Goal: Task Accomplishment & Management: Manage account settings

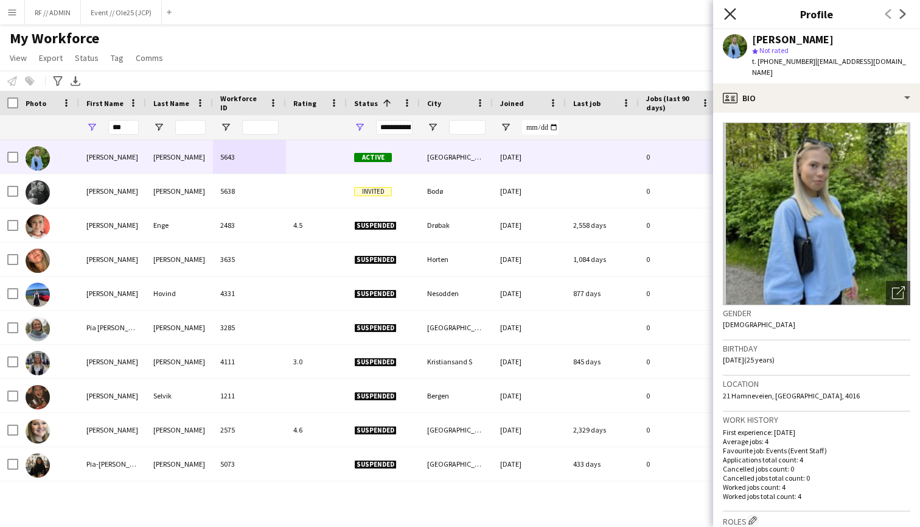
click at [733, 19] on icon "Close pop-in" at bounding box center [730, 14] width 12 height 12
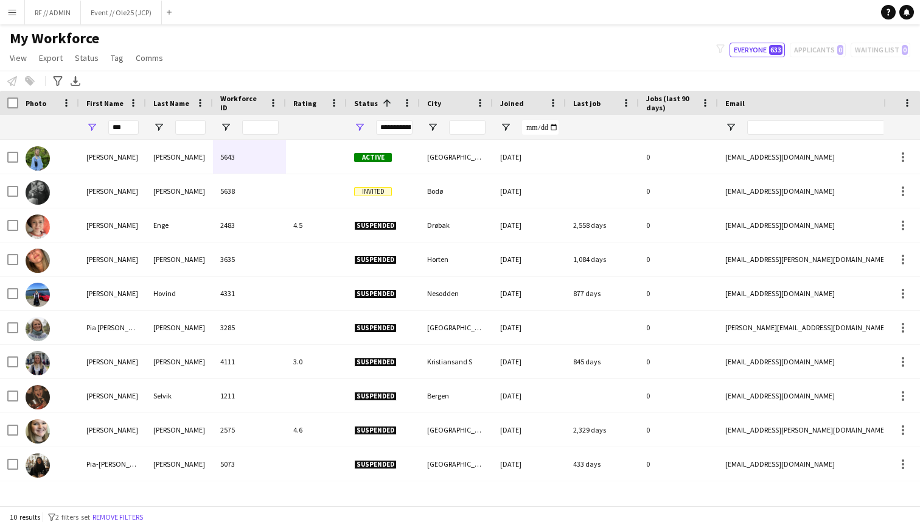
click at [17, 8] on button "Menu" at bounding box center [12, 12] width 24 height 24
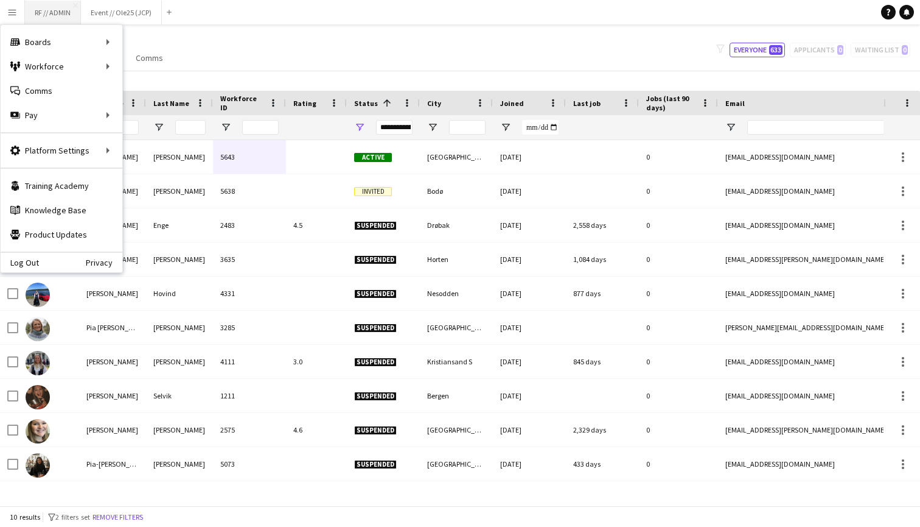
click at [40, 13] on button "RF // ADMIN Close" at bounding box center [53, 13] width 56 height 24
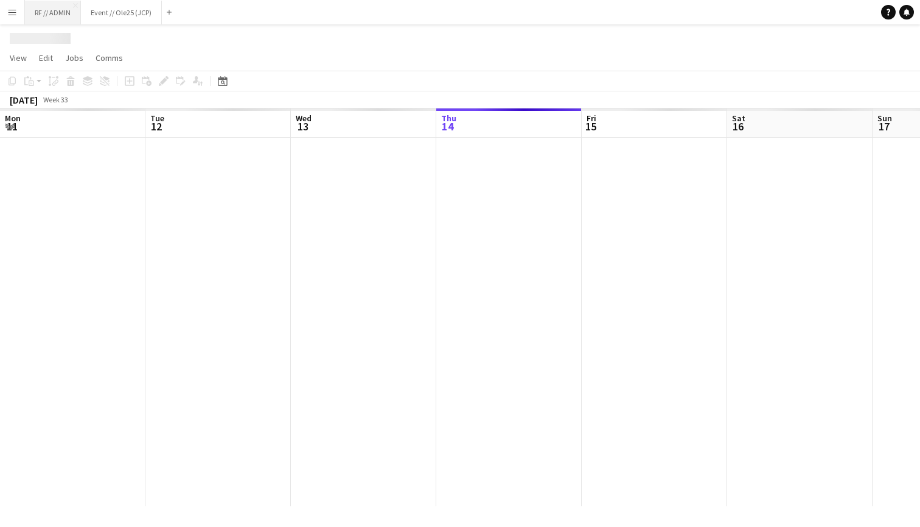
scroll to position [0, 291]
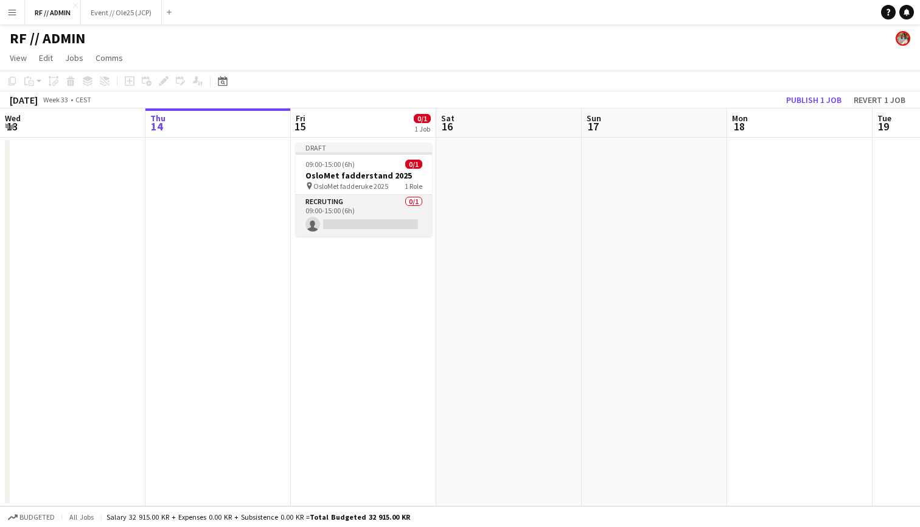
click at [370, 210] on app-card-role "Recruting 0/1 09:00-15:00 (6h) single-neutral-actions" at bounding box center [364, 215] width 136 height 41
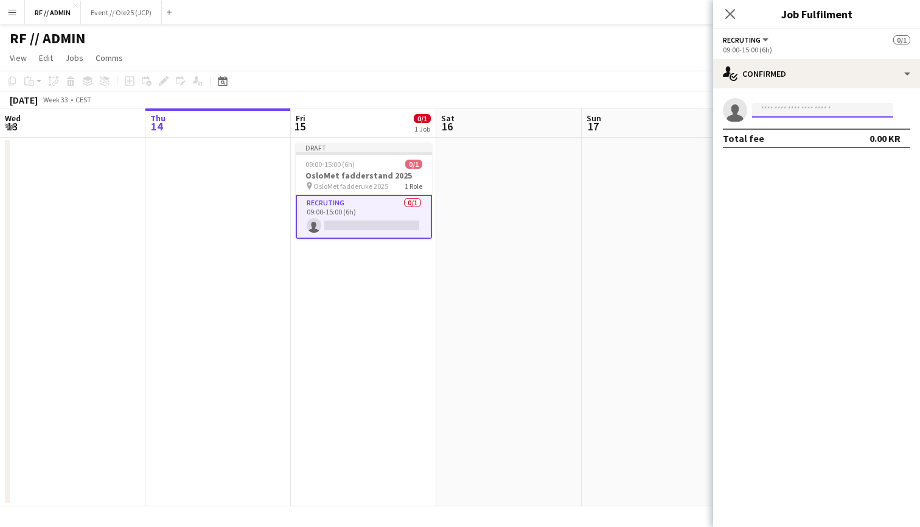
click at [800, 113] on input at bounding box center [822, 110] width 141 height 15
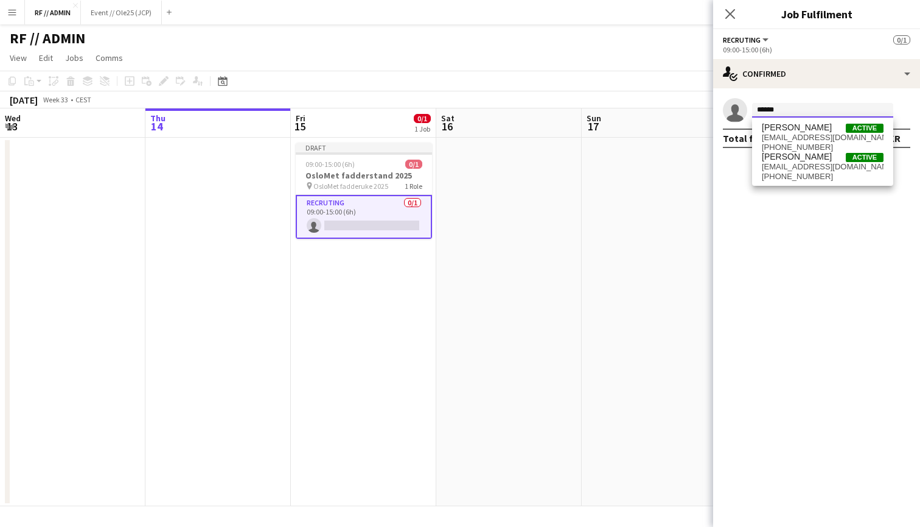
type input "******"
drag, startPoint x: 800, startPoint y: 113, endPoint x: 819, endPoint y: 164, distance: 54.1
click at [819, 164] on span "jorgenschaanningvistung@gmail.com" at bounding box center [823, 167] width 122 height 10
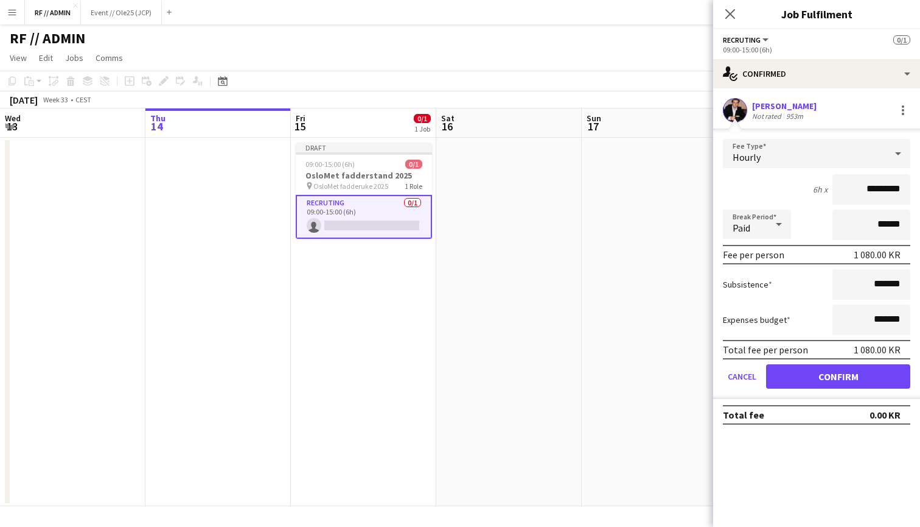
click at [841, 377] on button "Confirm" at bounding box center [838, 376] width 144 height 24
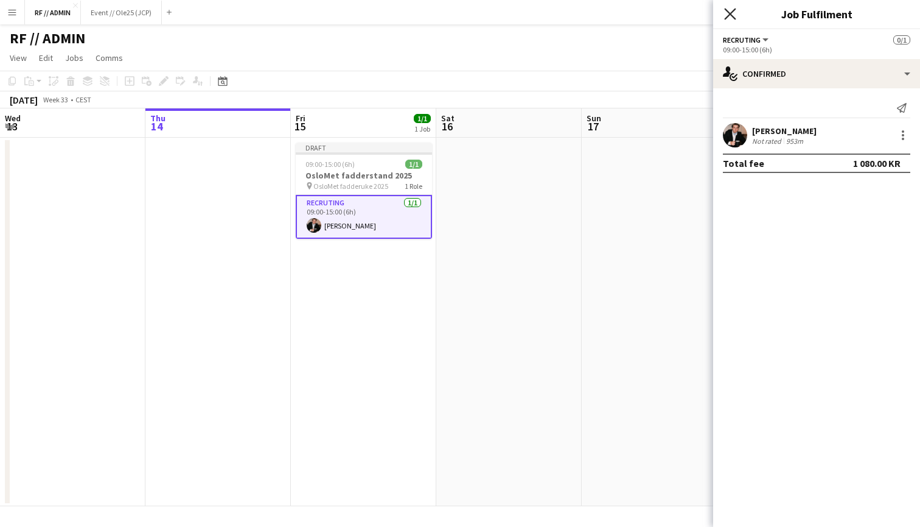
click at [735, 17] on icon "Close pop-in" at bounding box center [730, 14] width 12 height 12
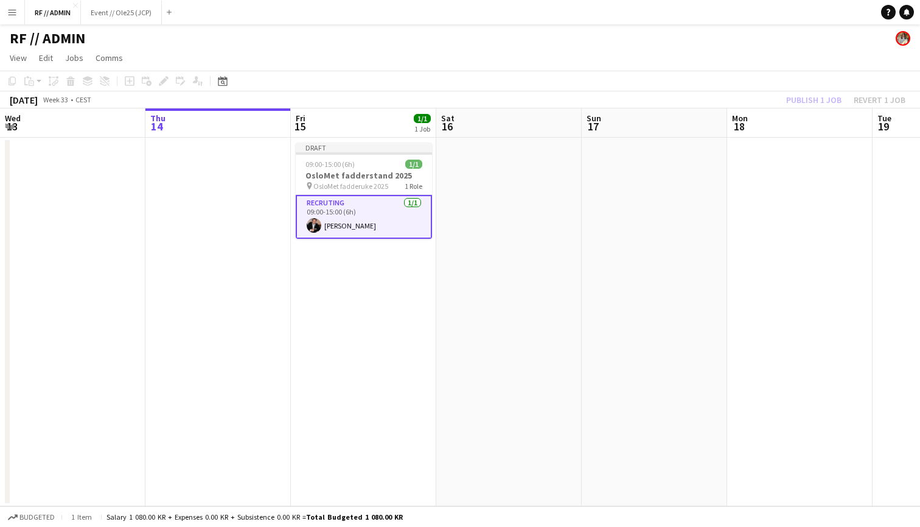
click at [505, 226] on app-date-cell at bounding box center [508, 322] width 145 height 368
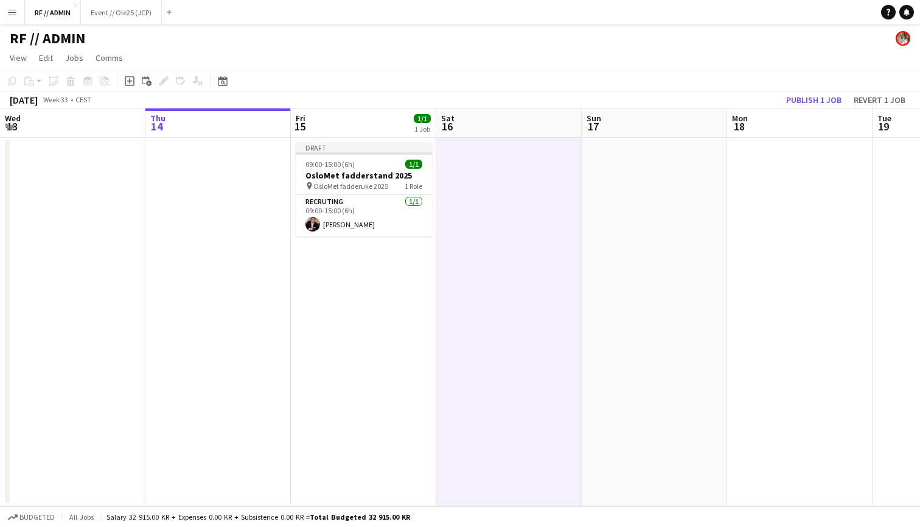
click at [382, 268] on app-date-cell "Draft 09:00-15:00 (6h) 1/1 OsloMet fadderstand 2025 pin OsloMet fadderuke 2025 …" at bounding box center [363, 322] width 145 height 368
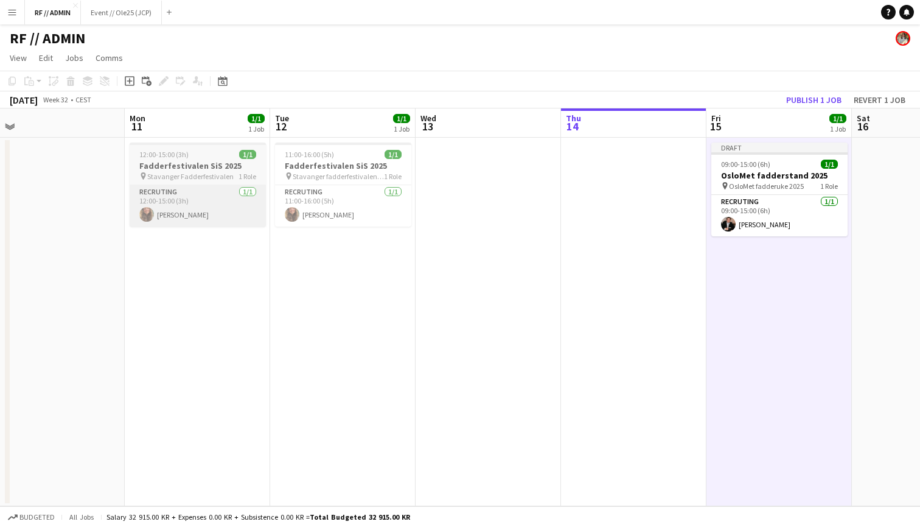
scroll to position [0, 270]
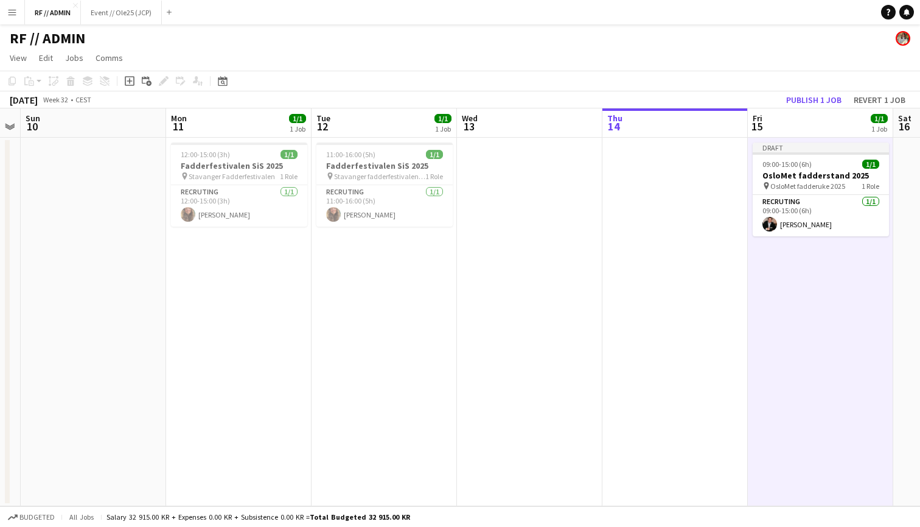
click at [249, 127] on app-board-header-date "Mon 11 1/1 1 Job" at bounding box center [238, 122] width 145 height 29
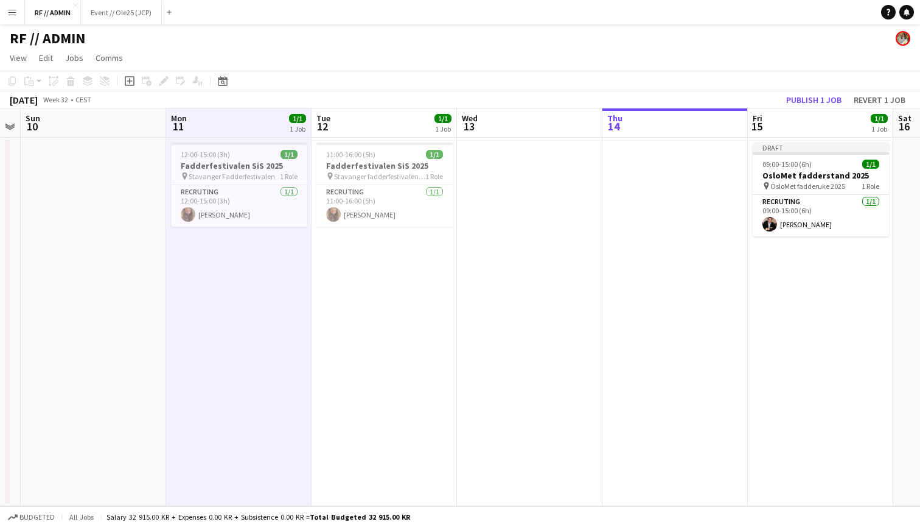
click at [133, 175] on app-date-cell at bounding box center [93, 322] width 145 height 368
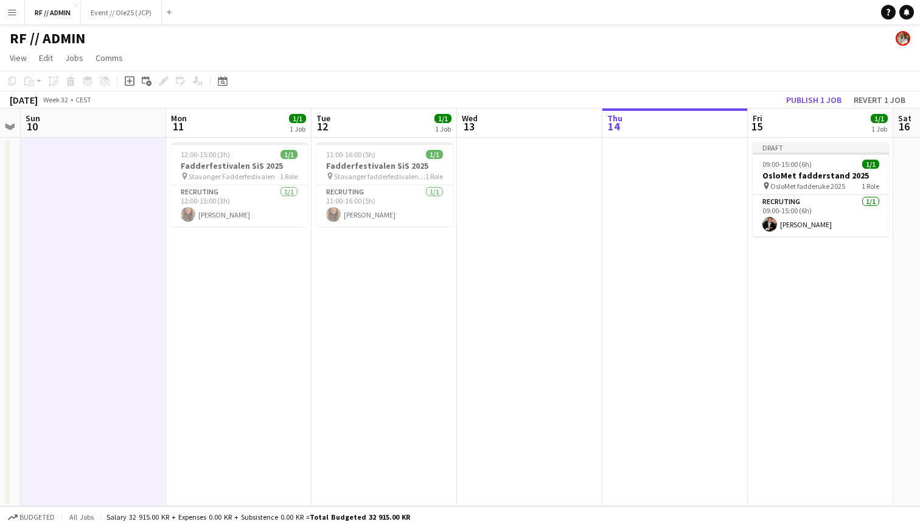
click at [21, 15] on button "Menu" at bounding box center [12, 12] width 24 height 24
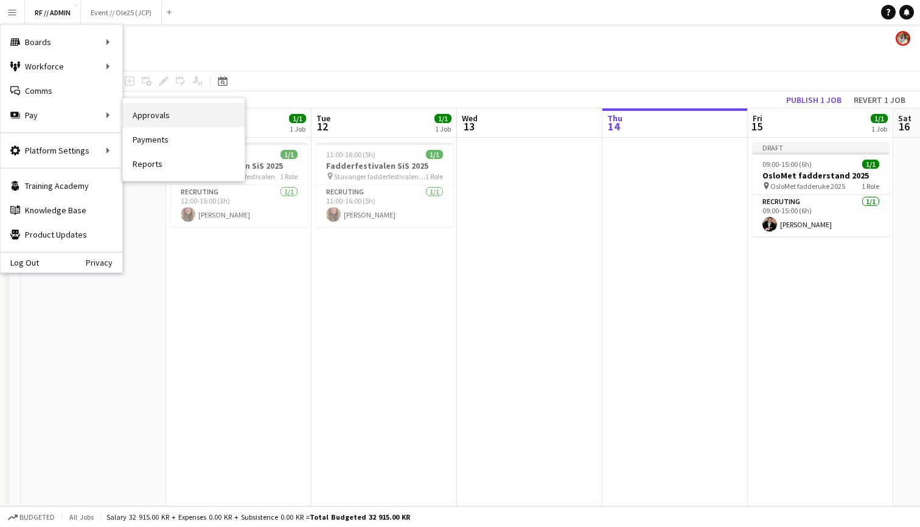
click at [152, 118] on link "Approvals" at bounding box center [184, 115] width 122 height 24
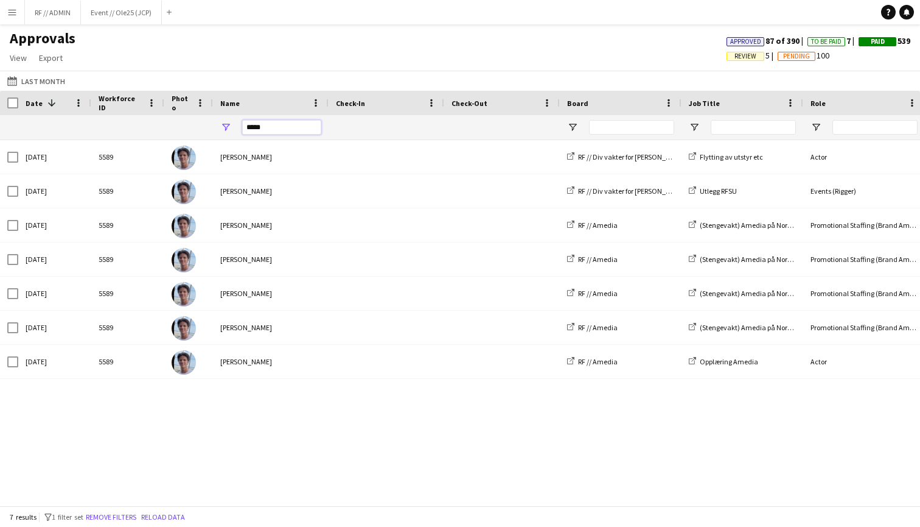
click at [263, 126] on input "*****" at bounding box center [281, 127] width 79 height 15
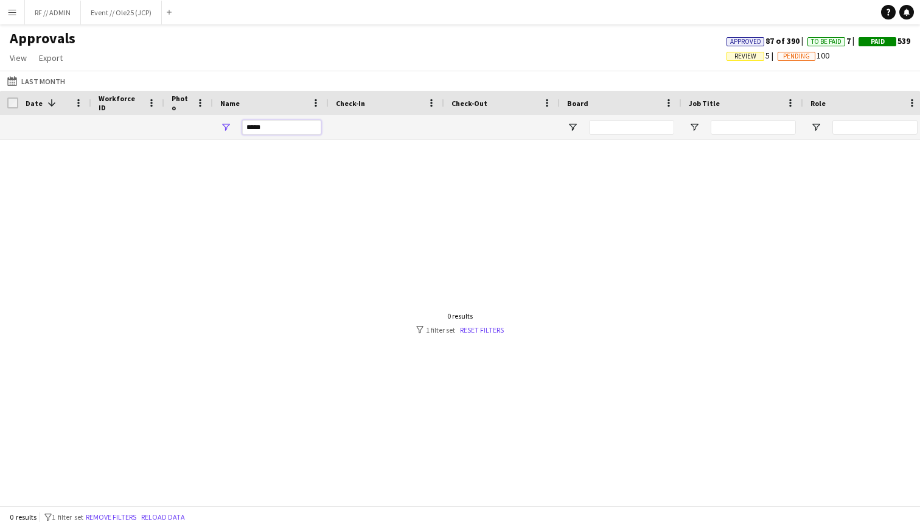
type input "*****"
click at [265, 123] on input "*****" at bounding box center [281, 127] width 79 height 15
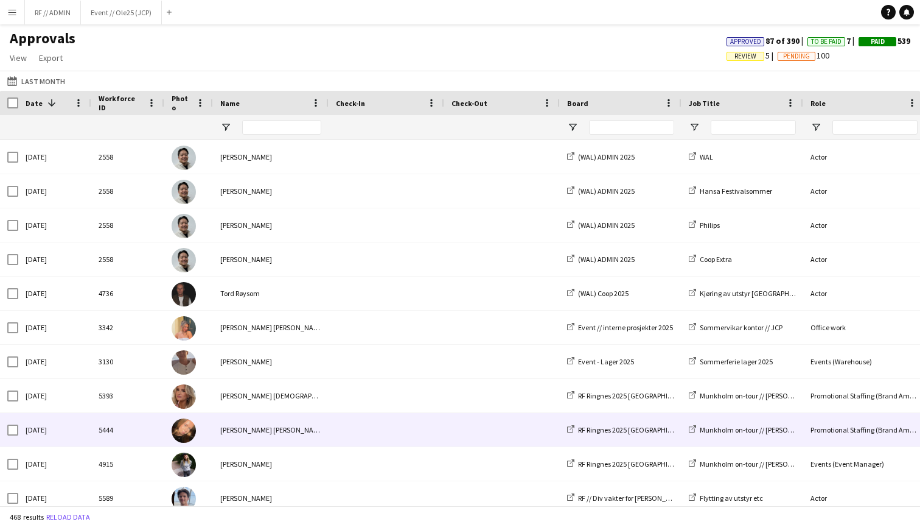
click at [8, 12] on app-icon "Menu" at bounding box center [12, 12] width 10 height 10
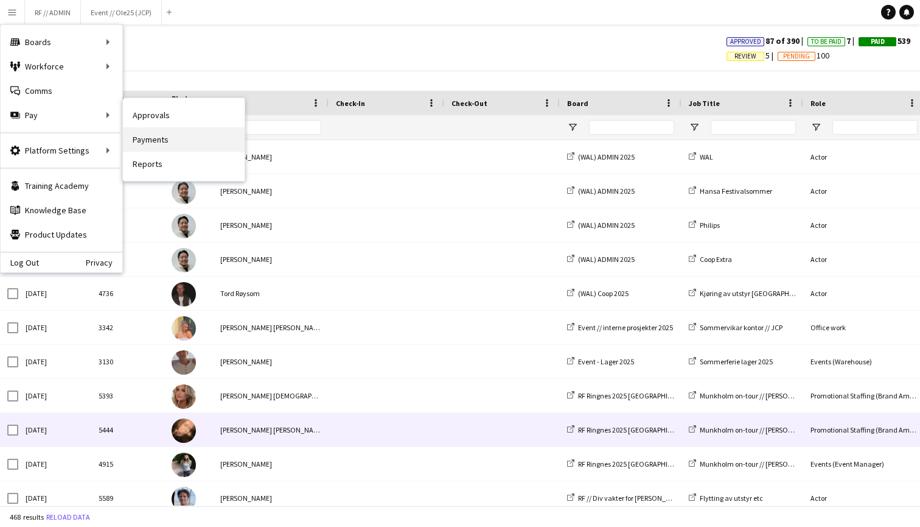
click at [173, 142] on link "Payments" at bounding box center [184, 139] width 122 height 24
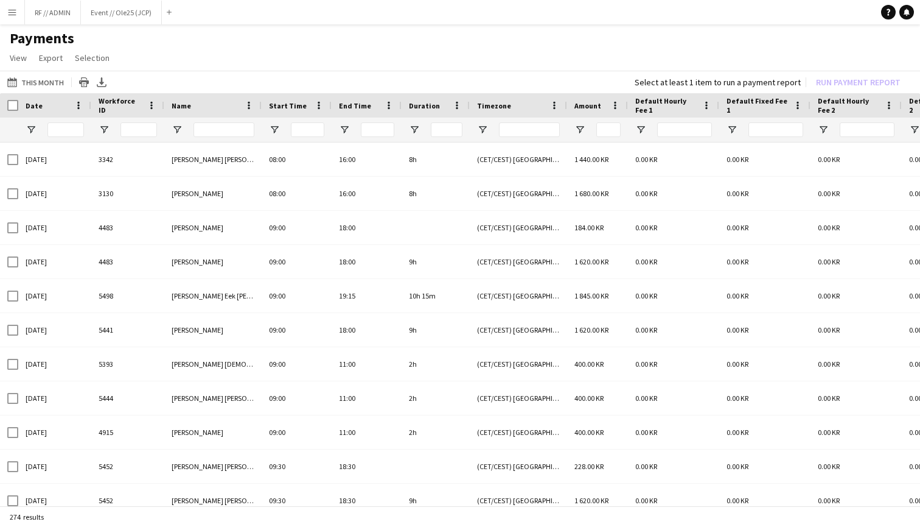
click at [10, 13] on app-icon "Menu" at bounding box center [12, 12] width 10 height 10
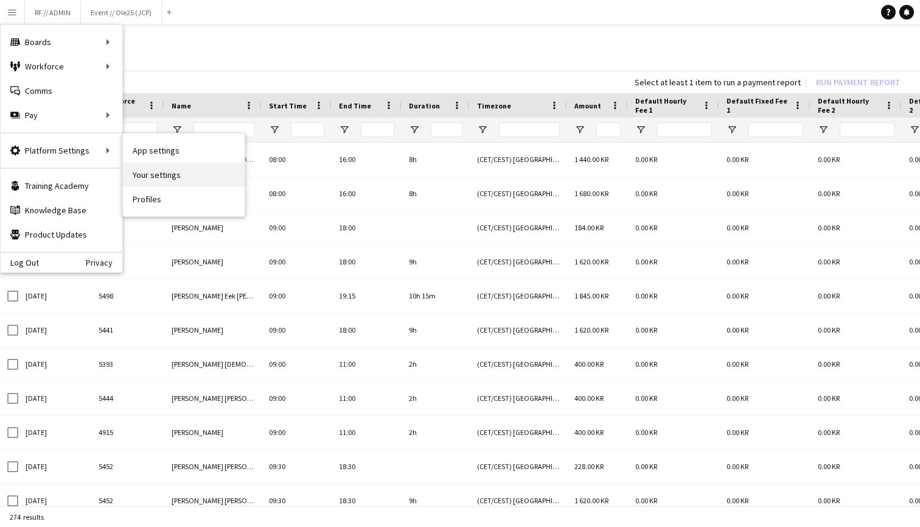
click at [147, 177] on link "Your settings" at bounding box center [184, 175] width 122 height 24
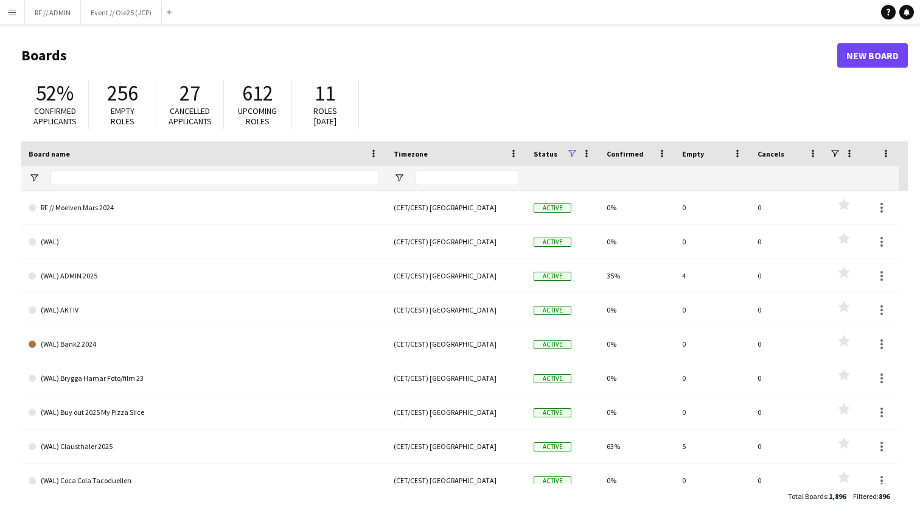
click at [12, 10] on app-icon "Menu" at bounding box center [12, 12] width 10 height 10
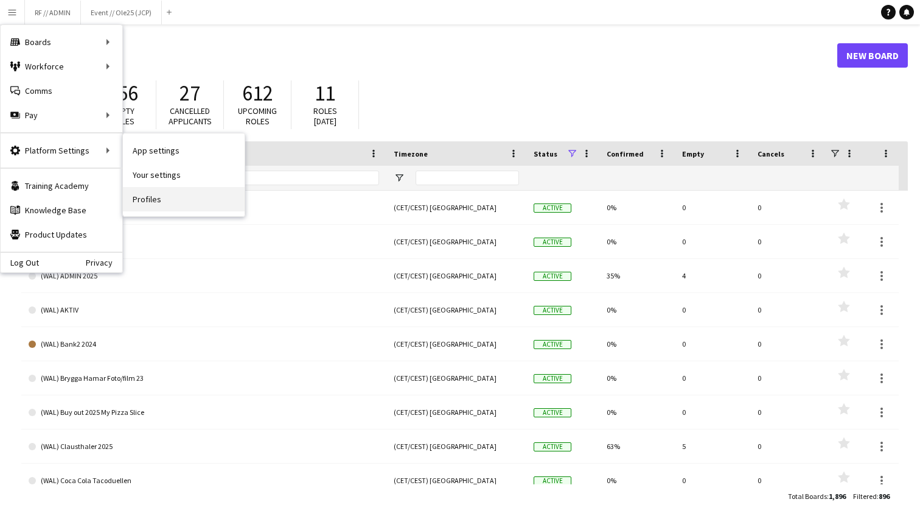
click at [166, 188] on link "Profiles" at bounding box center [184, 199] width 122 height 24
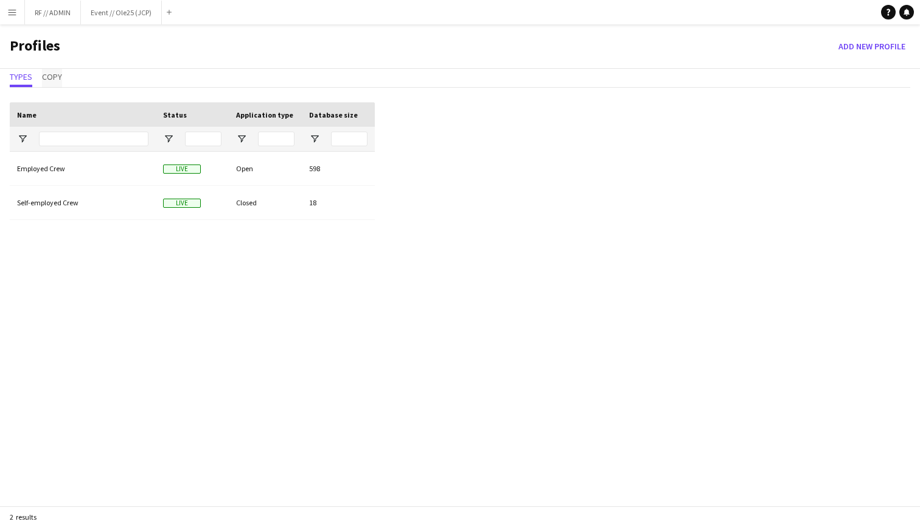
click at [49, 80] on span "Copy" at bounding box center [52, 76] width 20 height 9
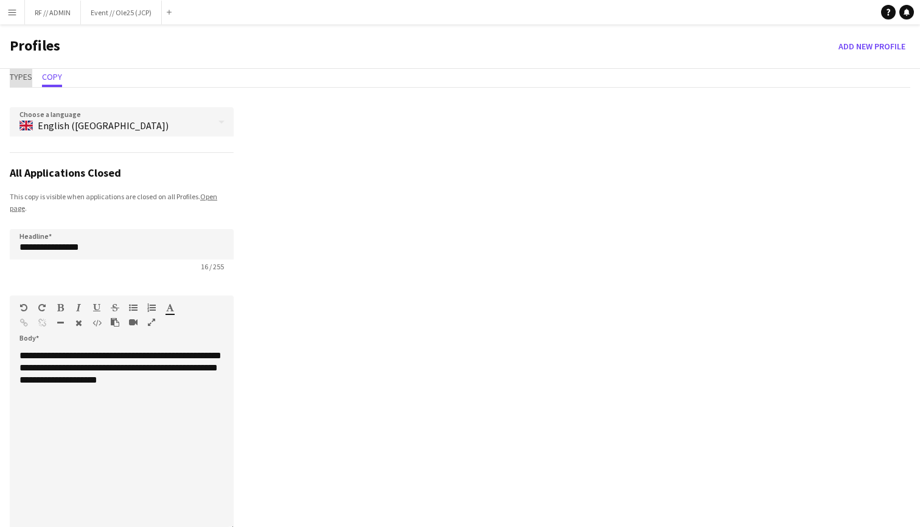
click at [21, 75] on span "Types" at bounding box center [21, 76] width 23 height 9
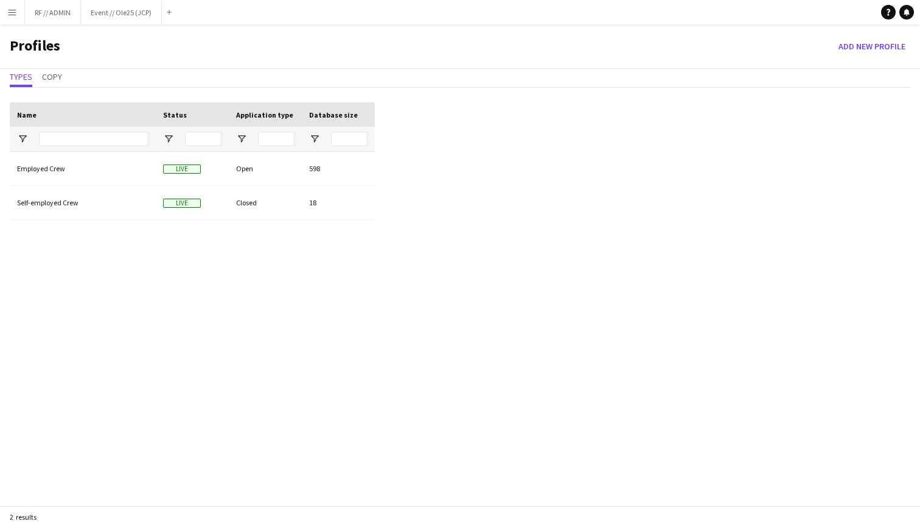
click at [16, 11] on app-icon "Menu" at bounding box center [12, 12] width 10 height 10
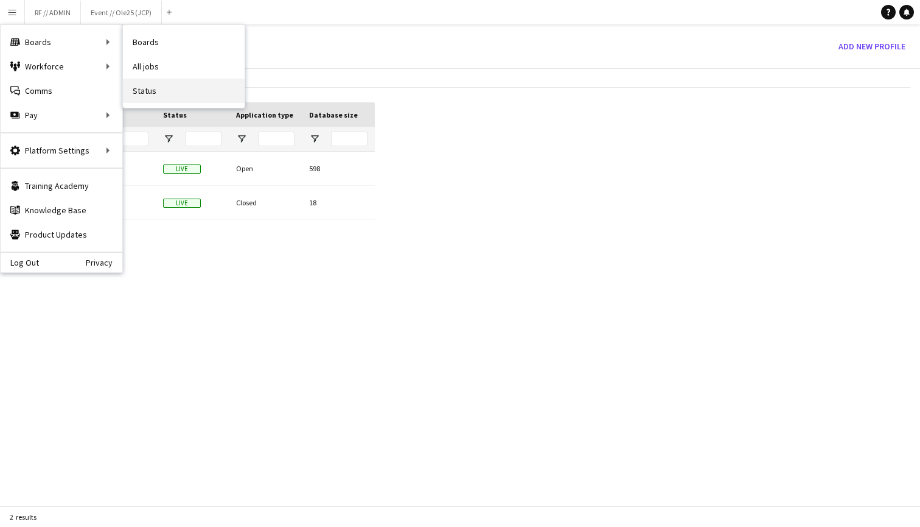
click at [164, 88] on link "Status" at bounding box center [184, 91] width 122 height 24
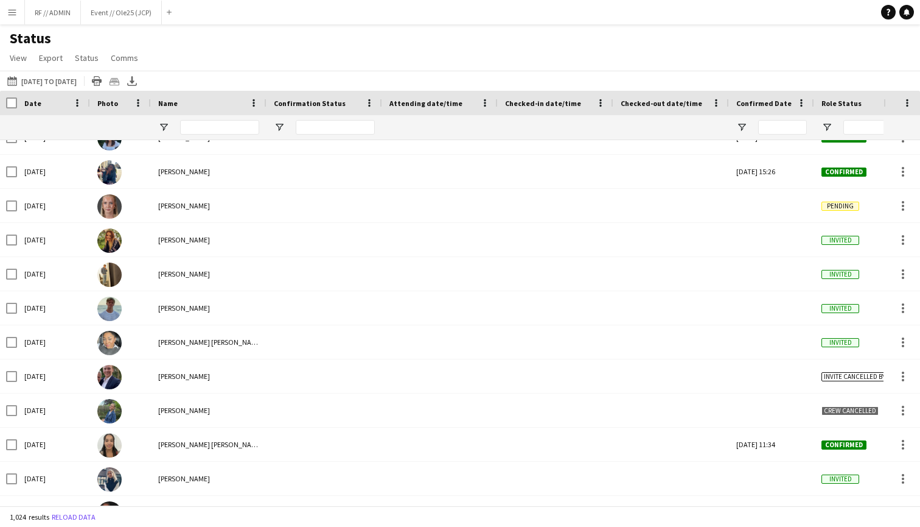
click at [19, 13] on button "Menu" at bounding box center [12, 12] width 24 height 24
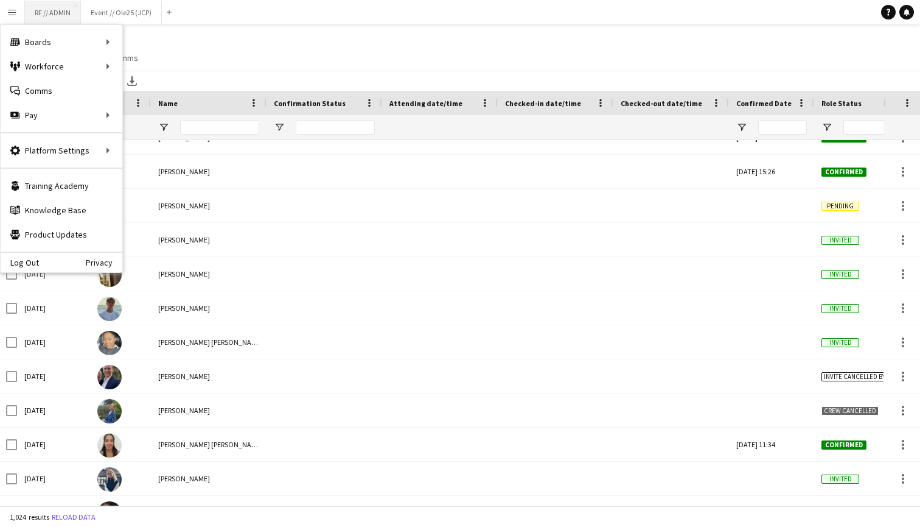
click at [57, 15] on button "RF // ADMIN Close" at bounding box center [53, 13] width 56 height 24
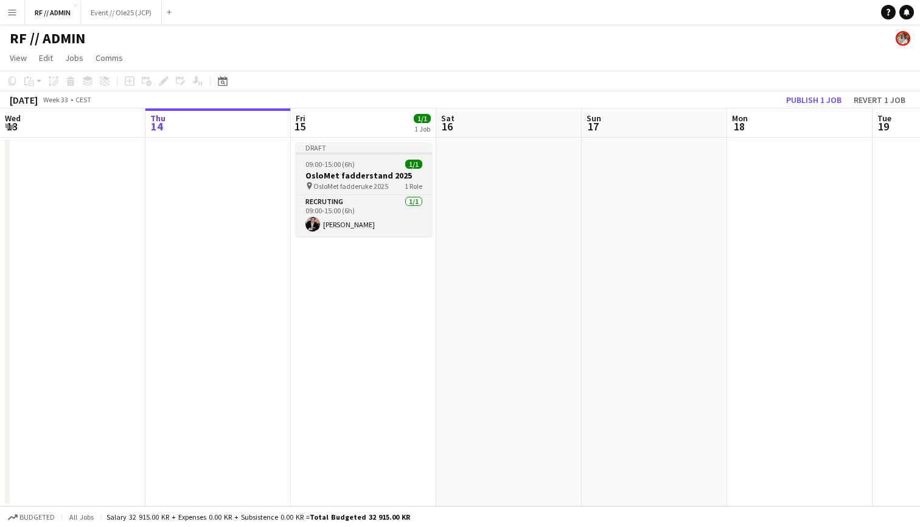
click at [365, 153] on div at bounding box center [364, 153] width 136 height 2
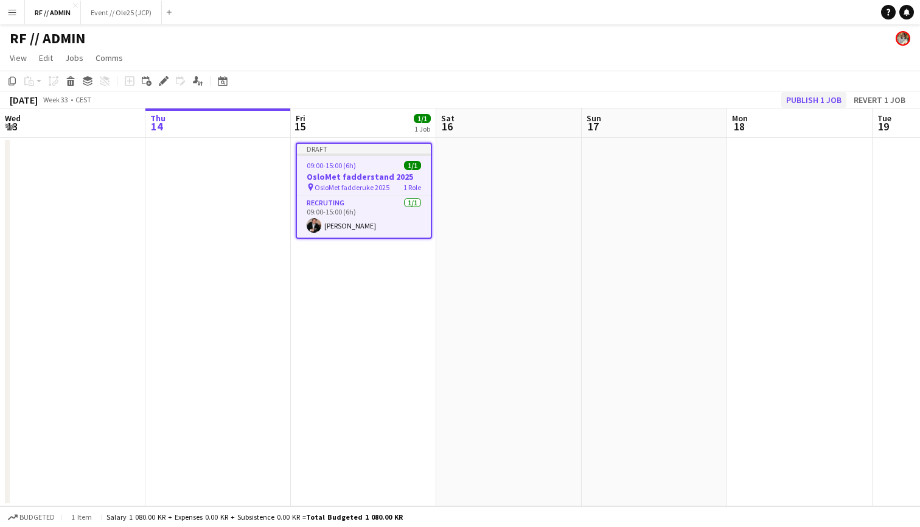
click at [814, 103] on button "Publish 1 job" at bounding box center [814, 100] width 65 height 16
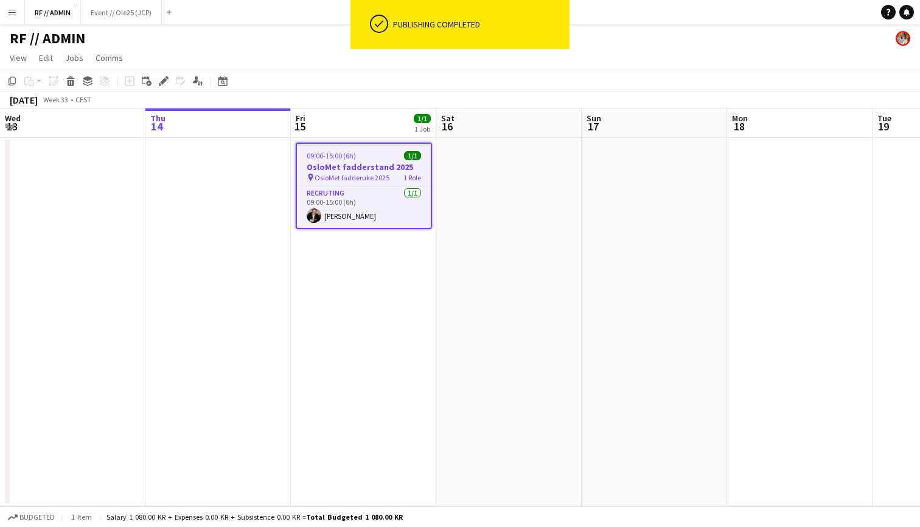
click at [338, 255] on app-date-cell "09:00-15:00 (6h) 1/1 OsloMet fadderstand 2025 pin OsloMet fadderuke 2025 1 Role…" at bounding box center [363, 322] width 145 height 368
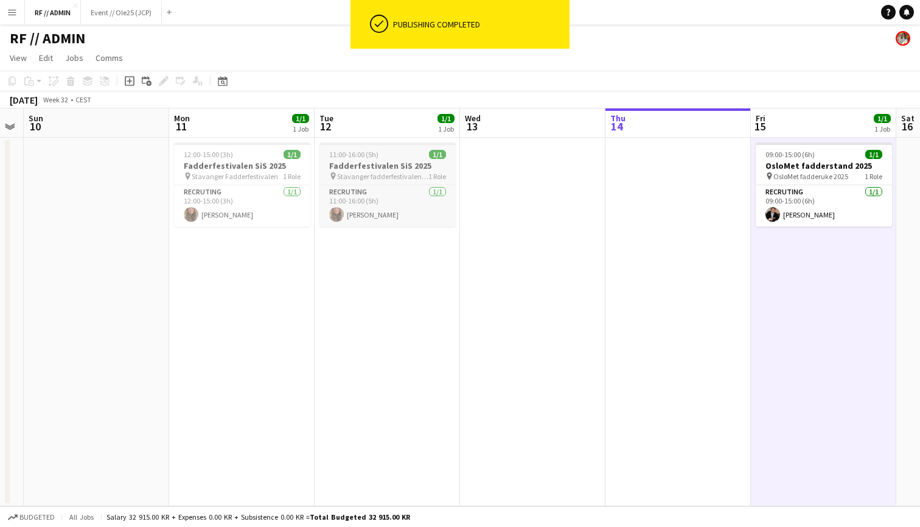
click at [379, 153] on div "11:00-16:00 (5h) 1/1" at bounding box center [388, 154] width 136 height 9
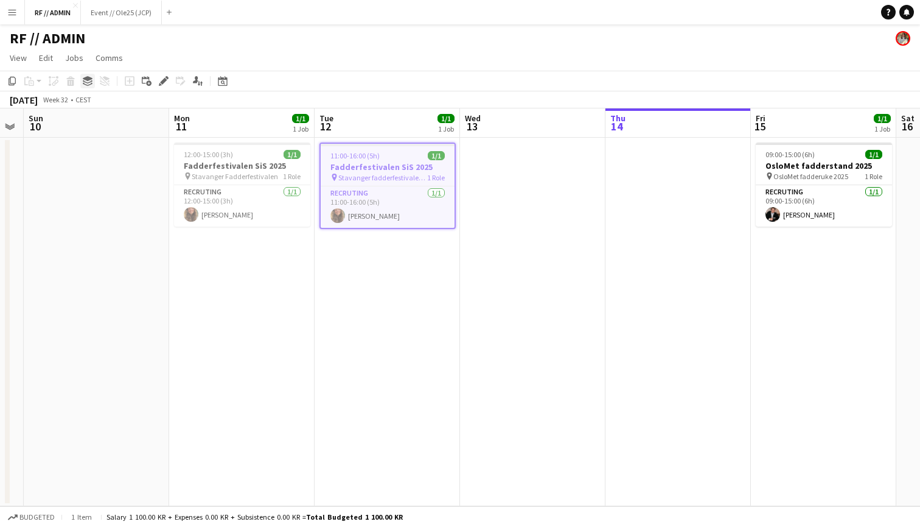
click at [90, 78] on icon at bounding box center [88, 78] width 10 height 5
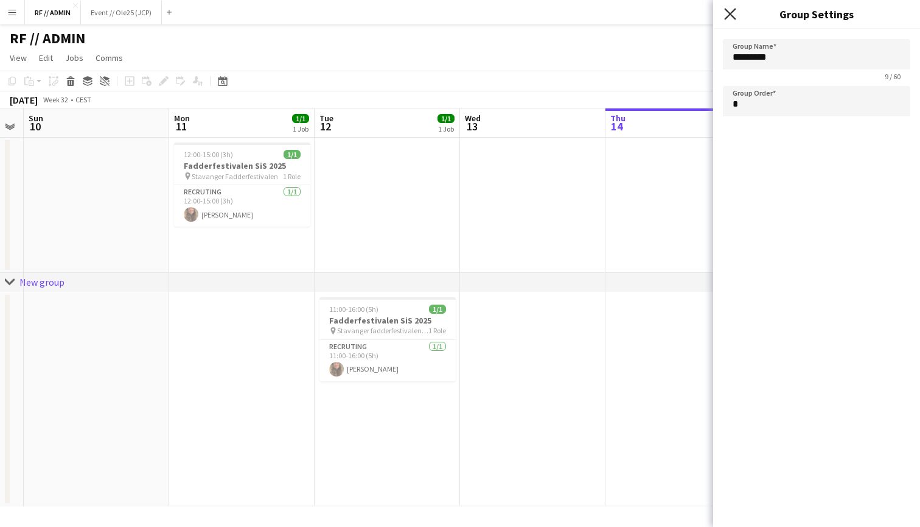
click at [729, 10] on icon "Close pop-in" at bounding box center [730, 14] width 12 height 12
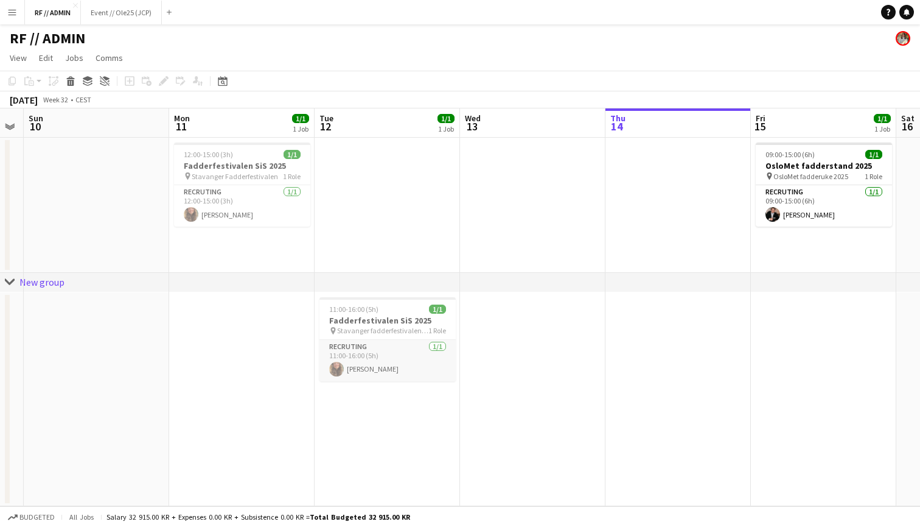
click at [365, 348] on app-card-role "Recruting [DATE] 11:00-16:00 (5h) [PERSON_NAME]" at bounding box center [388, 360] width 136 height 41
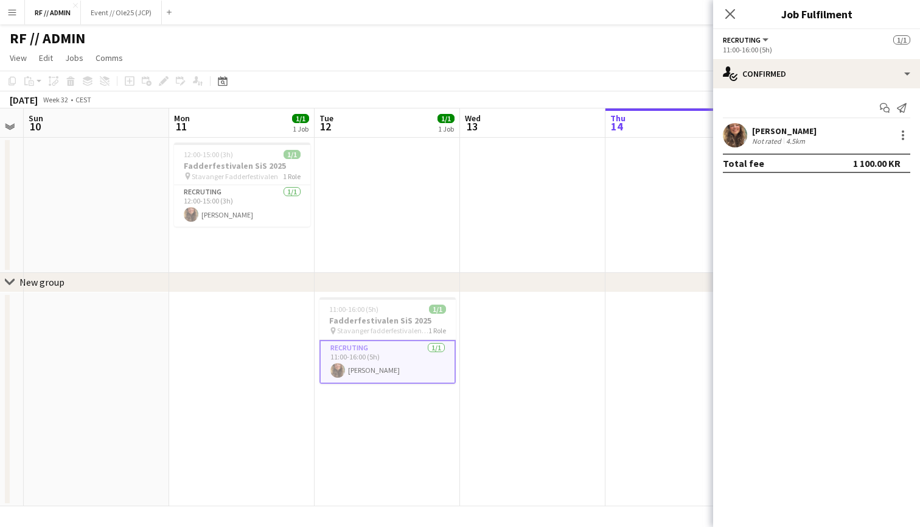
click at [365, 348] on app-card-role "Recruting [DATE] 11:00-16:00 (5h) [PERSON_NAME]" at bounding box center [388, 362] width 136 height 44
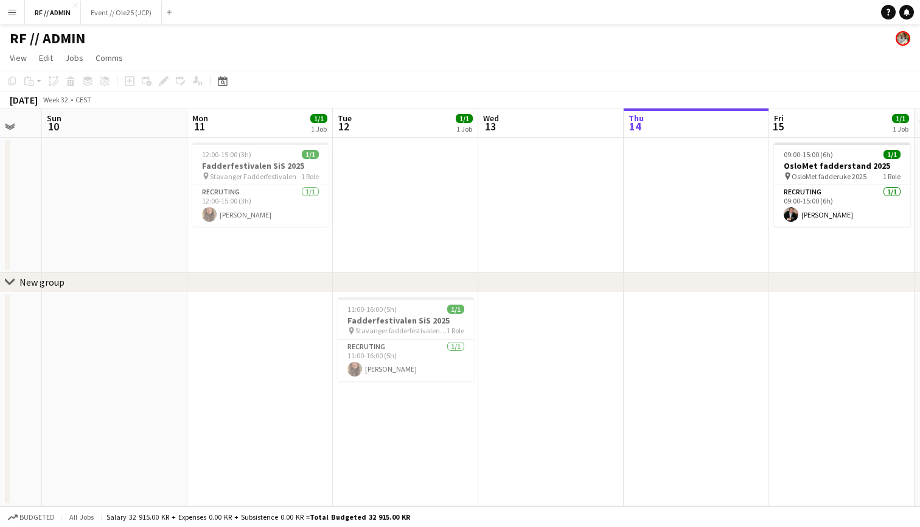
drag, startPoint x: 365, startPoint y: 310, endPoint x: 383, endPoint y: 197, distance: 114.7
click at [383, 195] on app-calendar-viewport "Thu 7 Fri 8 Sat 9 Sun 10 Mon 11 1/1 1 Job Tue 12 1/1 1 Job Wed 13 Thu 14 Fri 15…" at bounding box center [460, 306] width 920 height 397
click at [383, 197] on app-date-cell at bounding box center [405, 205] width 145 height 135
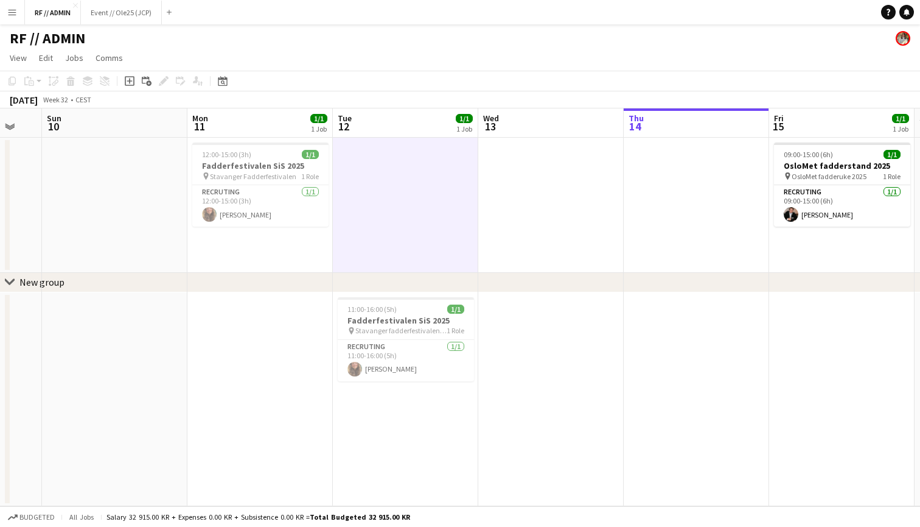
click at [14, 283] on icon "chevron-right" at bounding box center [10, 282] width 10 height 10
click at [396, 315] on h3 "Fadderfestivalen SiS 2025" at bounding box center [406, 320] width 136 height 11
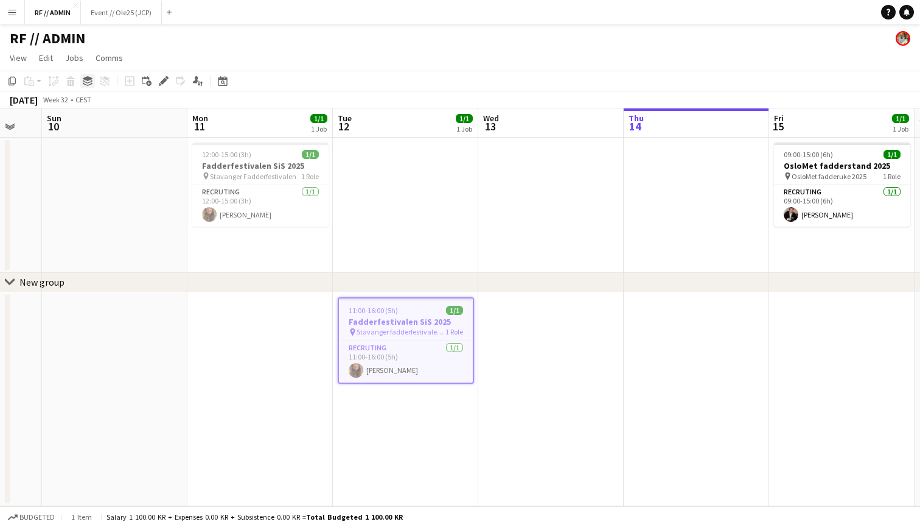
click at [88, 79] on icon at bounding box center [88, 78] width 10 height 5
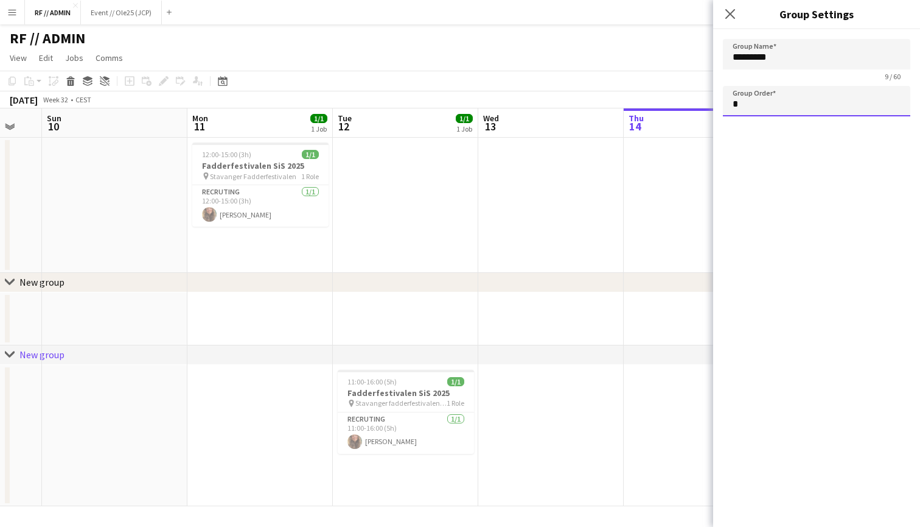
click at [735, 106] on input "*" at bounding box center [816, 101] width 187 height 30
click at [731, 16] on icon "Close pop-in" at bounding box center [730, 14] width 12 height 12
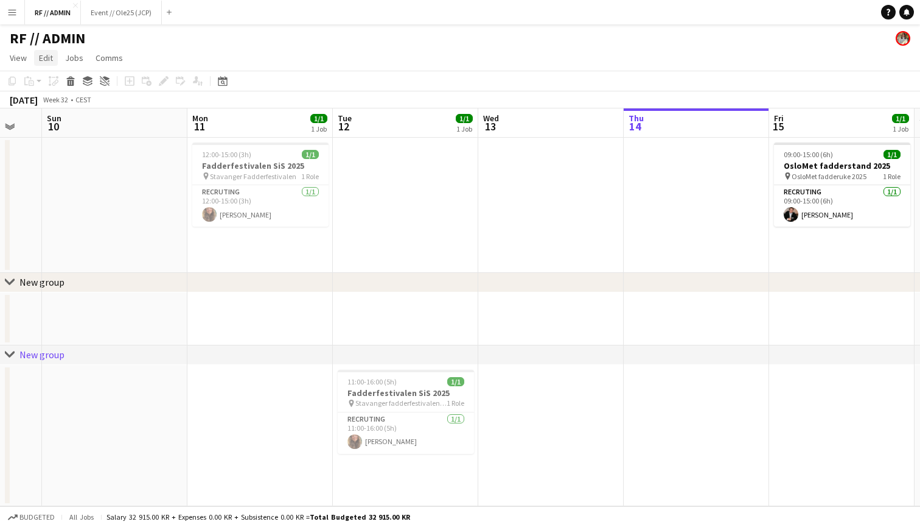
click at [51, 60] on span "Edit" at bounding box center [46, 57] width 14 height 11
click at [77, 160] on link "Group" at bounding box center [79, 162] width 88 height 26
click at [103, 169] on link "Group" at bounding box center [79, 162] width 88 height 26
click at [89, 161] on link "Group" at bounding box center [79, 162] width 88 height 26
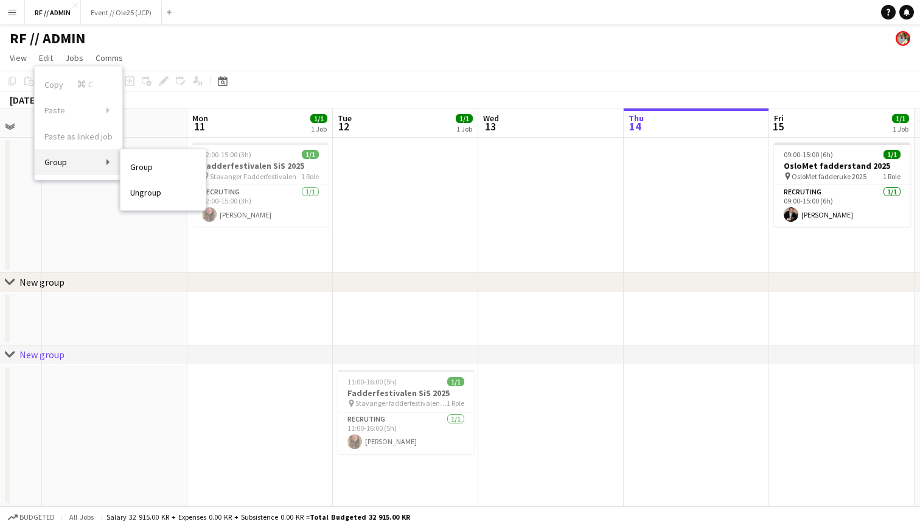
click at [74, 160] on link "Group" at bounding box center [79, 162] width 88 height 26
click at [47, 54] on span "Edit" at bounding box center [46, 57] width 14 height 11
click at [135, 186] on link "Ungroup" at bounding box center [163, 193] width 85 height 26
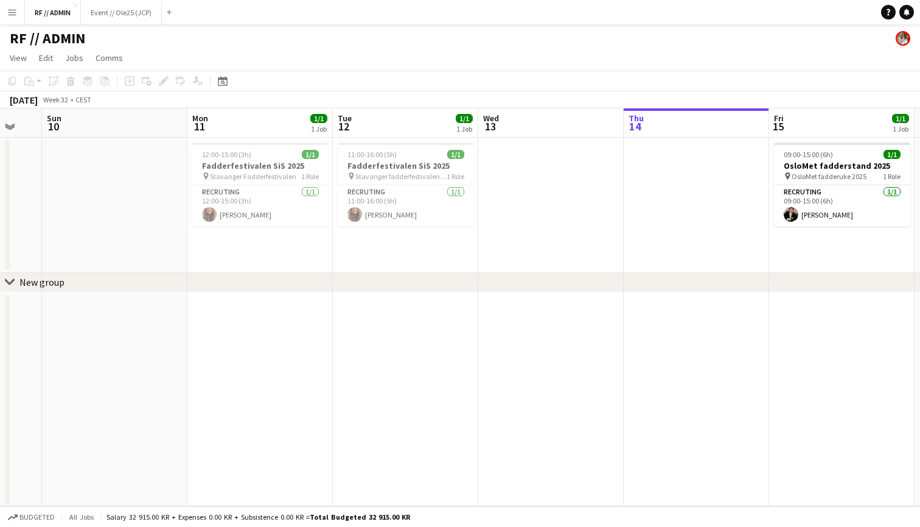
click at [8, 282] on icon at bounding box center [9, 281] width 9 height 5
click at [78, 61] on span "Jobs" at bounding box center [74, 57] width 18 height 11
click at [200, 209] on app-card-role "Recruting [DATE] 12:00-15:00 (3h) [PERSON_NAME]" at bounding box center [260, 205] width 136 height 41
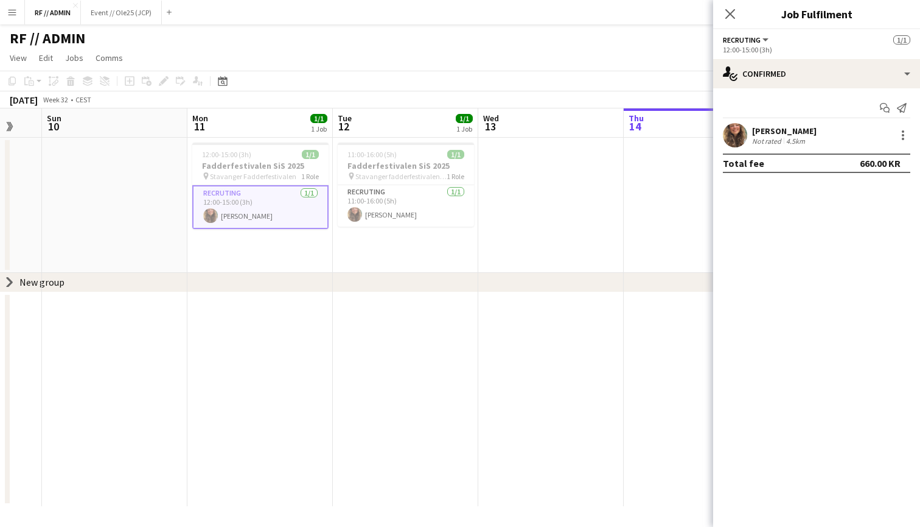
click at [183, 157] on app-date-cell at bounding box center [114, 205] width 145 height 135
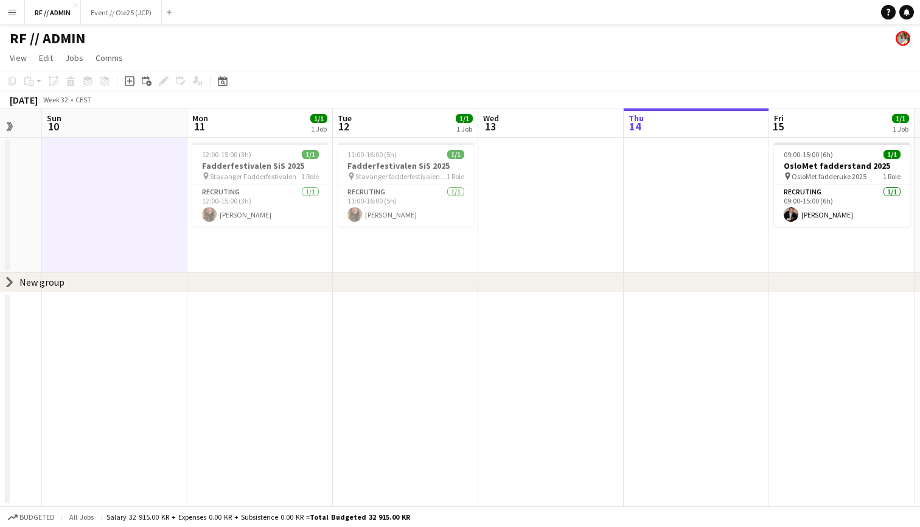
click at [282, 119] on app-board-header-date "Mon 11 1/1 1 Job" at bounding box center [259, 122] width 145 height 29
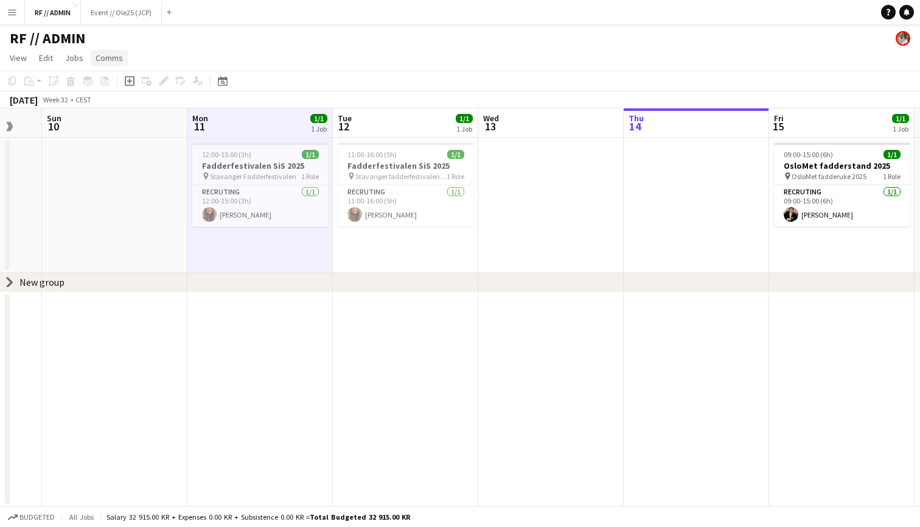
click at [106, 55] on span "Comms" at bounding box center [109, 57] width 27 height 11
click at [75, 57] on span "Jobs" at bounding box center [74, 57] width 18 height 11
click at [42, 58] on span "Edit" at bounding box center [46, 57] width 14 height 11
click at [21, 58] on span "View" at bounding box center [18, 57] width 17 height 11
click at [138, 66] on app-page-menu "View Day view expanded Day view collapsed Month view Date picker Jump to [DATE]…" at bounding box center [460, 58] width 920 height 23
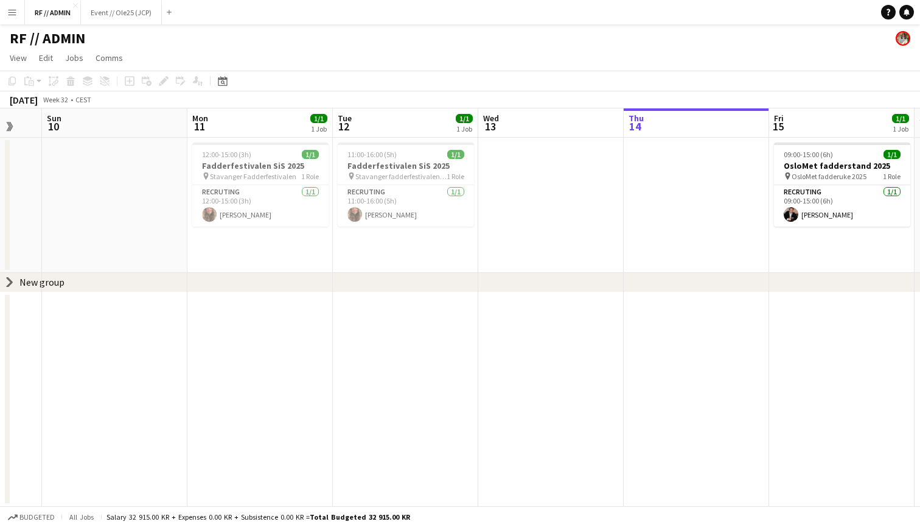
click at [240, 114] on app-board-header-date "Mon 11 1/1 1 Job" at bounding box center [259, 122] width 145 height 29
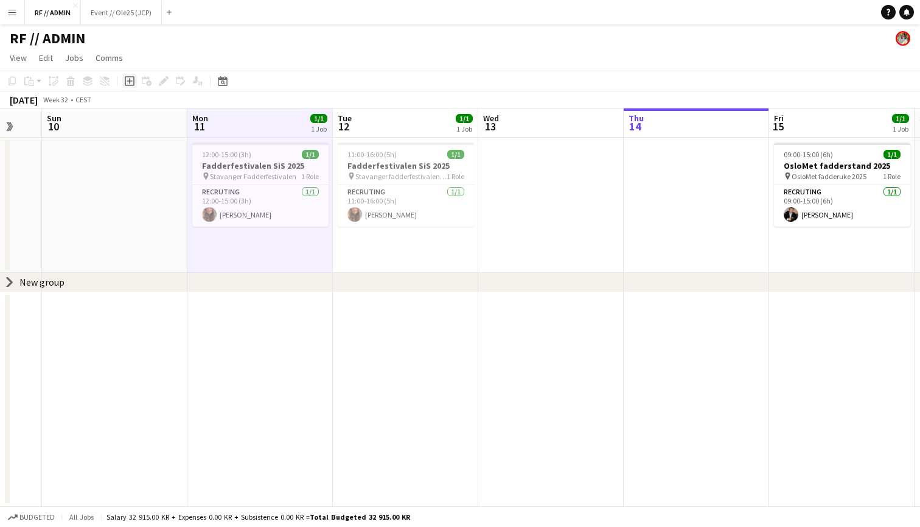
click at [124, 77] on div "Add job" at bounding box center [129, 81] width 15 height 15
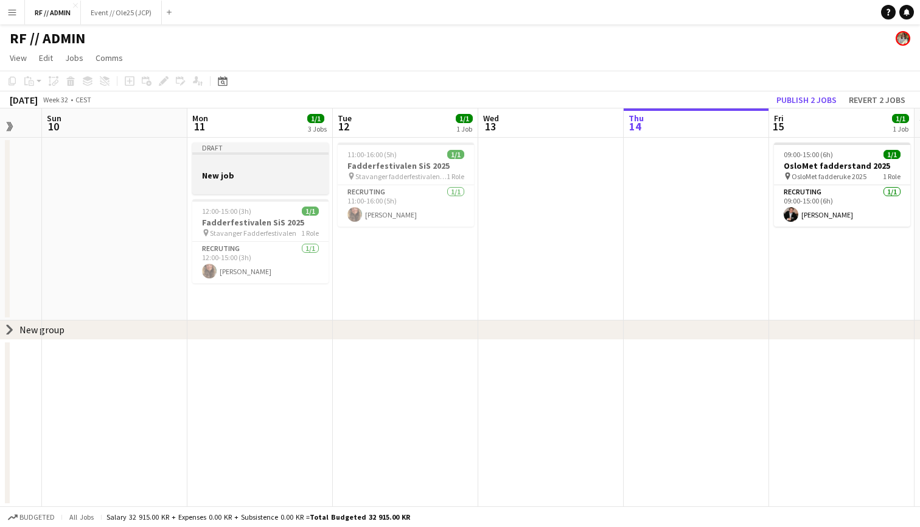
click at [287, 169] on app-job-card "Draft New job" at bounding box center [260, 168] width 136 height 52
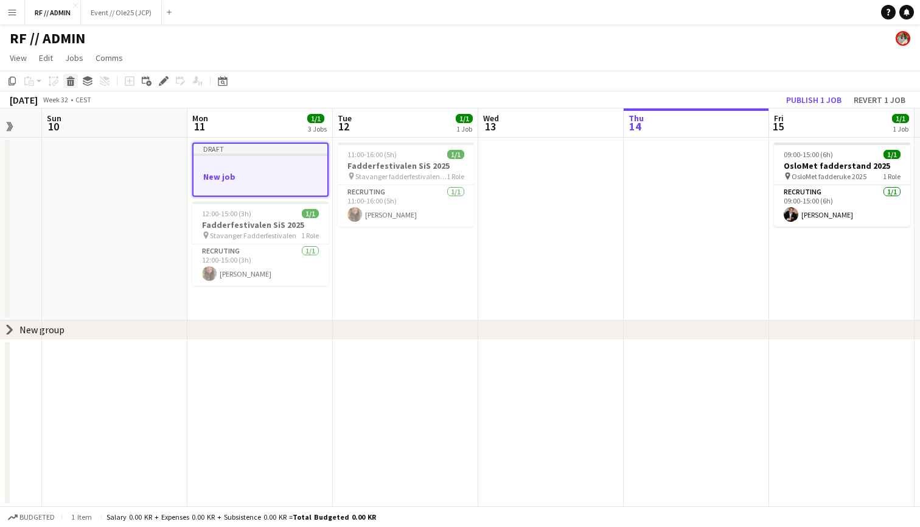
click at [67, 77] on icon "Delete" at bounding box center [71, 81] width 10 height 10
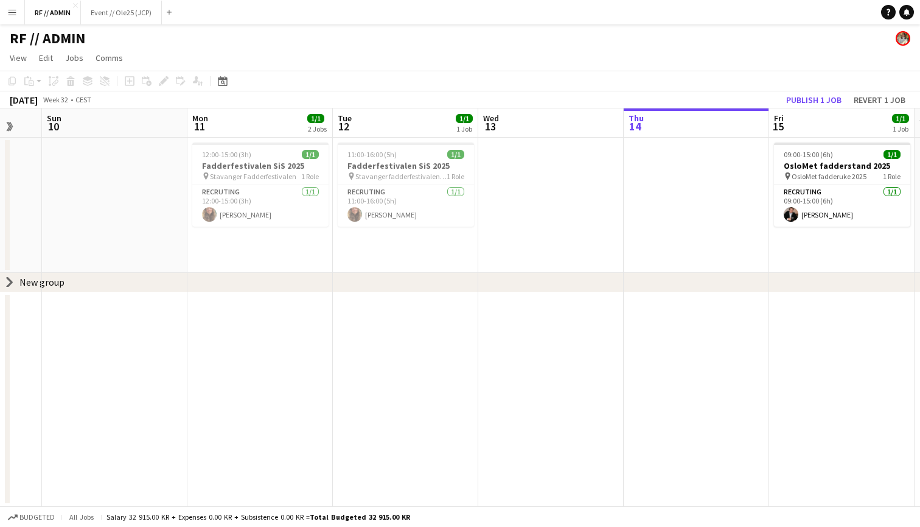
click at [387, 127] on app-board-header-date "Tue 12 1/1 1 Job" at bounding box center [405, 122] width 145 height 29
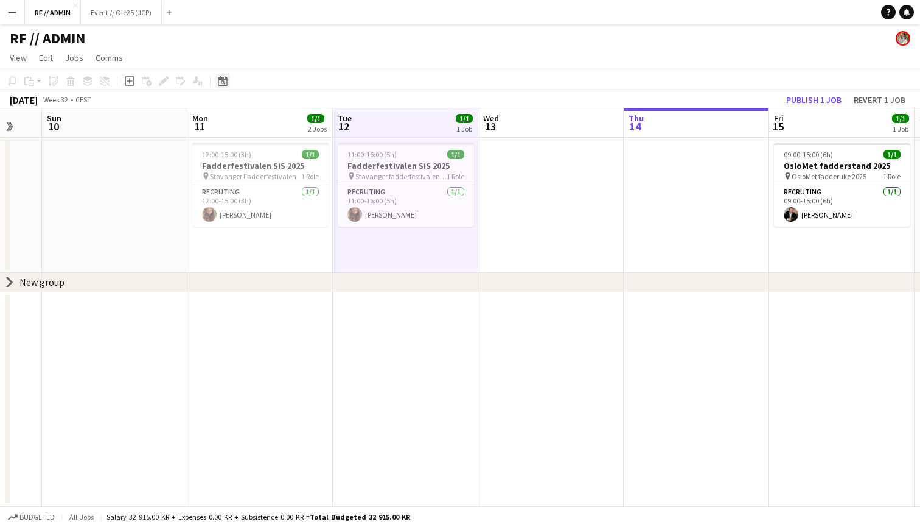
click at [223, 80] on icon "Date picker" at bounding box center [223, 81] width 10 height 10
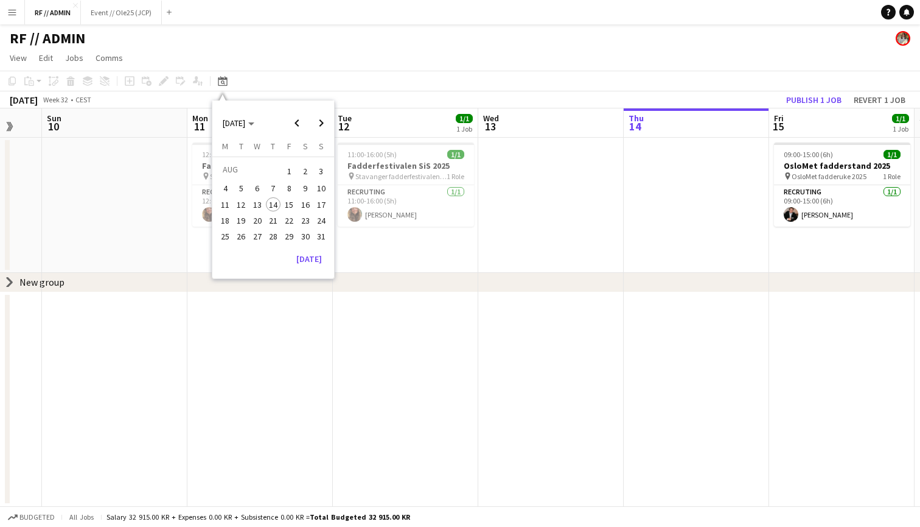
click at [286, 68] on app-page-menu "View Day view expanded Day view collapsed Month view Date picker Jump to [DATE]…" at bounding box center [460, 58] width 920 height 23
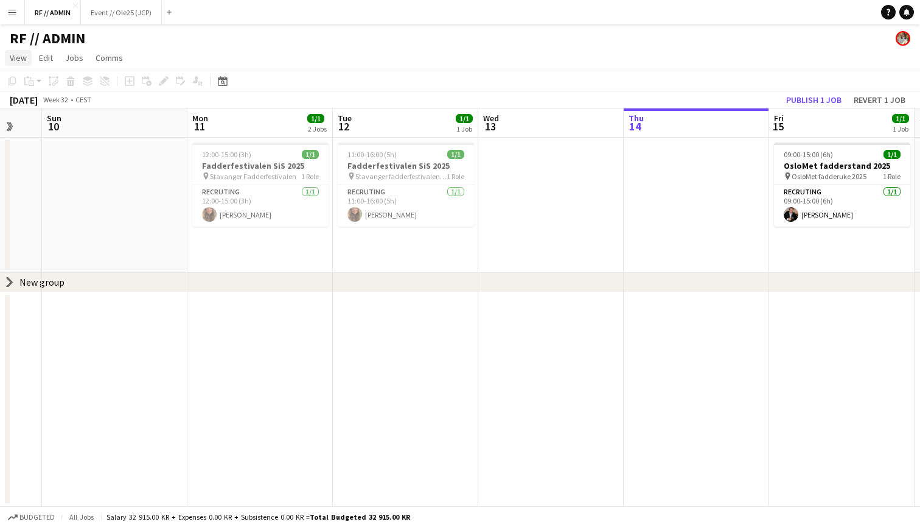
click at [23, 60] on span "View" at bounding box center [18, 57] width 17 height 11
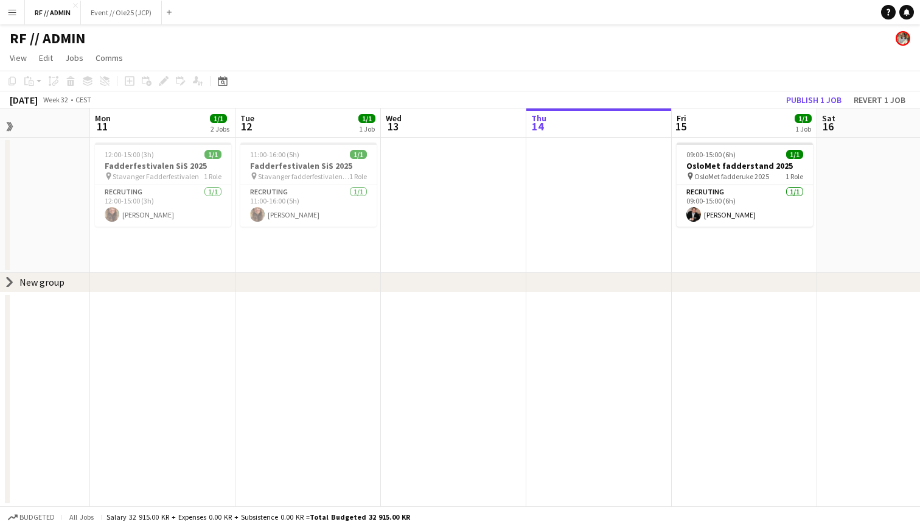
scroll to position [0, 511]
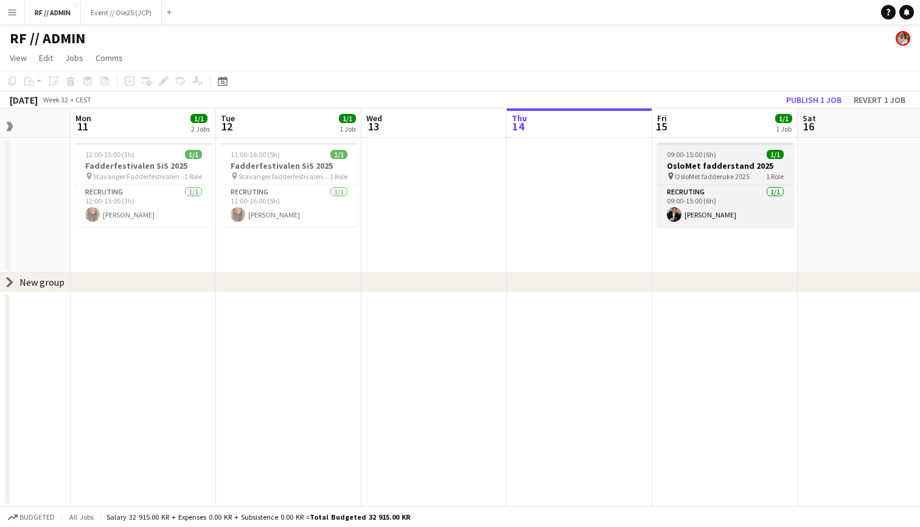
click at [710, 147] on app-job-card "09:00-15:00 (6h) 1/1 OsloMet fadderstand 2025 pin OsloMet fadderuke 2025 1 Role…" at bounding box center [725, 184] width 136 height 84
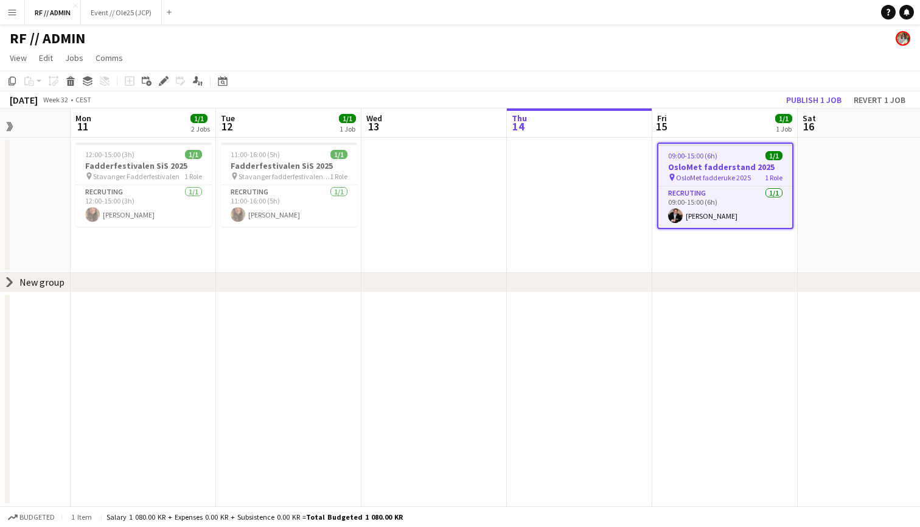
click at [659, 152] on div "09:00-15:00 (6h) 1/1" at bounding box center [726, 155] width 134 height 9
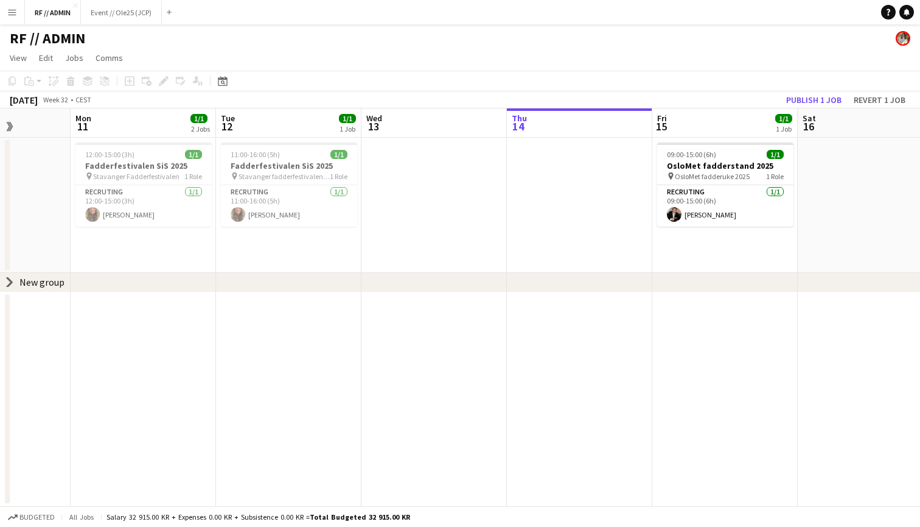
click at [591, 191] on app-date-cell at bounding box center [579, 205] width 145 height 135
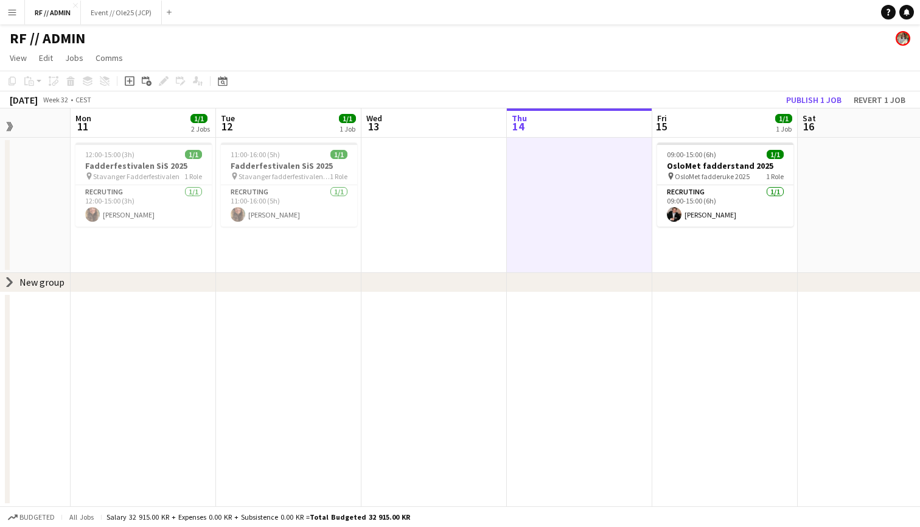
scroll to position [0, 0]
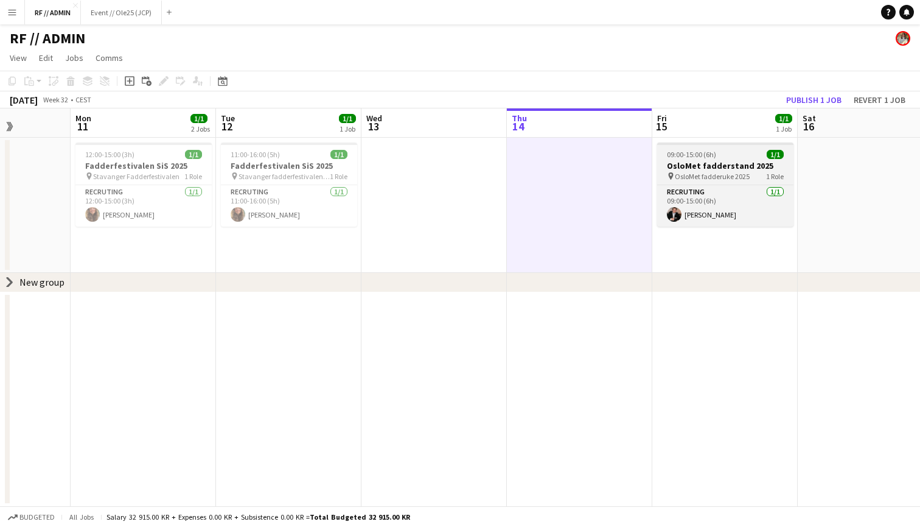
click at [752, 147] on app-job-card "09:00-15:00 (6h) 1/1 OsloMet fadderstand 2025 pin OsloMet fadderuke 2025 1 Role…" at bounding box center [725, 184] width 136 height 84
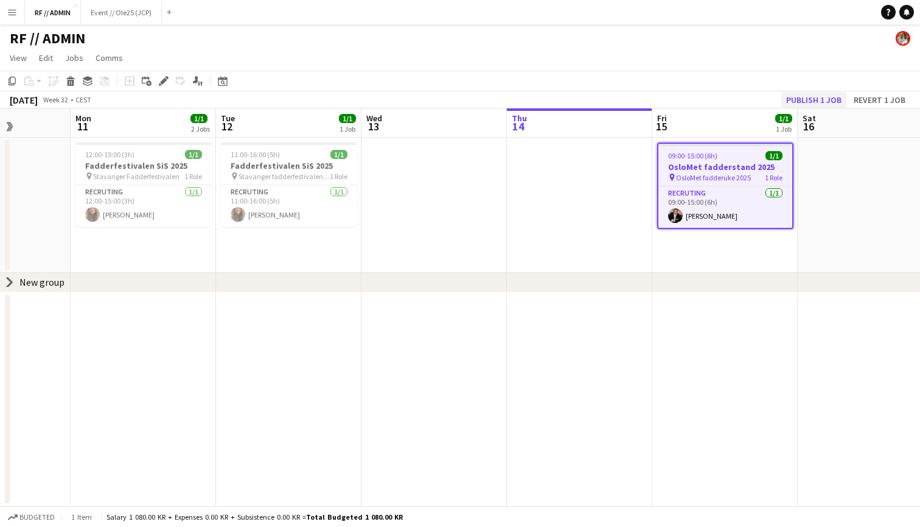
click at [811, 97] on button "Publish 1 job" at bounding box center [814, 100] width 65 height 16
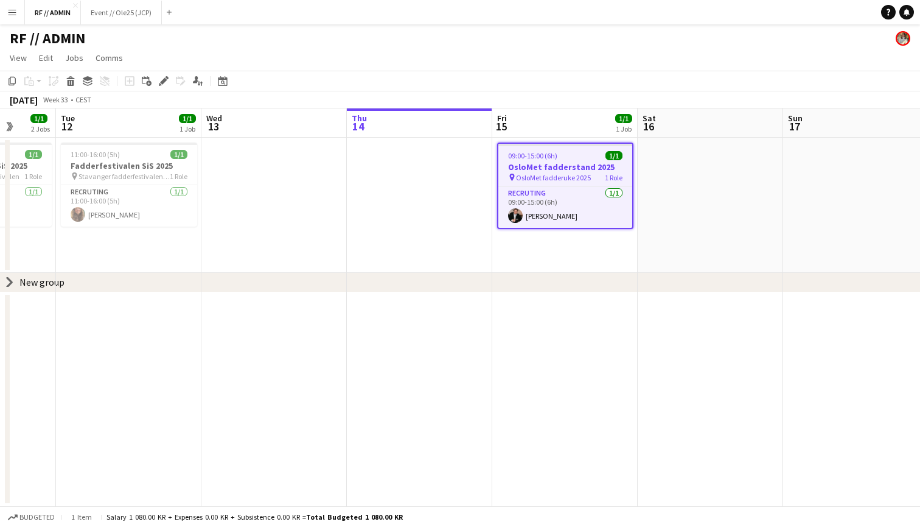
scroll to position [0, 363]
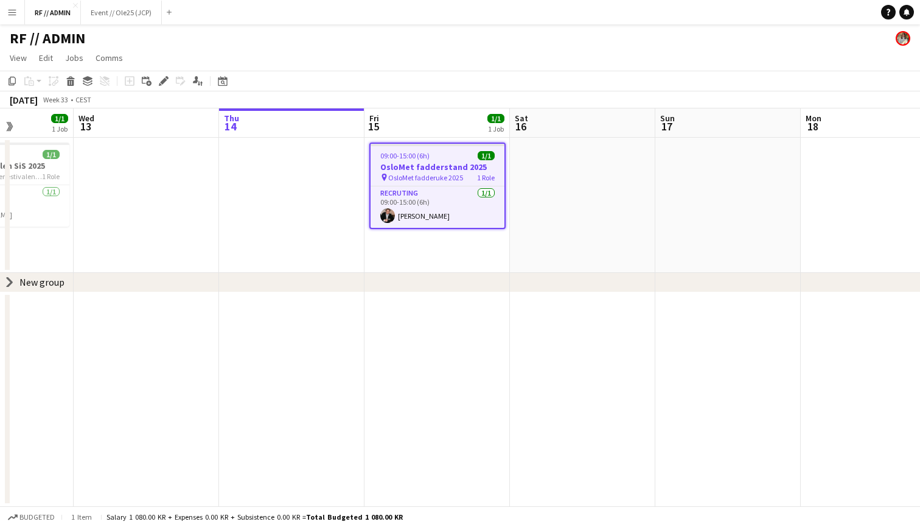
click at [583, 228] on app-date-cell at bounding box center [582, 205] width 145 height 135
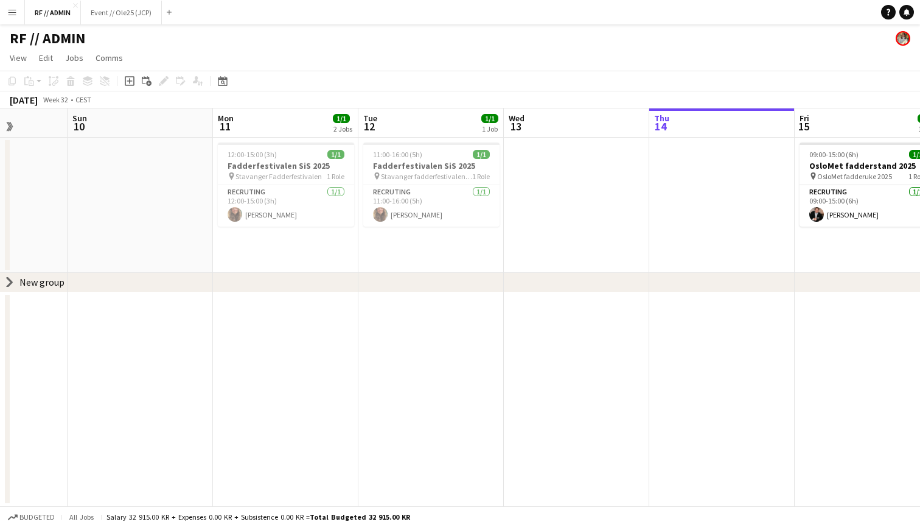
scroll to position [0, 365]
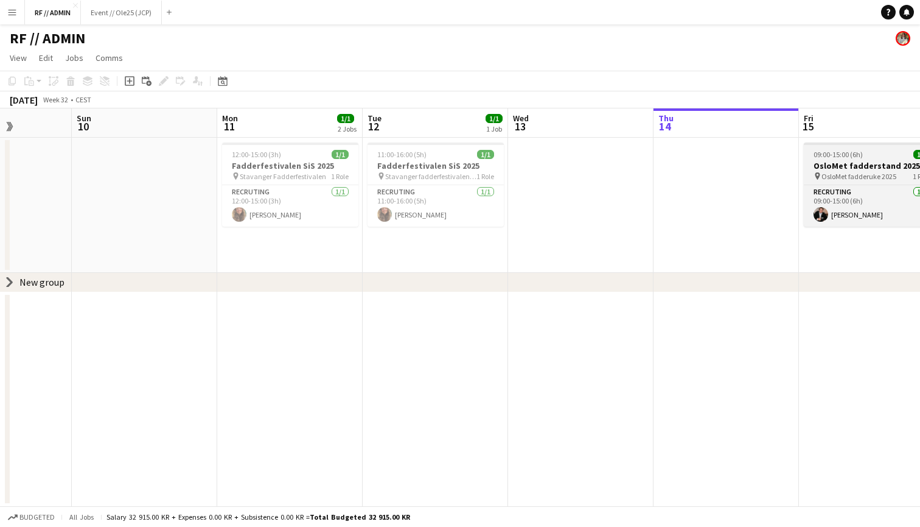
click at [835, 155] on span "09:00-15:00 (6h)" at bounding box center [838, 154] width 49 height 9
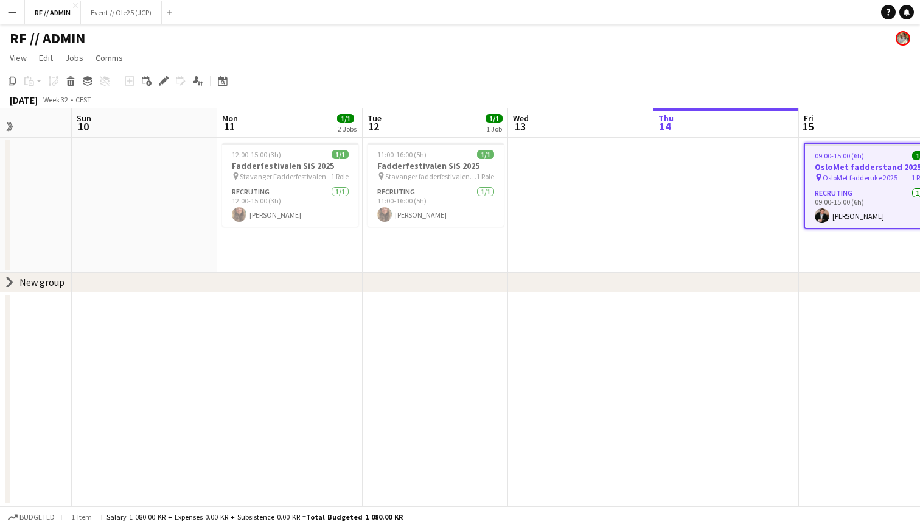
click at [233, 65] on app-page-menu "View Day view expanded Day view collapsed Month view Date picker Jump to [DATE]…" at bounding box center [460, 58] width 920 height 23
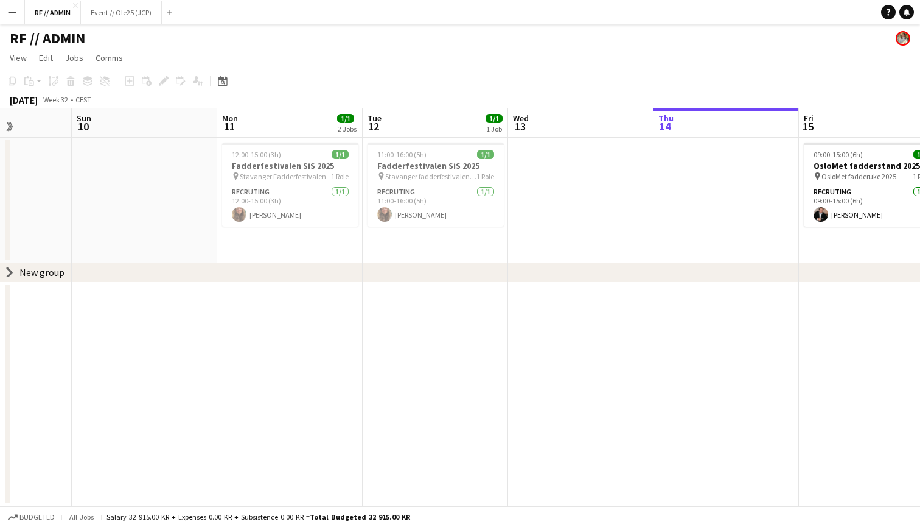
click at [13, 19] on button "Menu" at bounding box center [12, 12] width 24 height 24
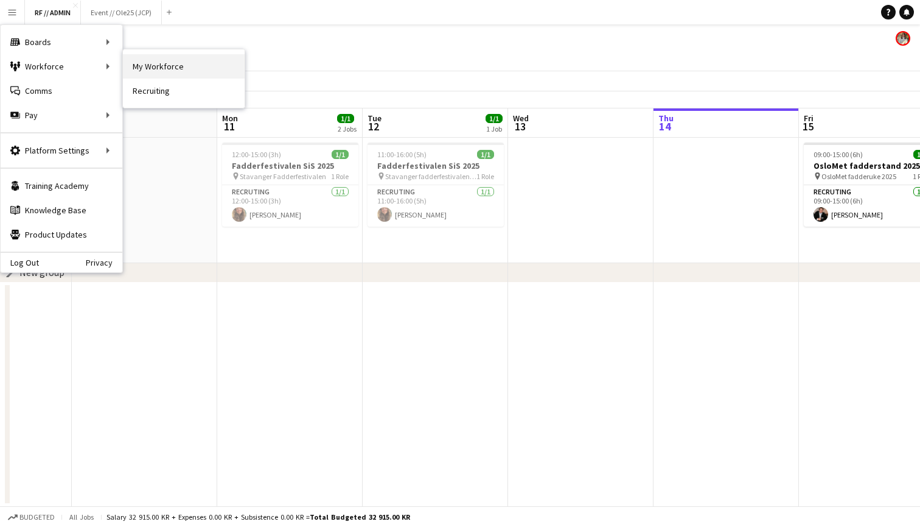
click at [130, 67] on link "My Workforce" at bounding box center [184, 66] width 122 height 24
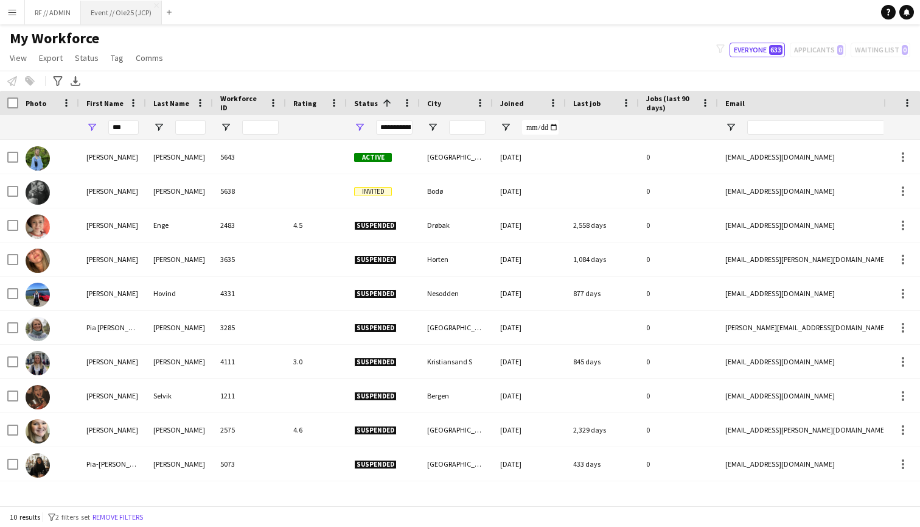
click at [119, 12] on button "Event // Ole25 (JCP) Close" at bounding box center [121, 13] width 81 height 24
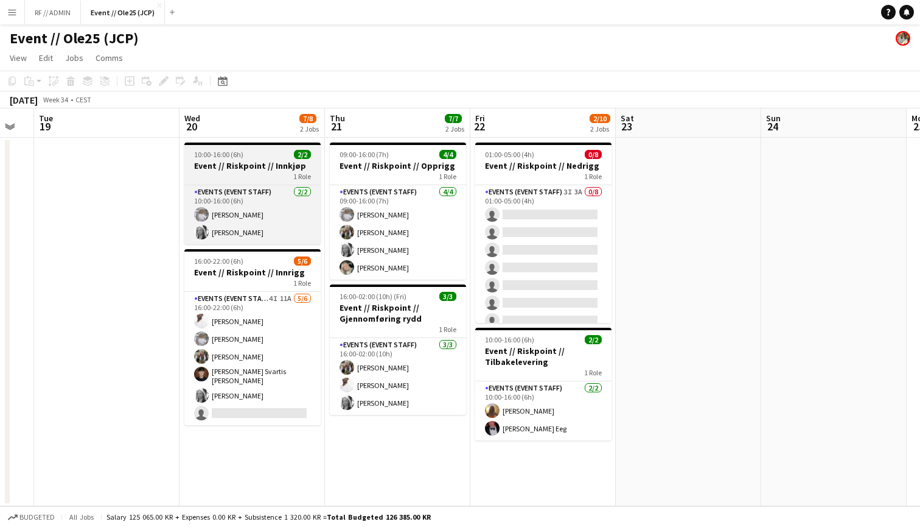
scroll to position [0, 553]
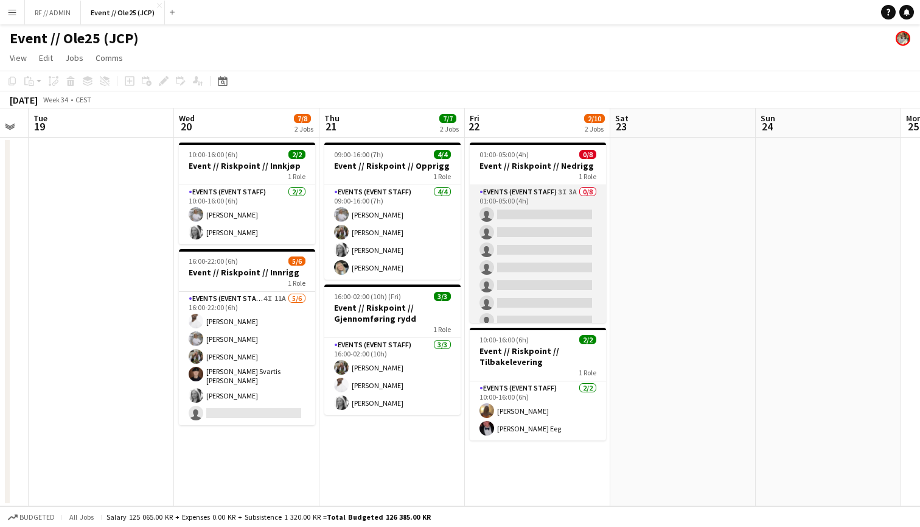
click at [564, 195] on app-card-role "Events (Event Staff) 3I 3A 0/8 01:00-05:00 (4h) single-neutral-actions single-n…" at bounding box center [538, 267] width 136 height 165
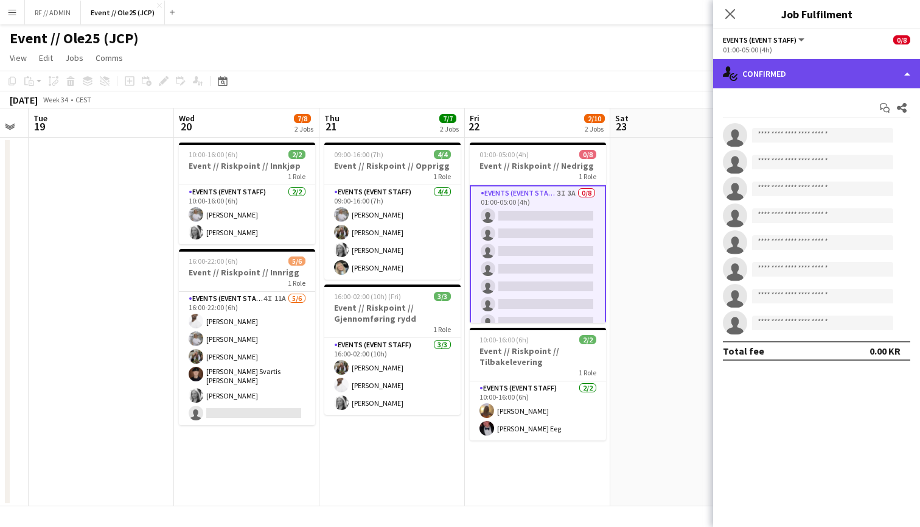
click at [894, 74] on div "single-neutral-actions-check-2 Confirmed" at bounding box center [816, 73] width 207 height 29
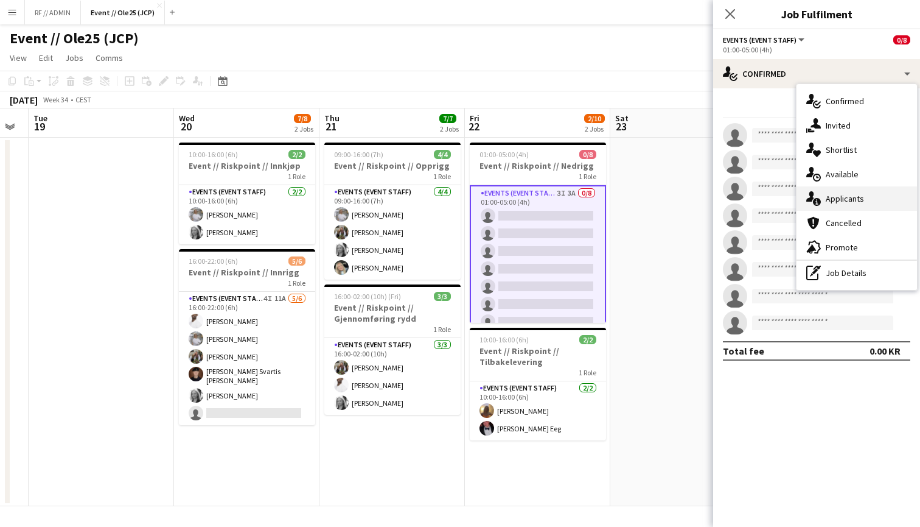
click at [825, 203] on div "single-neutral-actions-information Applicants" at bounding box center [857, 198] width 121 height 24
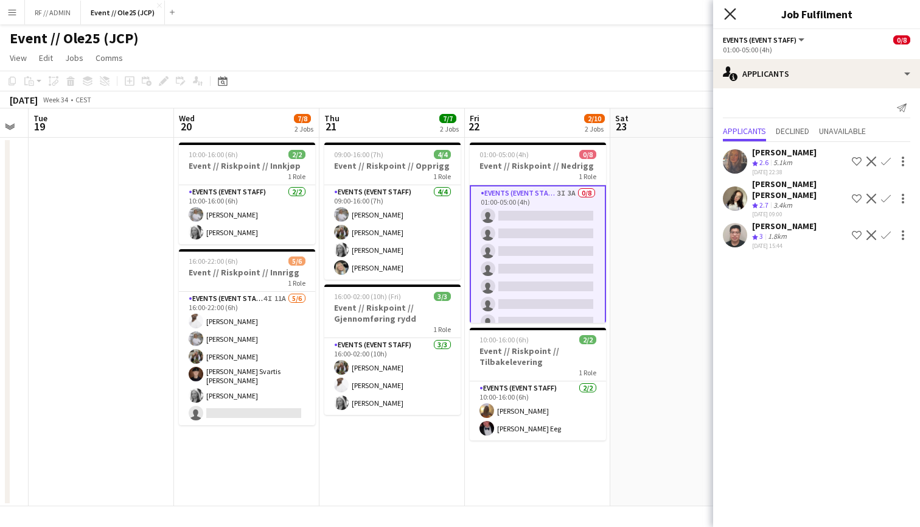
click at [732, 11] on icon "Close pop-in" at bounding box center [730, 14] width 12 height 12
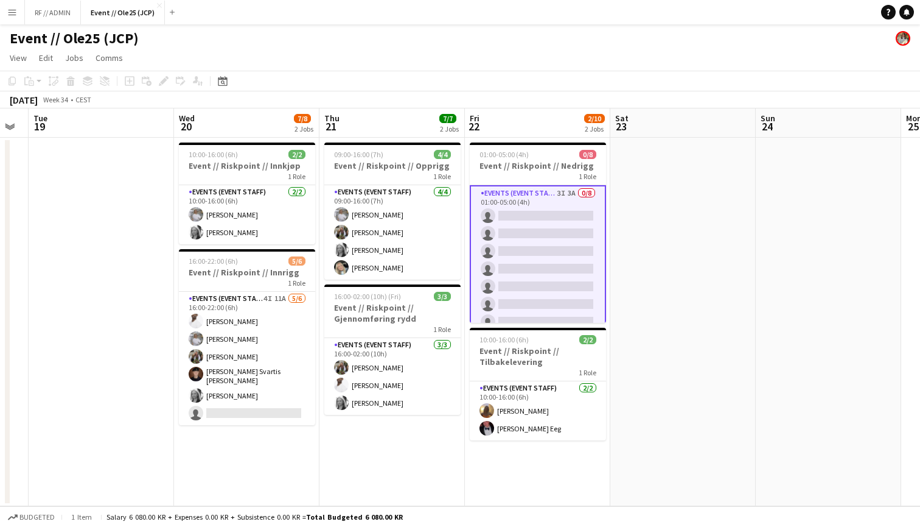
click at [661, 273] on app-date-cell at bounding box center [683, 322] width 145 height 368
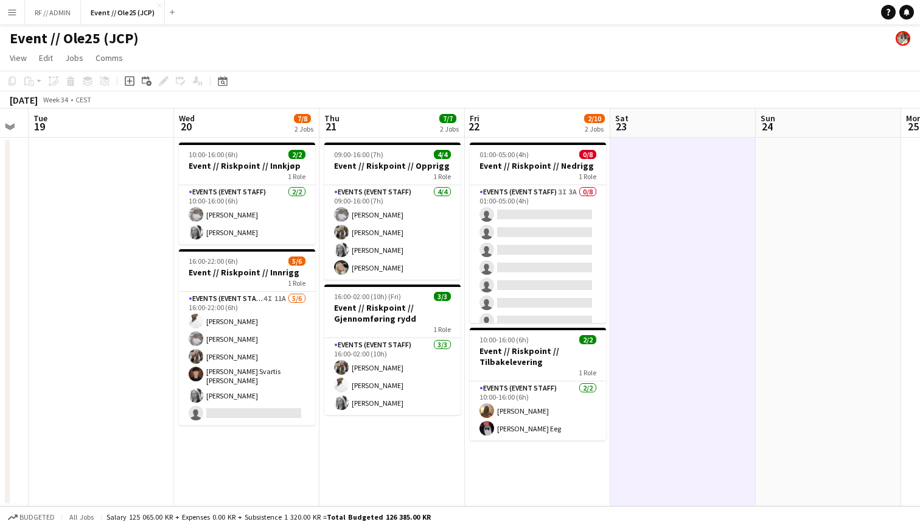
click at [11, 12] on app-icon "Menu" at bounding box center [12, 12] width 10 height 10
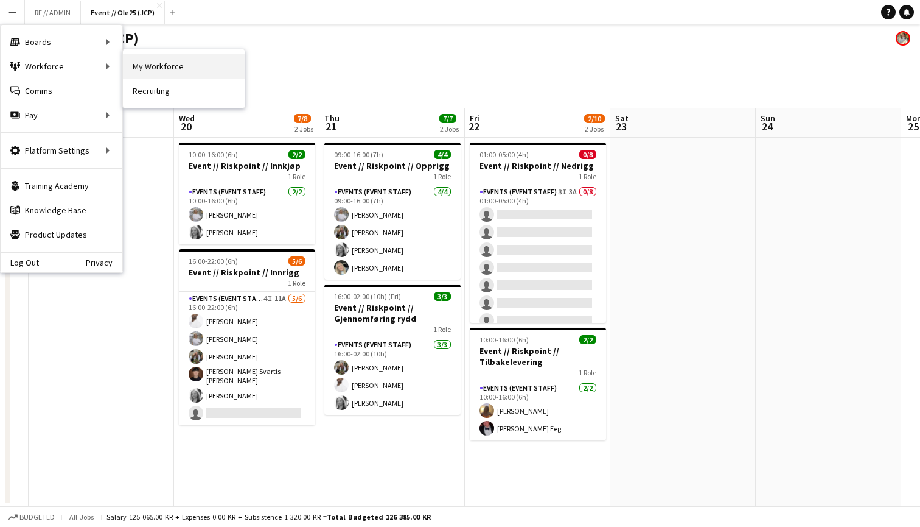
click at [141, 63] on link "My Workforce" at bounding box center [184, 66] width 122 height 24
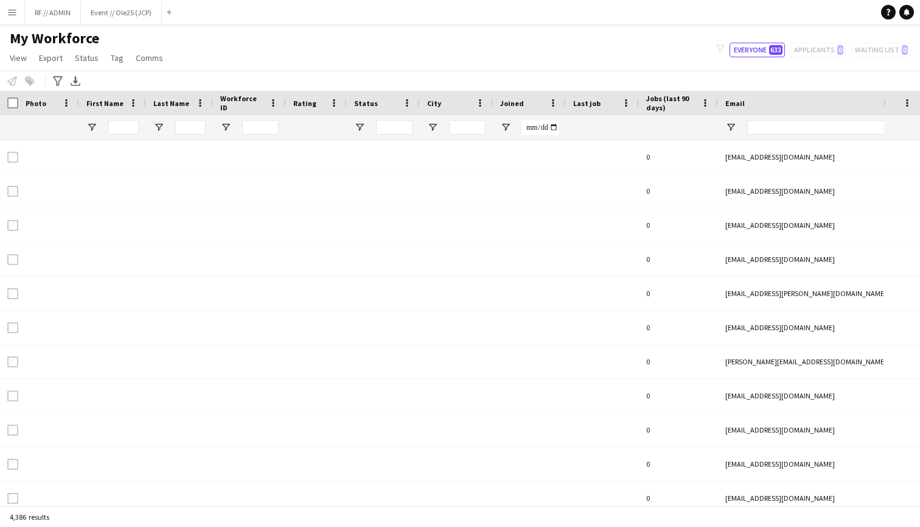
type input "***"
type input "**********"
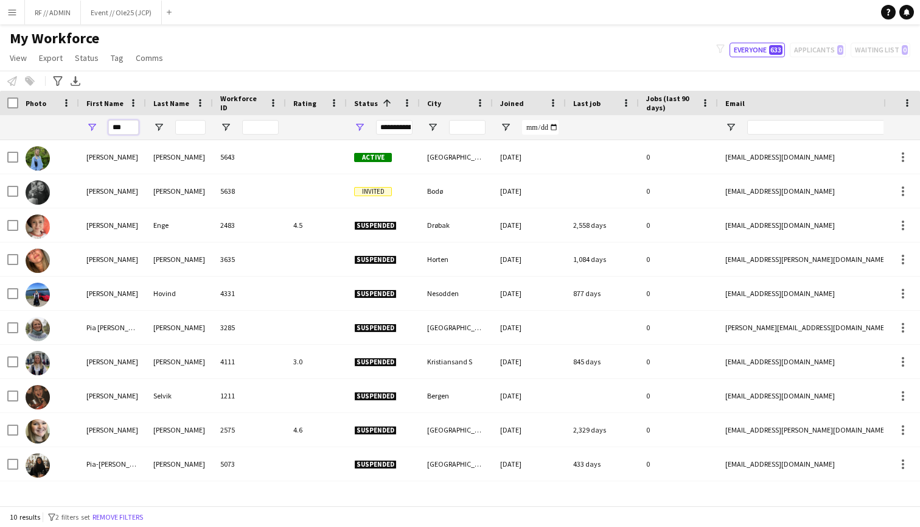
click at [120, 129] on input "***" at bounding box center [123, 127] width 30 height 15
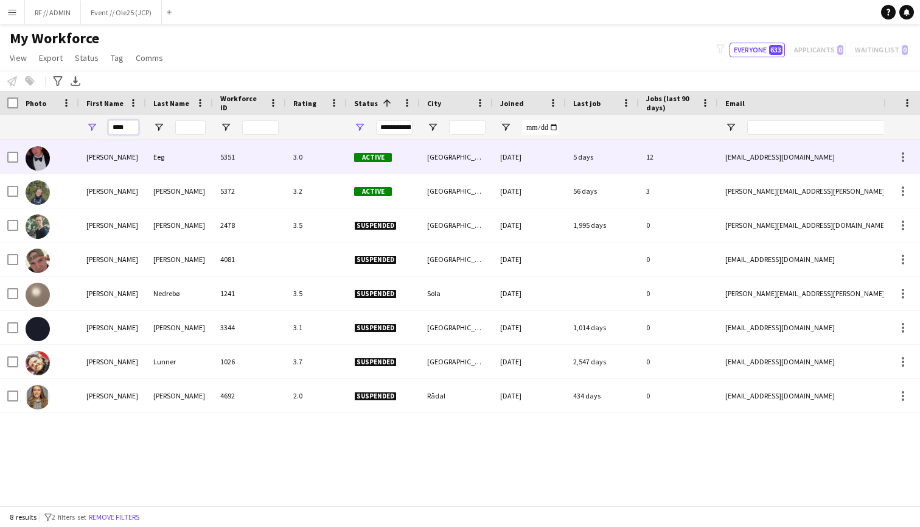
type input "****"
click at [128, 156] on div "[PERSON_NAME]" at bounding box center [112, 156] width 67 height 33
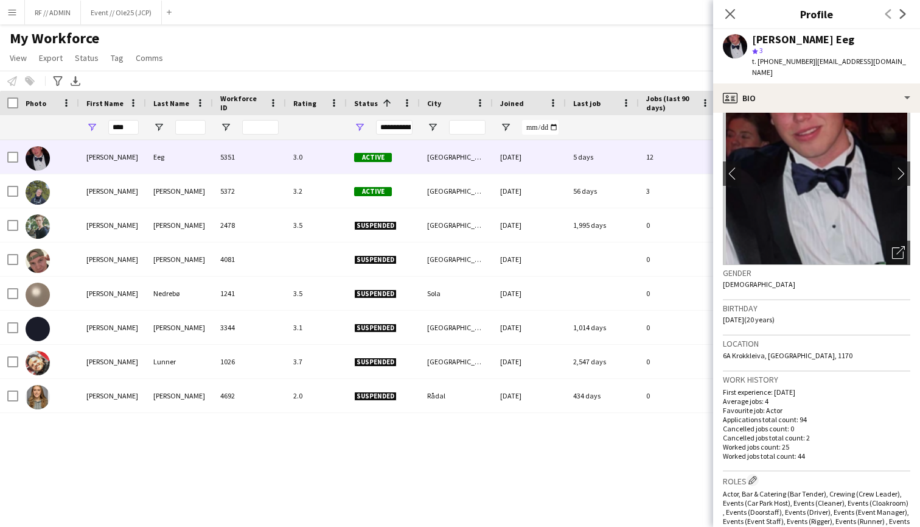
scroll to position [43, 0]
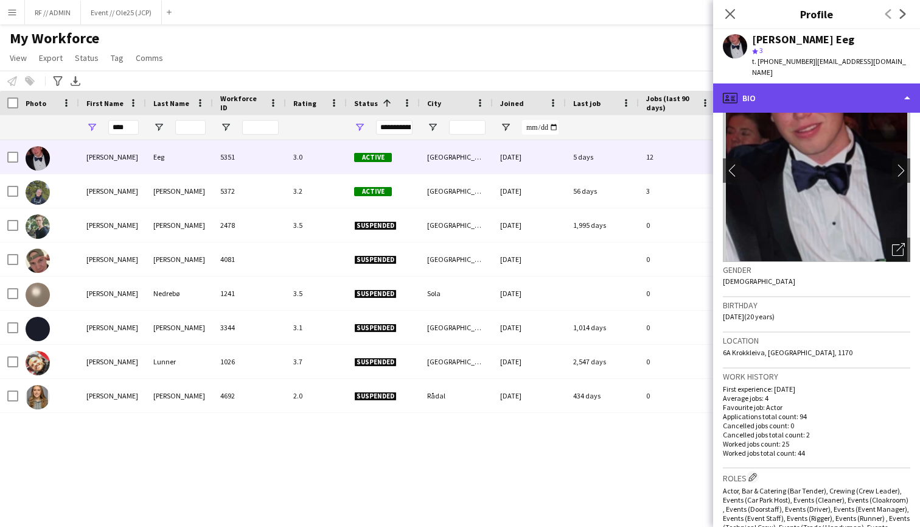
click at [889, 86] on div "profile Bio" at bounding box center [816, 97] width 207 height 29
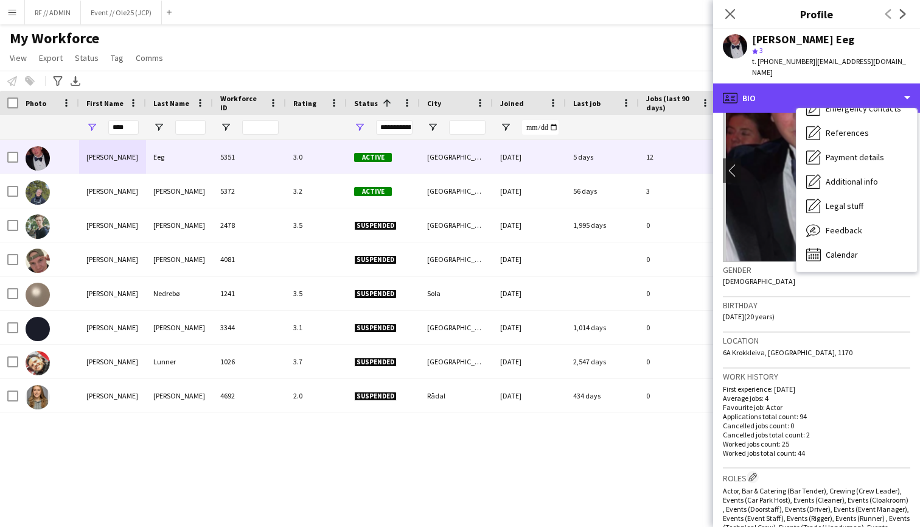
scroll to position [114, 0]
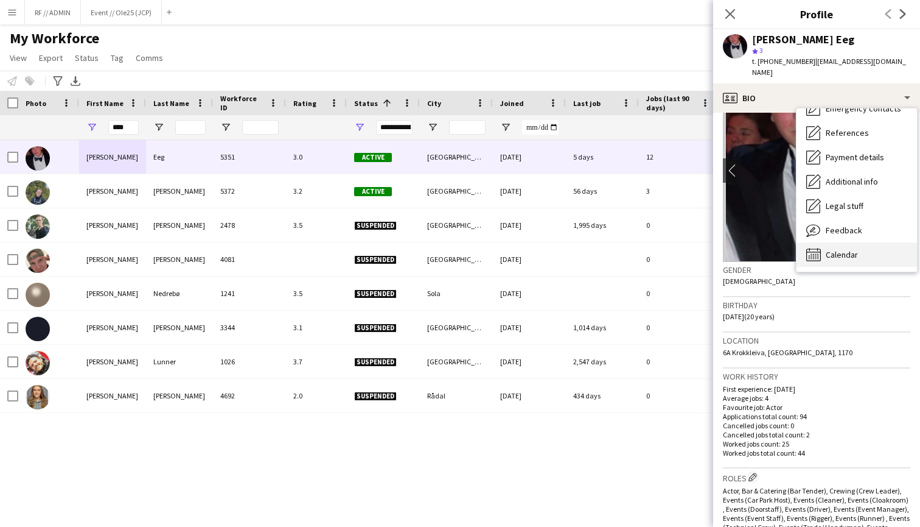
click at [836, 249] on span "Calendar" at bounding box center [842, 254] width 32 height 11
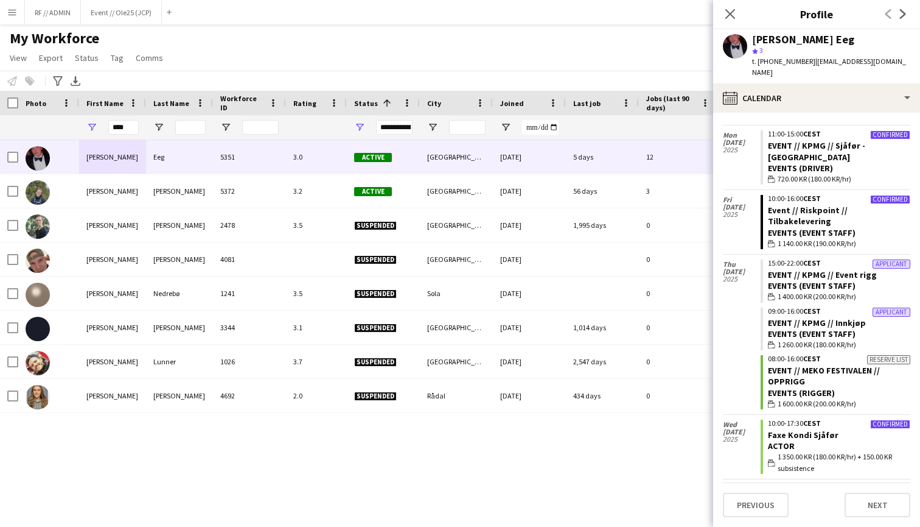
scroll to position [728, 0]
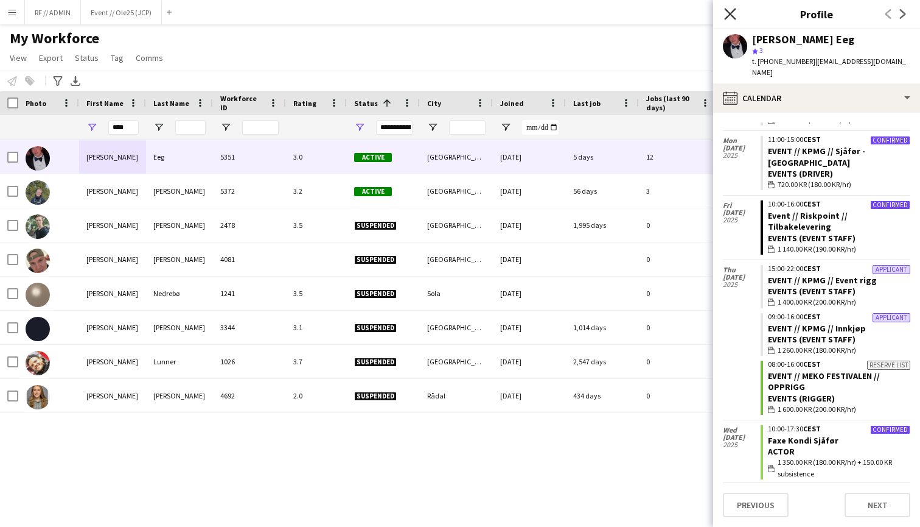
click at [730, 12] on icon "Close pop-in" at bounding box center [730, 14] width 12 height 12
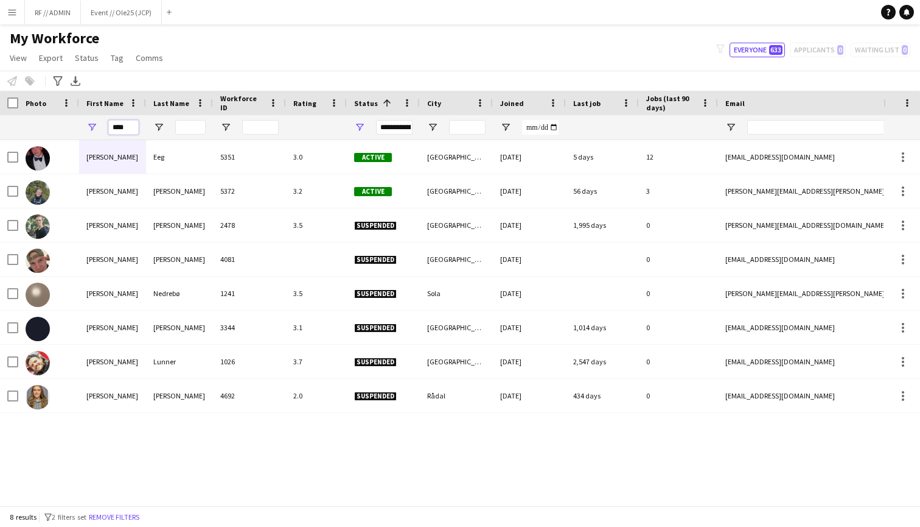
click at [121, 120] on input "****" at bounding box center [123, 127] width 30 height 15
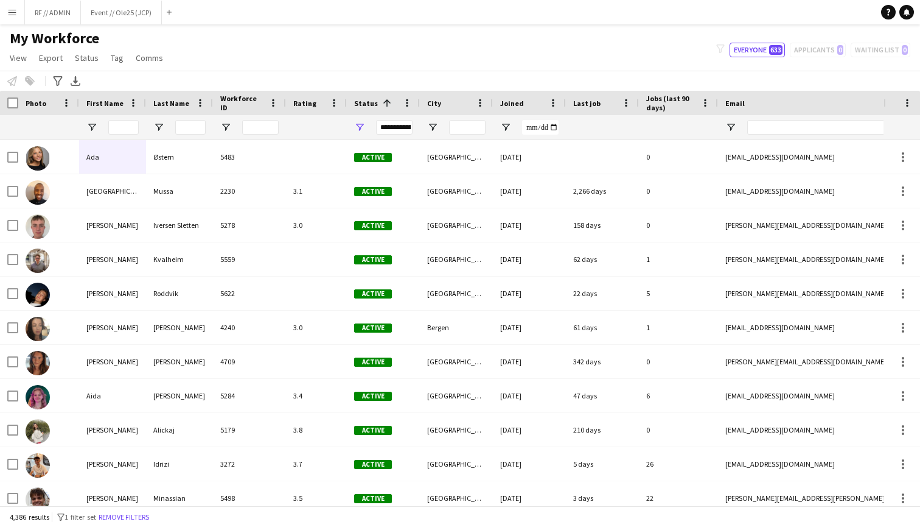
click at [18, 12] on button "Menu" at bounding box center [12, 12] width 24 height 24
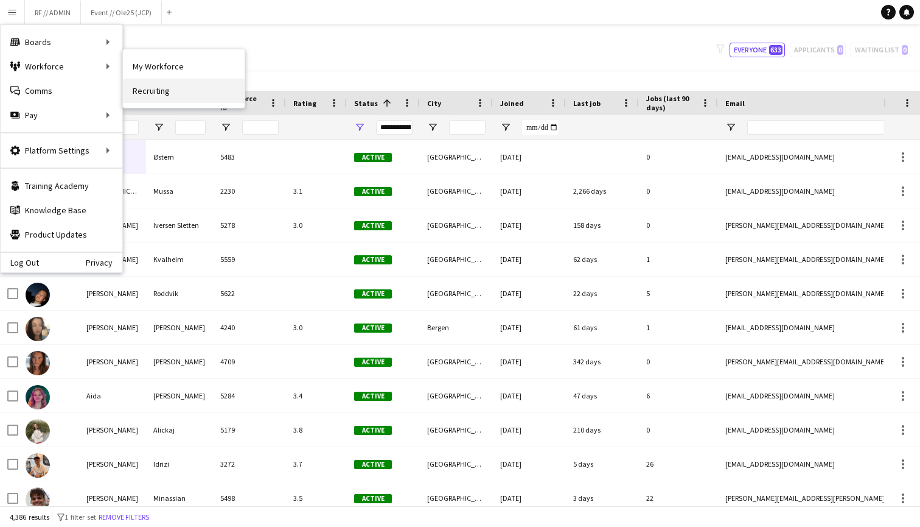
click at [152, 91] on link "Recruiting" at bounding box center [184, 91] width 122 height 24
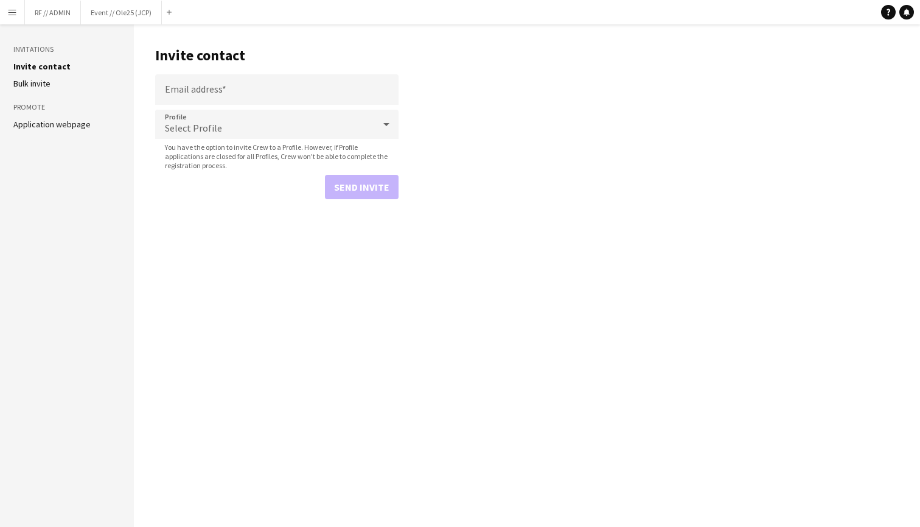
click at [222, 120] on div "Select Profile" at bounding box center [264, 124] width 219 height 29
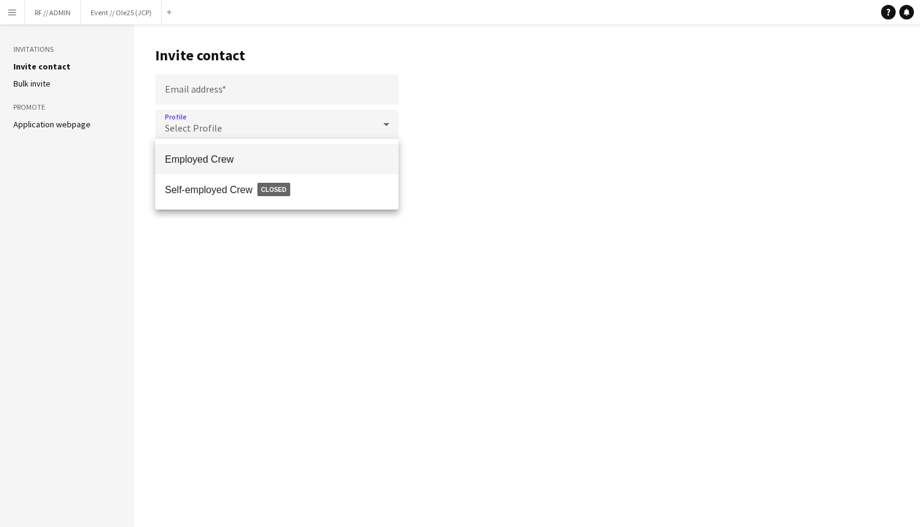
click at [149, 48] on div at bounding box center [460, 263] width 920 height 527
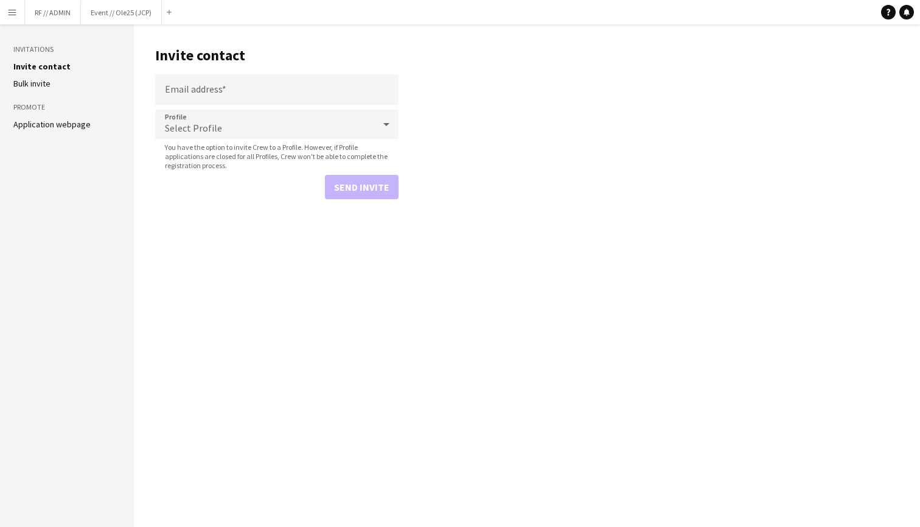
click at [18, 5] on button "Menu" at bounding box center [12, 12] width 24 height 24
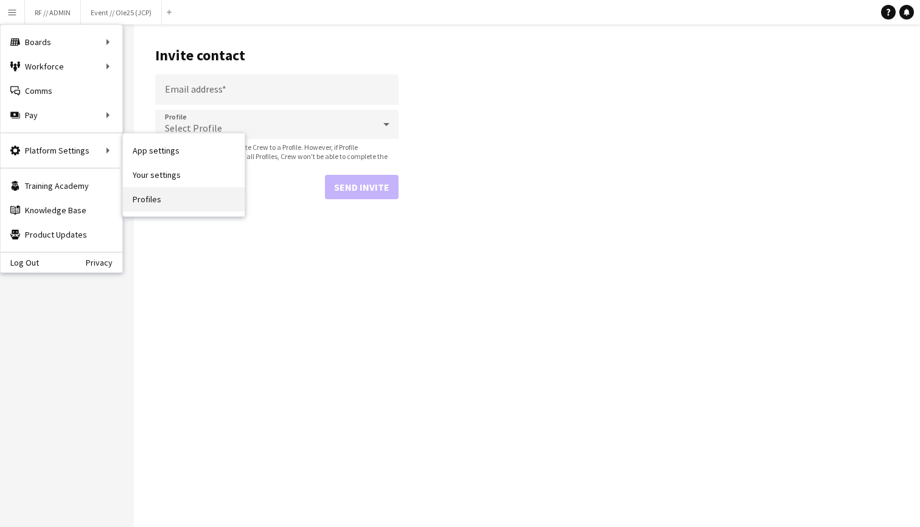
click at [156, 200] on link "Profiles" at bounding box center [184, 199] width 122 height 24
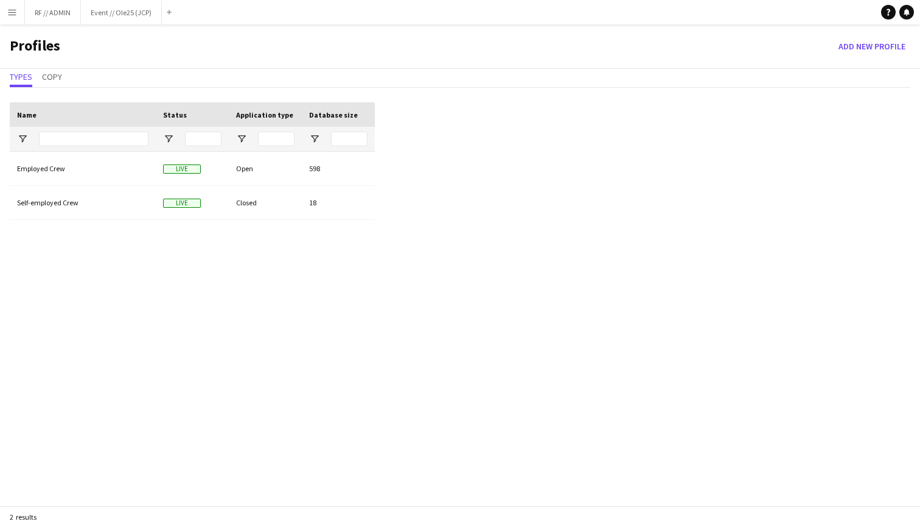
click at [74, 257] on div "Employed Crew Live Open 598 Self-employed Crew Live Closed 18" at bounding box center [192, 341] width 365 height 379
click at [878, 43] on button "Add new Profile" at bounding box center [872, 46] width 77 height 19
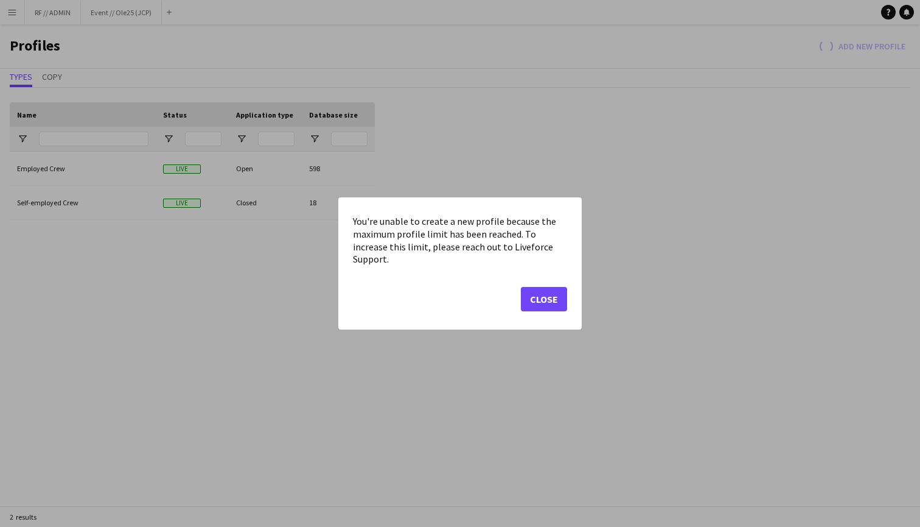
click at [552, 290] on button "Close" at bounding box center [544, 299] width 46 height 24
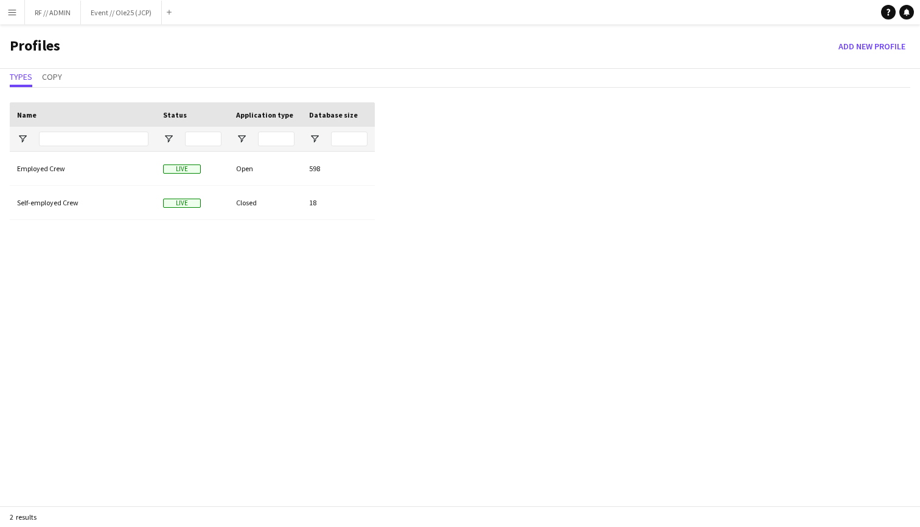
click at [16, 15] on app-icon "Menu" at bounding box center [12, 12] width 10 height 10
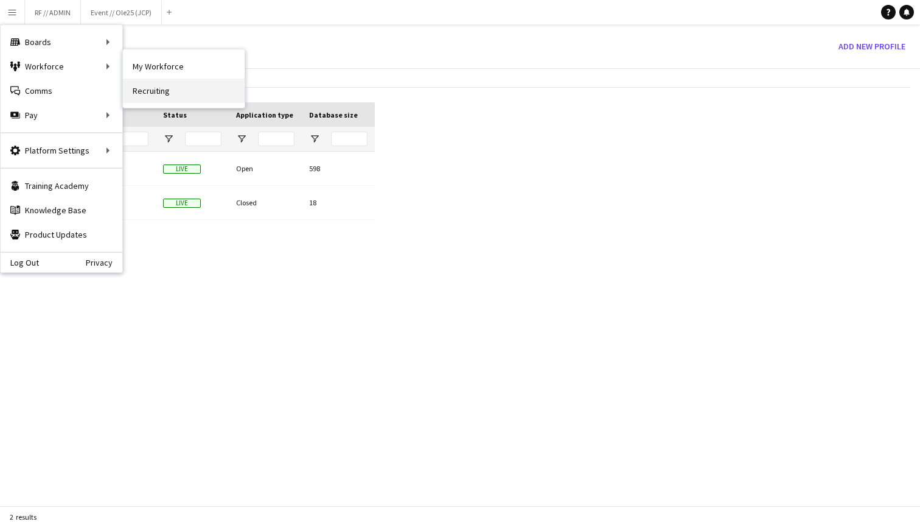
click at [158, 92] on link "Recruiting" at bounding box center [184, 91] width 122 height 24
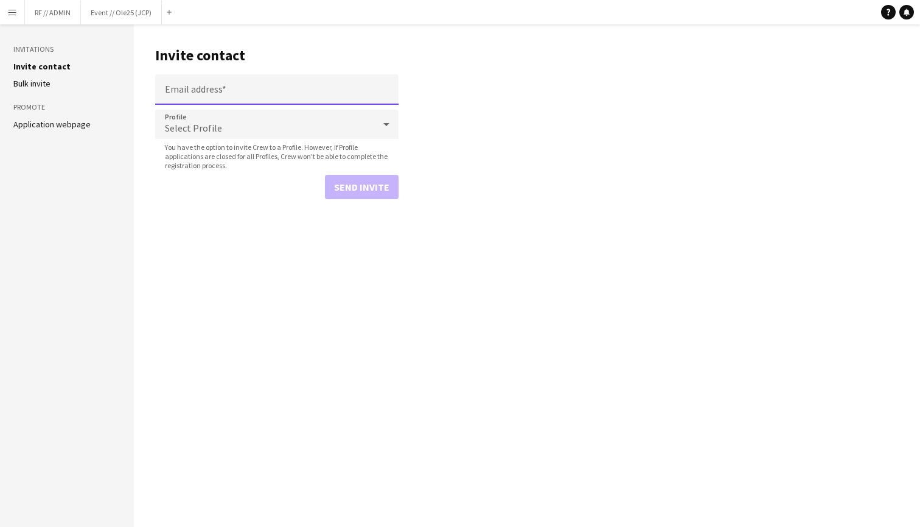
click at [239, 93] on input "Email address" at bounding box center [276, 89] width 243 height 30
click at [142, 55] on main "Invite contact Email address Profile Select Profile You have the option to invi…" at bounding box center [527, 275] width 786 height 502
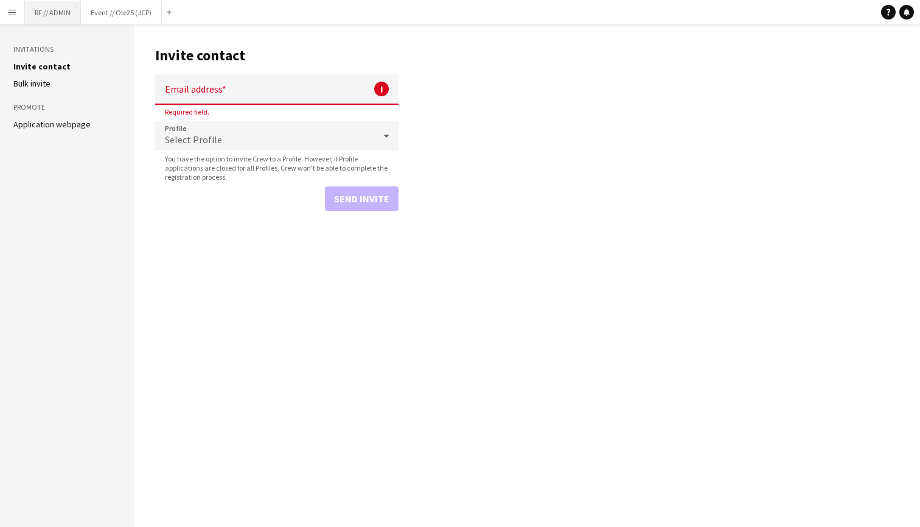
click at [55, 18] on button "RF // ADMIN Close" at bounding box center [53, 13] width 56 height 24
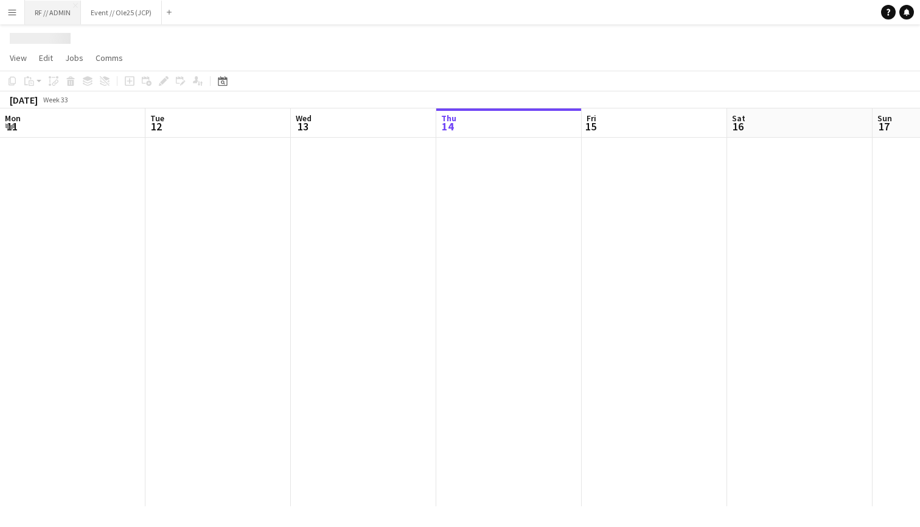
scroll to position [0, 291]
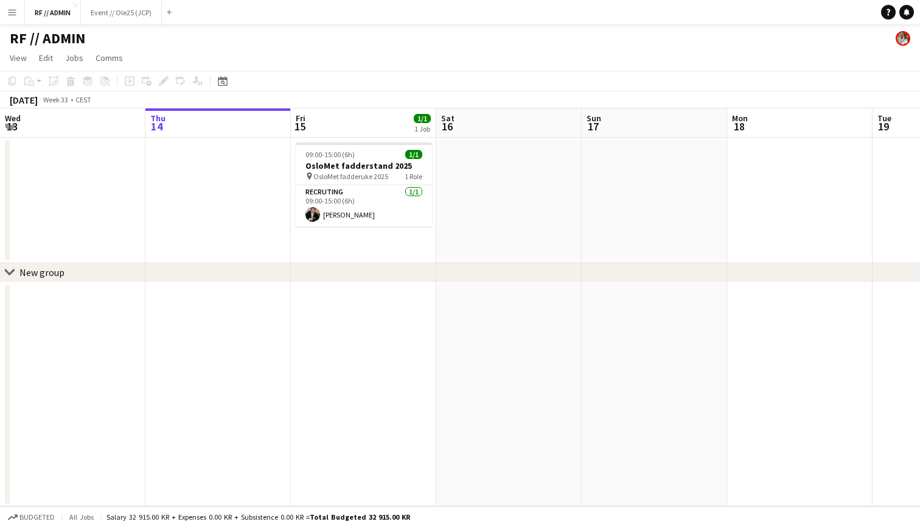
click at [1, 10] on button "Menu" at bounding box center [12, 12] width 24 height 24
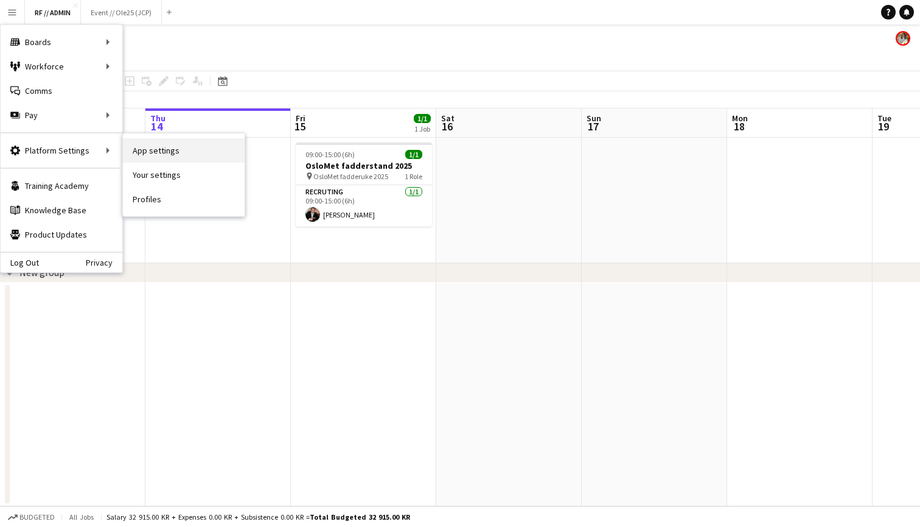
click at [162, 153] on link "App settings" at bounding box center [184, 150] width 122 height 24
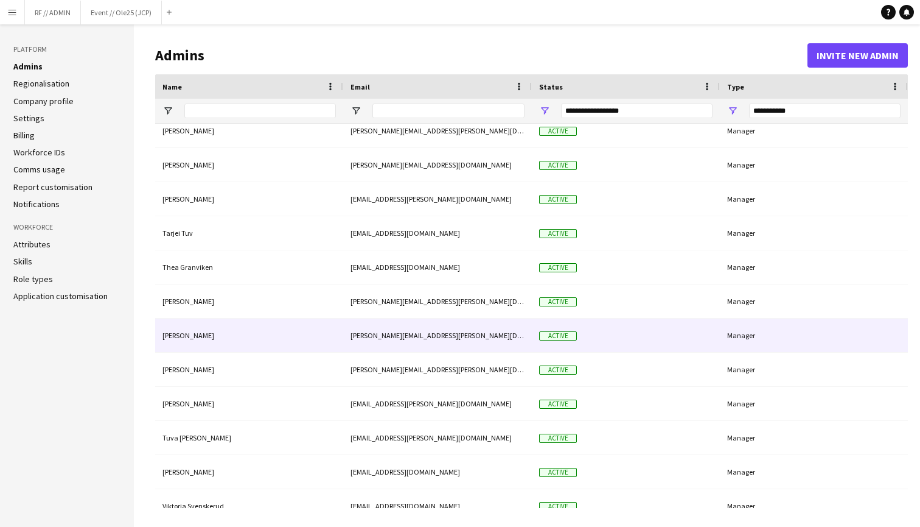
scroll to position [2333, 0]
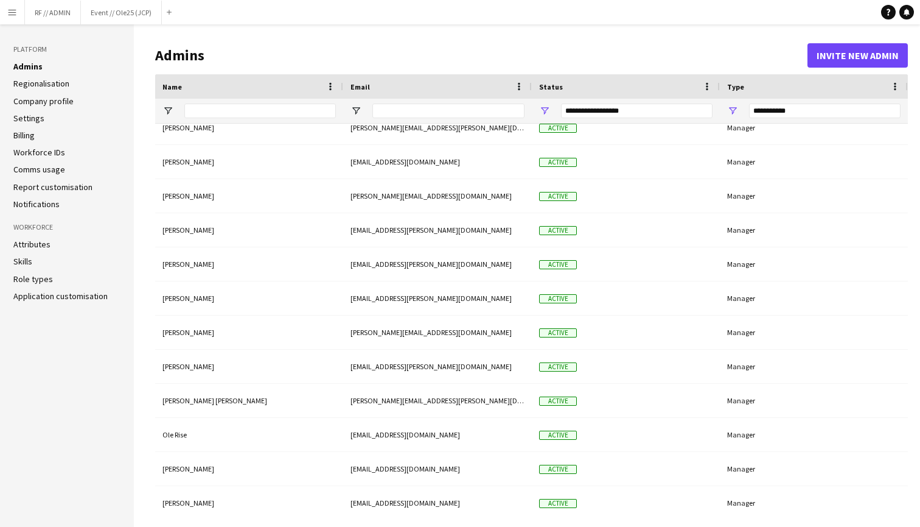
click at [866, 56] on button "Invite new admin" at bounding box center [858, 55] width 100 height 24
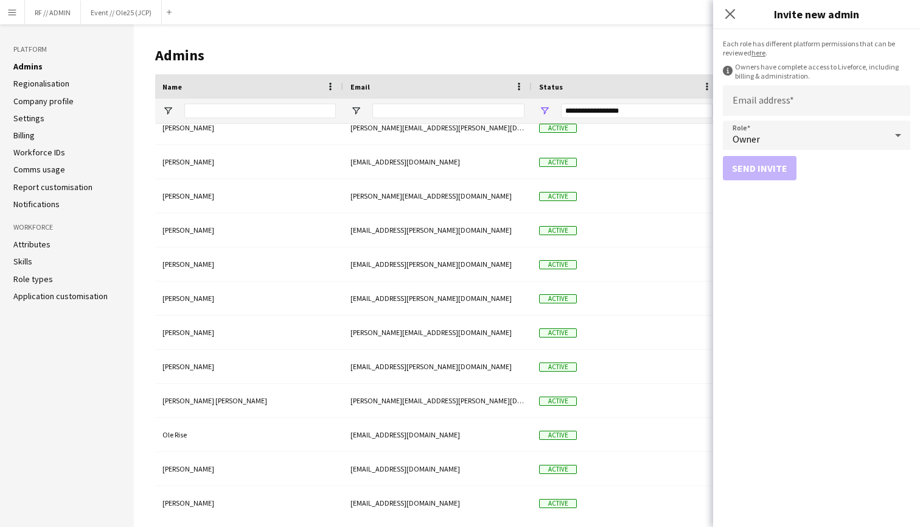
click at [758, 131] on div "Owner" at bounding box center [804, 135] width 163 height 29
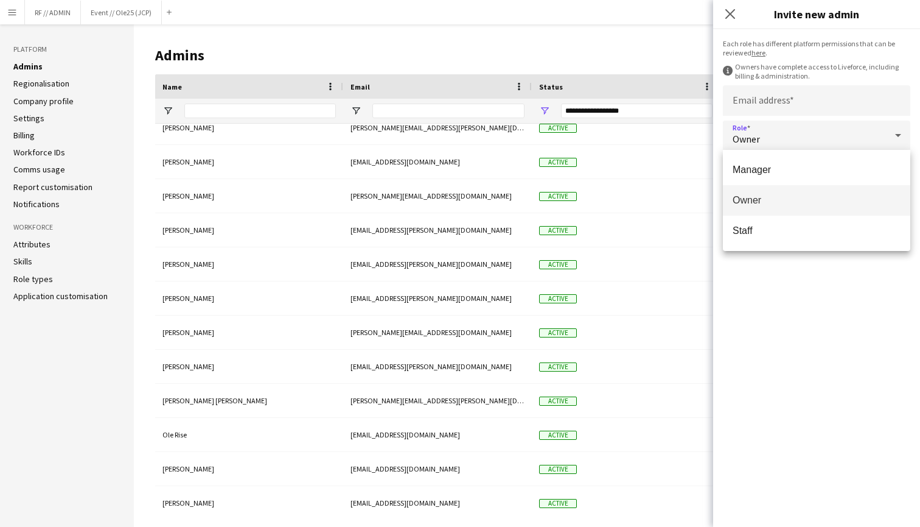
click at [638, 44] on div at bounding box center [460, 263] width 920 height 527
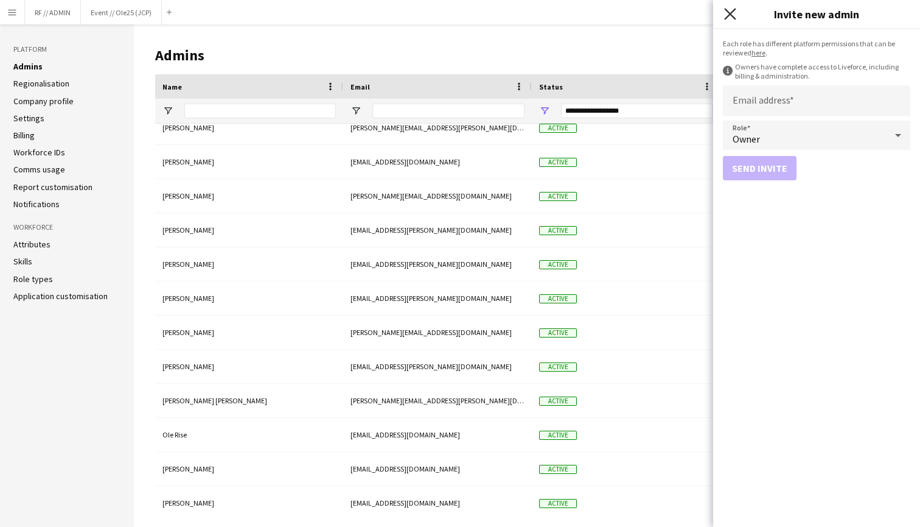
click at [732, 16] on icon at bounding box center [730, 14] width 12 height 12
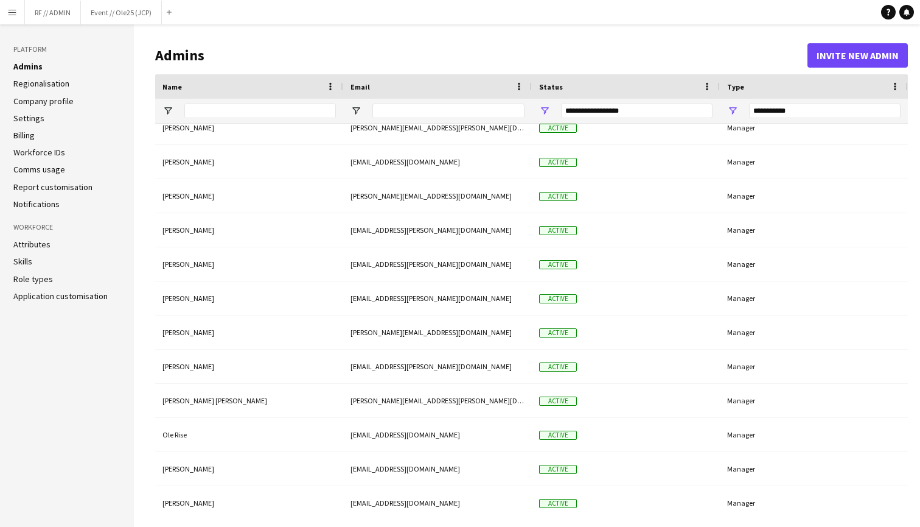
click at [842, 47] on button "Invite new admin" at bounding box center [858, 55] width 100 height 24
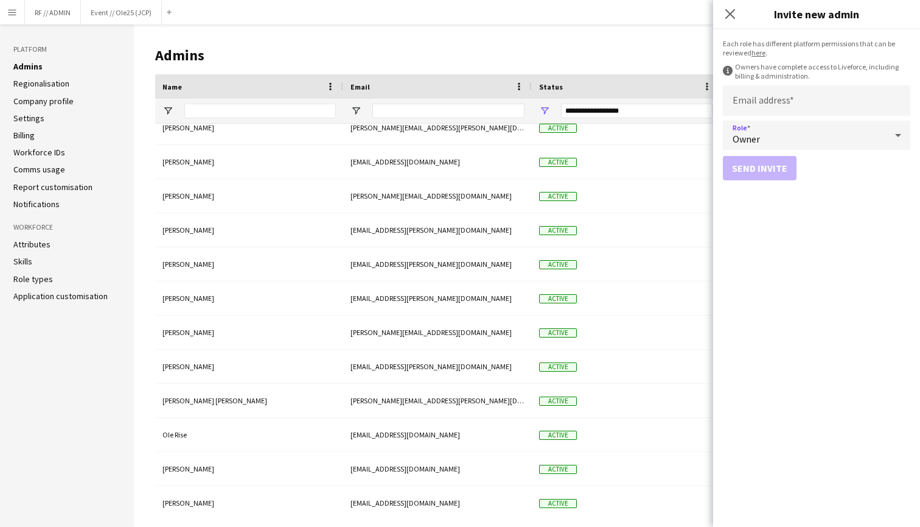
click at [775, 131] on div "Owner" at bounding box center [804, 135] width 163 height 29
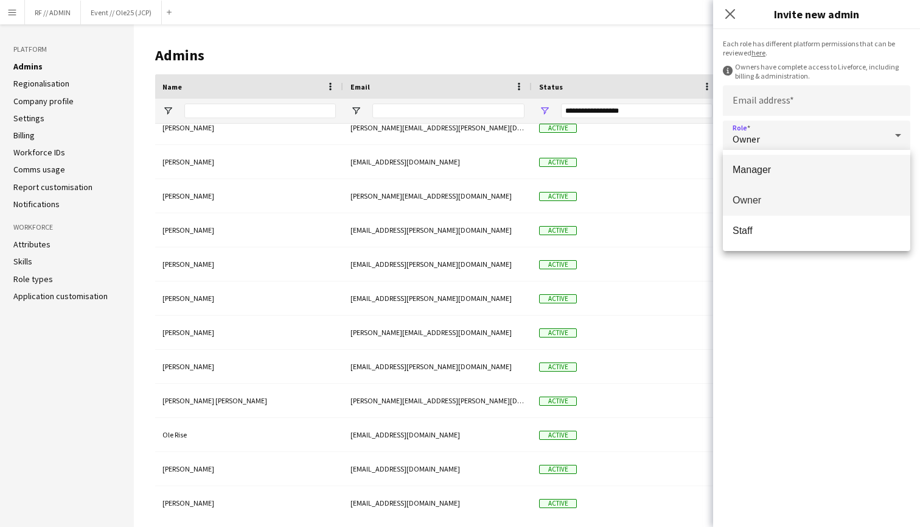
click at [771, 173] on span "Manager" at bounding box center [817, 170] width 168 height 12
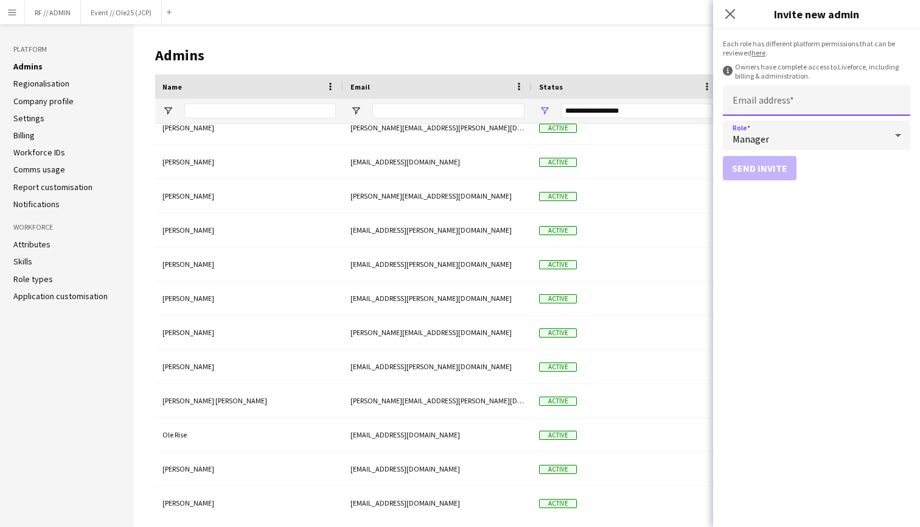
click at [777, 98] on input "Email address" at bounding box center [816, 100] width 187 height 30
paste input "**********"
type input "**********"
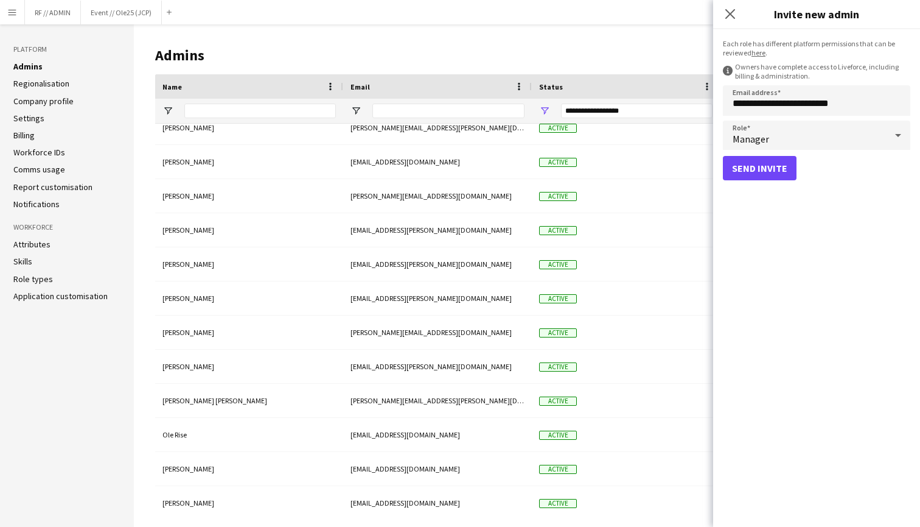
click at [849, 194] on form "**********" at bounding box center [816, 277] width 207 height 497
click at [780, 166] on button "Send invite" at bounding box center [760, 168] width 74 height 24
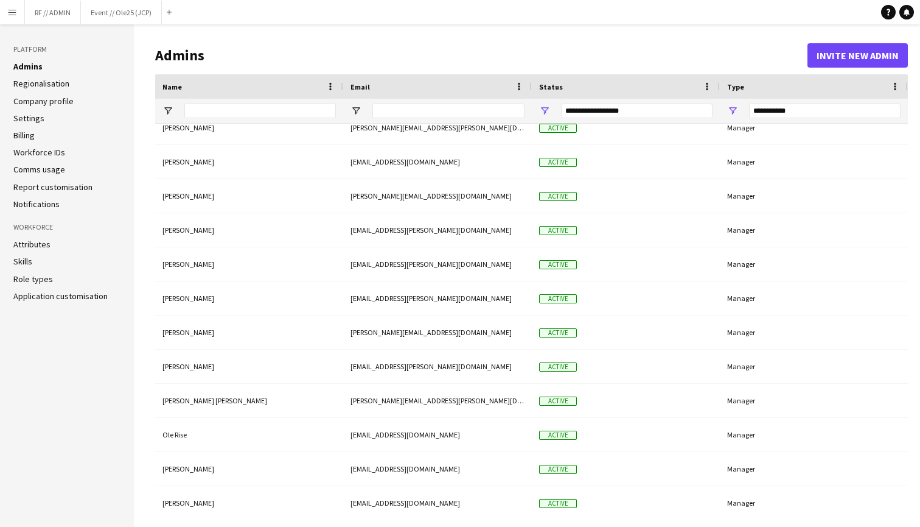
scroll to position [0, 0]
click at [12, 12] on app-icon "Menu" at bounding box center [12, 12] width 10 height 10
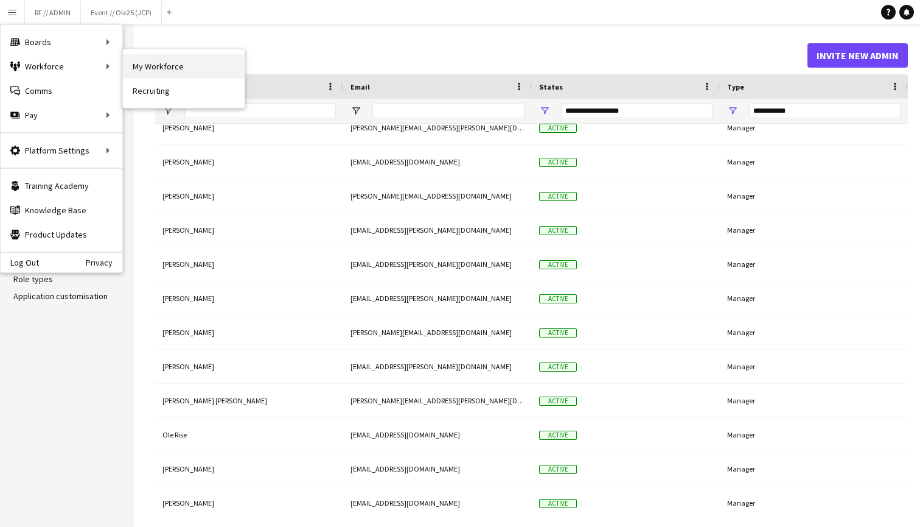
click at [152, 65] on link "My Workforce" at bounding box center [184, 66] width 122 height 24
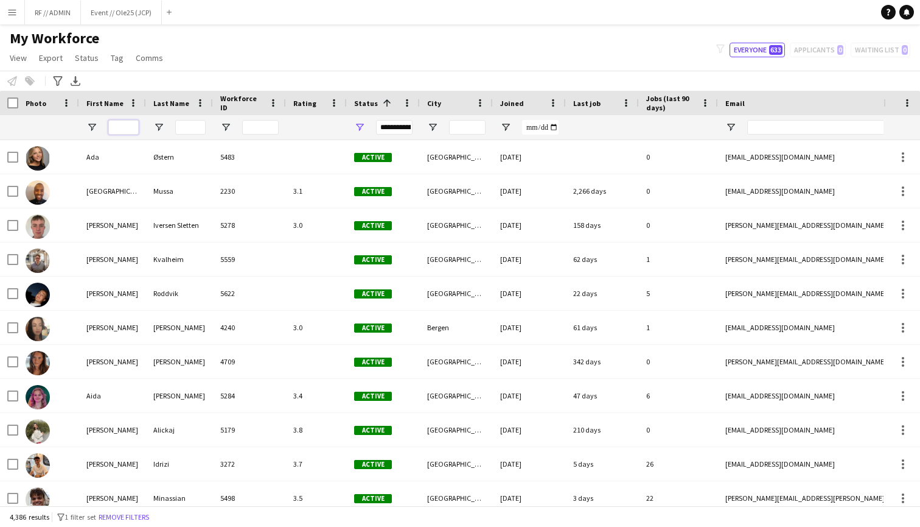
click at [125, 128] on input "First Name Filter Input" at bounding box center [123, 127] width 30 height 15
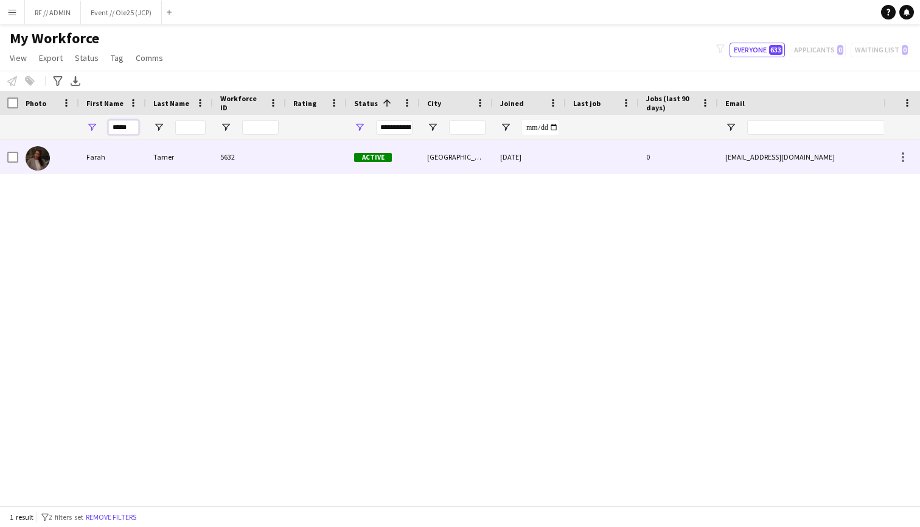
type input "*****"
click at [172, 151] on div "Tamer" at bounding box center [179, 156] width 67 height 33
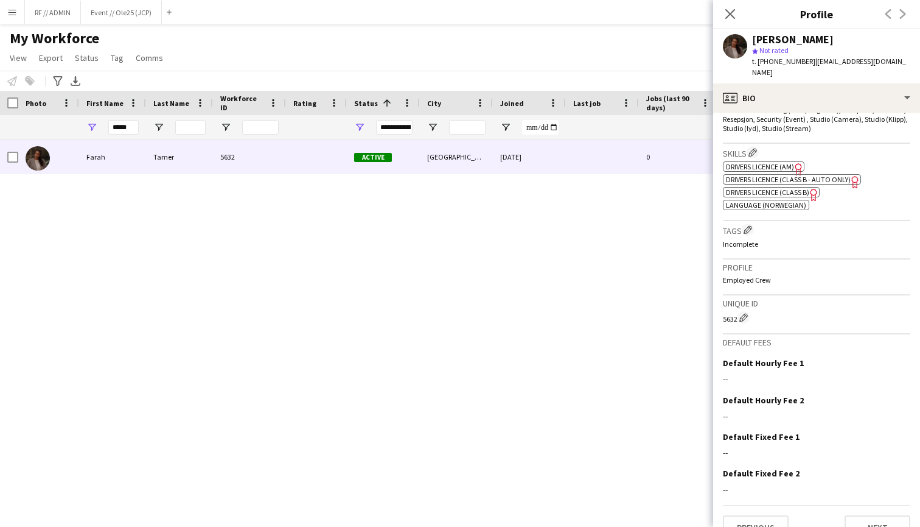
scroll to position [478, 0]
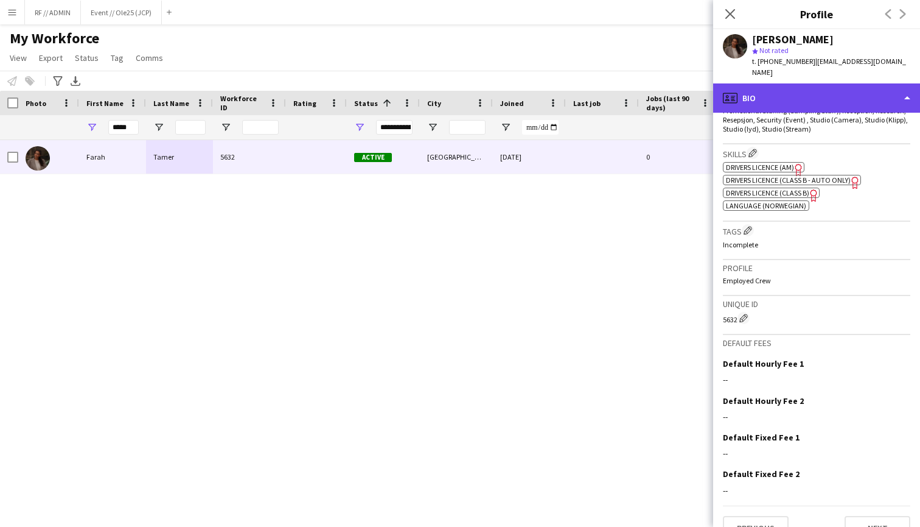
click at [861, 88] on div "profile Bio" at bounding box center [816, 97] width 207 height 29
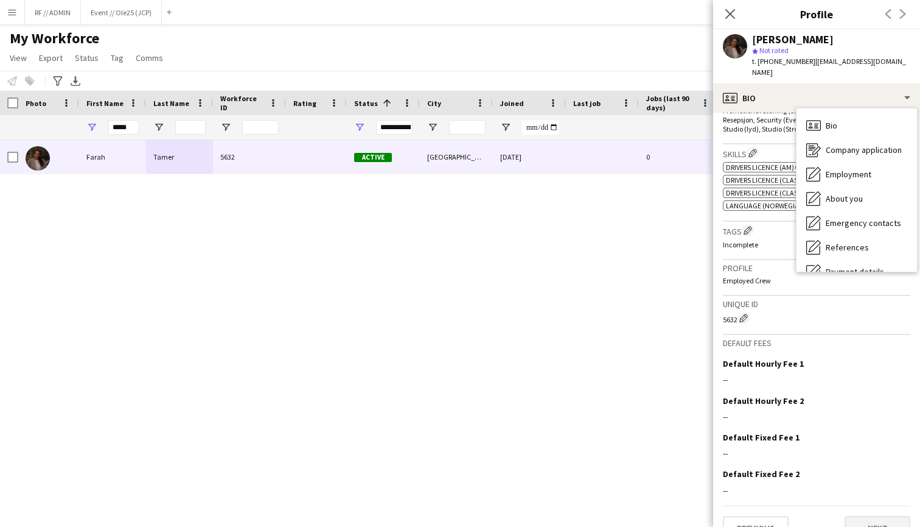
click at [866, 516] on button "Next" at bounding box center [878, 528] width 66 height 24
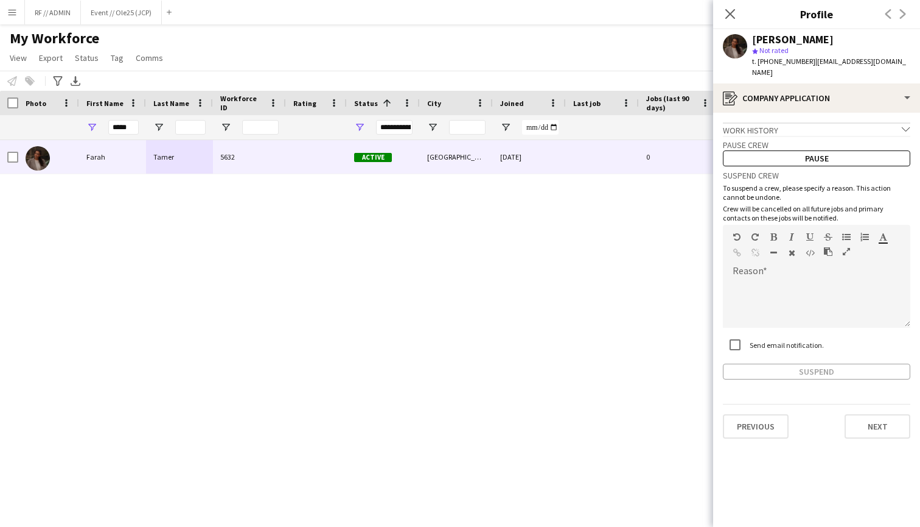
click at [869, 404] on div "Previous Next" at bounding box center [816, 421] width 187 height 35
click at [870, 414] on button "Next" at bounding box center [878, 426] width 66 height 24
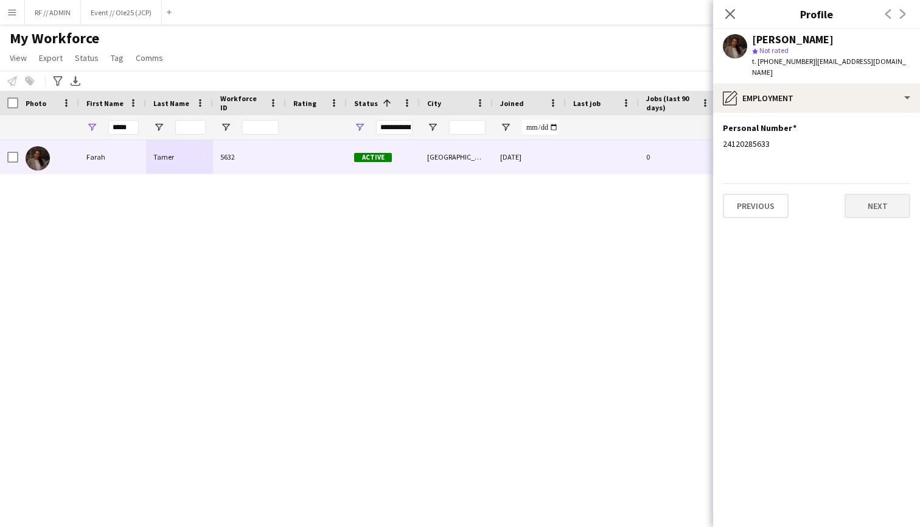
click at [883, 194] on button "Next" at bounding box center [878, 206] width 66 height 24
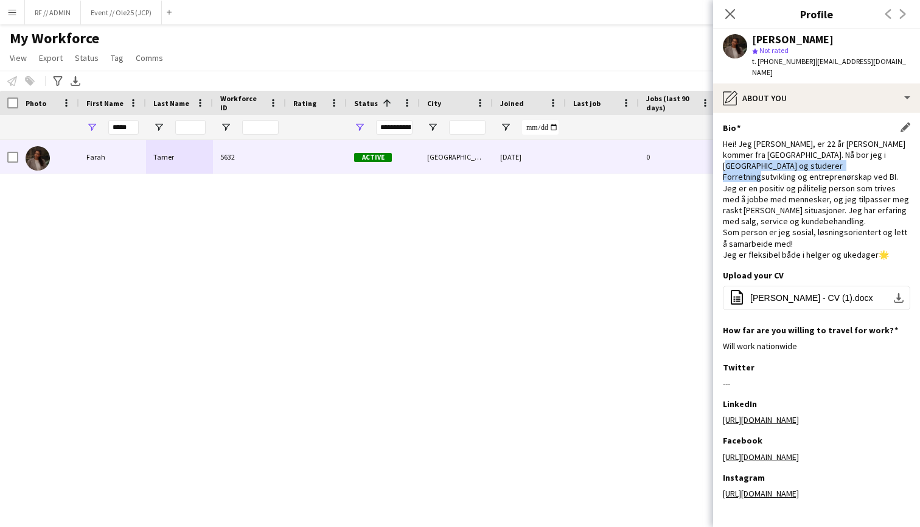
drag, startPoint x: 724, startPoint y: 152, endPoint x: 867, endPoint y: 153, distance: 142.4
click at [867, 153] on div "Hei! Jeg [PERSON_NAME], er 22 år [PERSON_NAME] kommer fra [GEOGRAPHIC_DATA]. Nå…" at bounding box center [816, 199] width 187 height 122
copy div "Forretningsutvikling og entreprenørskap"
click at [831, 203] on div "Hei! Jeg [PERSON_NAME], er 22 år [PERSON_NAME] kommer fra [GEOGRAPHIC_DATA]. Nå…" at bounding box center [816, 199] width 187 height 122
click at [729, 16] on icon "Close pop-in" at bounding box center [730, 14] width 12 height 12
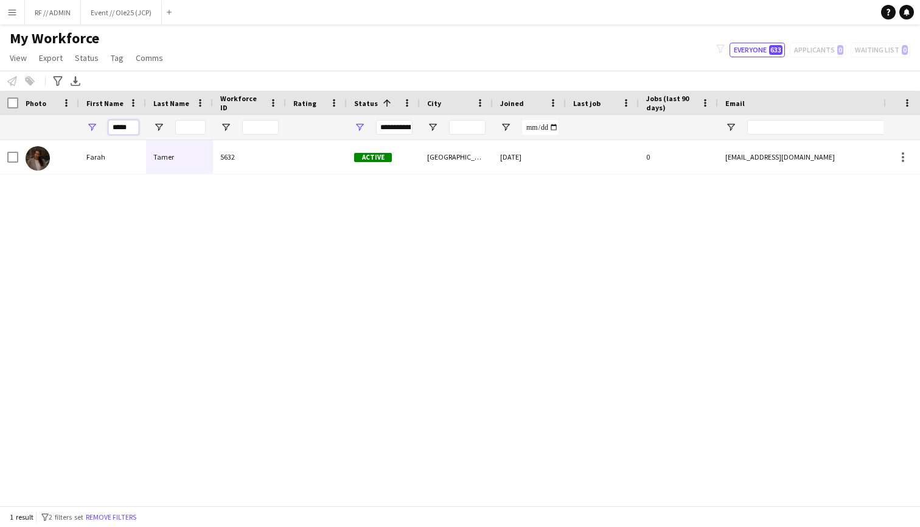
click at [124, 127] on input "*****" at bounding box center [123, 127] width 30 height 15
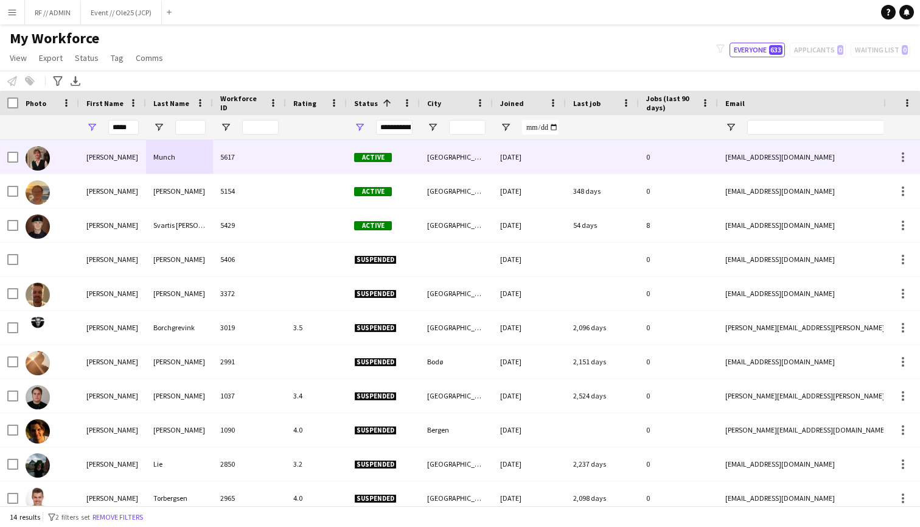
click at [102, 162] on div "[PERSON_NAME]" at bounding box center [112, 156] width 67 height 33
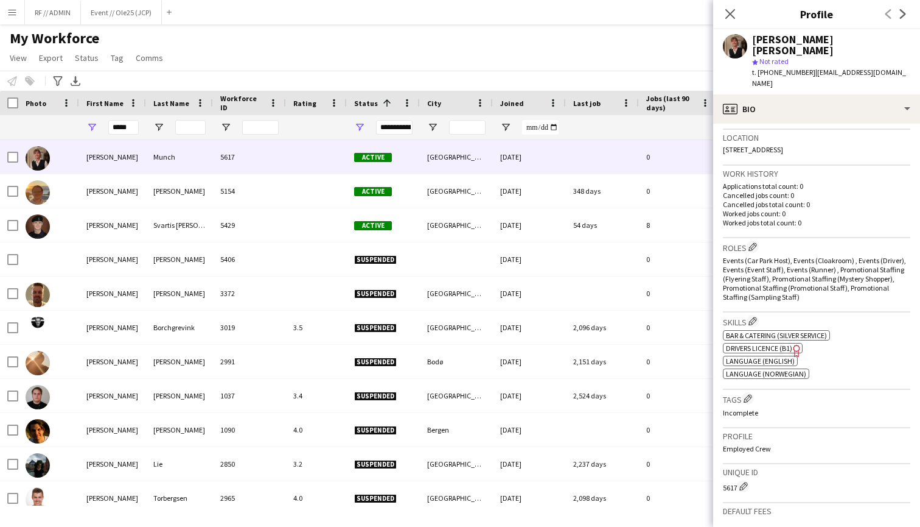
scroll to position [284, 0]
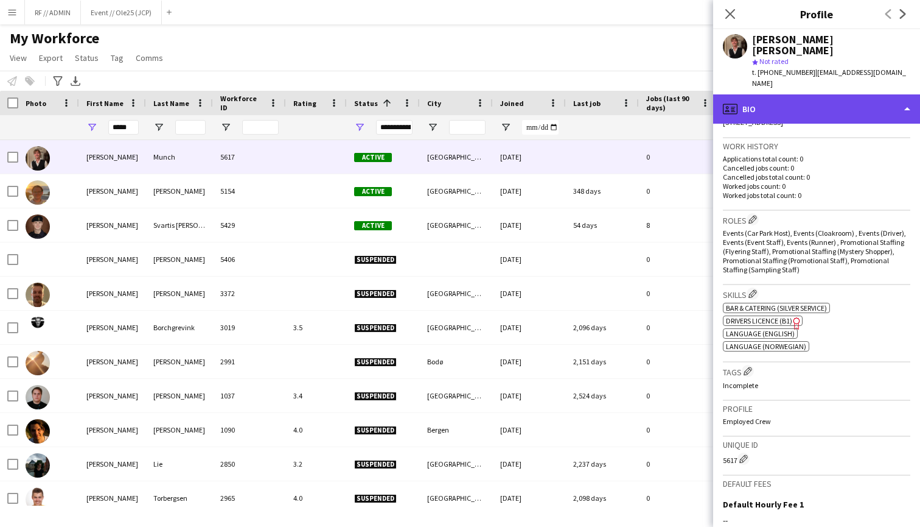
click at [850, 94] on div "profile Bio" at bounding box center [816, 108] width 207 height 29
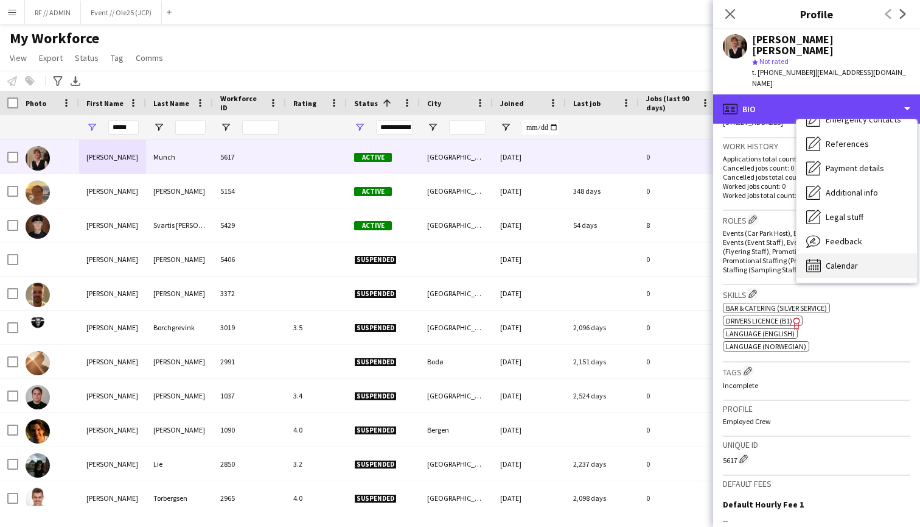
scroll to position [114, 0]
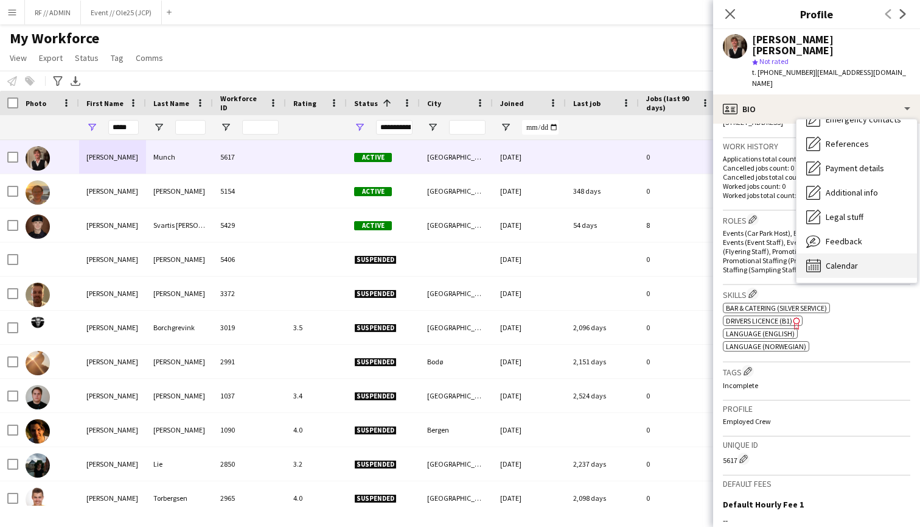
click at [849, 253] on div "Calendar Calendar" at bounding box center [857, 265] width 121 height 24
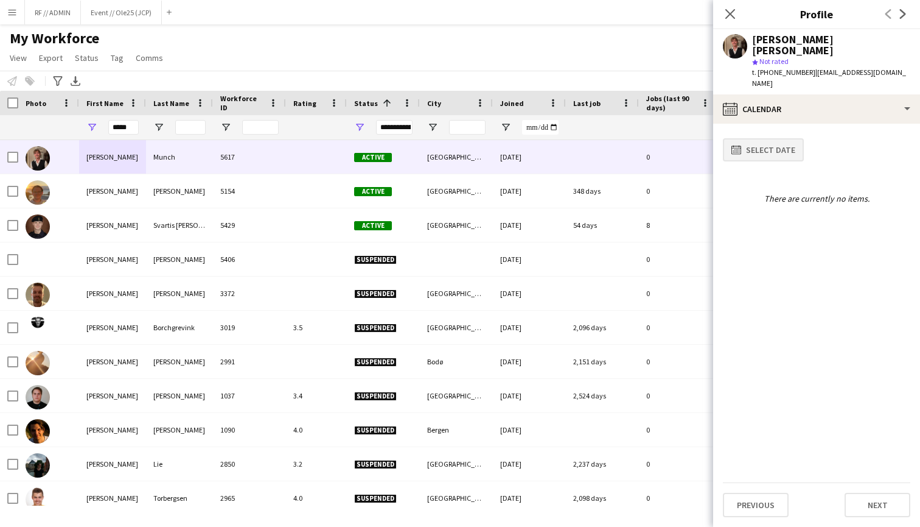
scroll to position [0, 0]
click at [131, 122] on input "*****" at bounding box center [123, 127] width 30 height 15
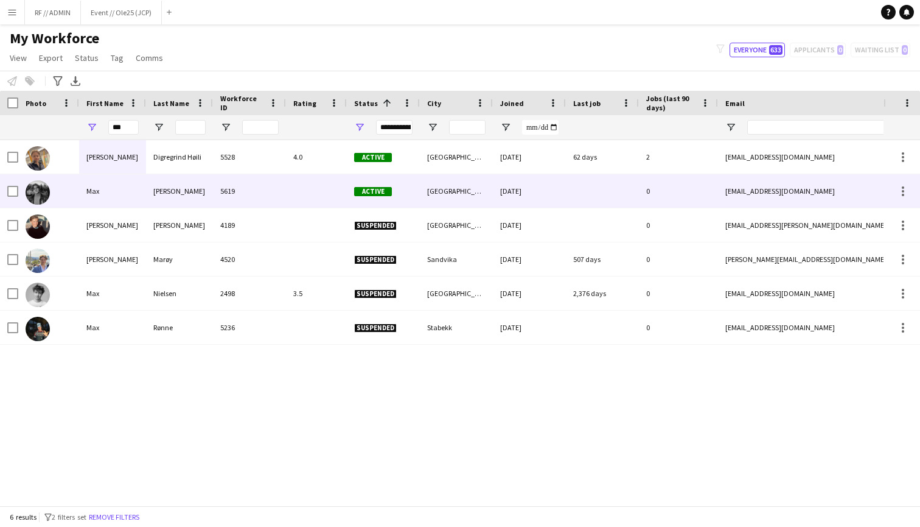
click at [65, 195] on div at bounding box center [48, 190] width 61 height 33
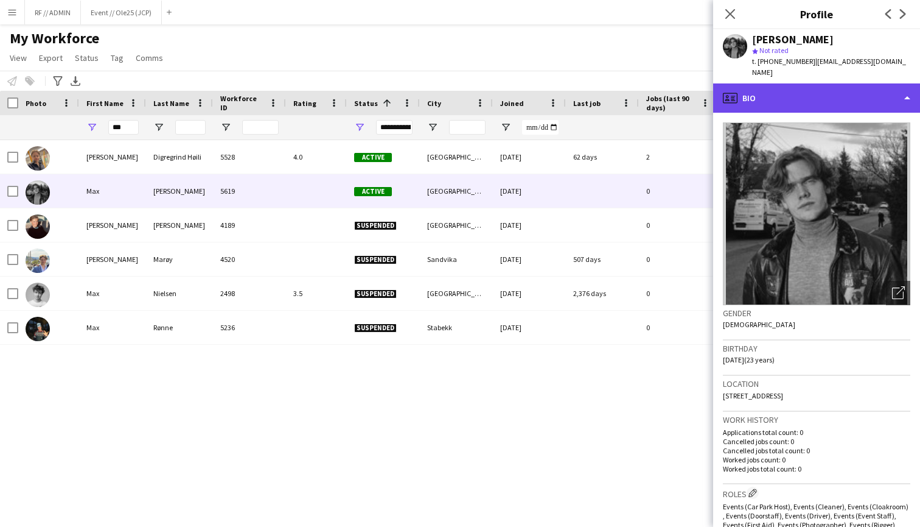
click at [817, 96] on div "profile Bio" at bounding box center [816, 97] width 207 height 29
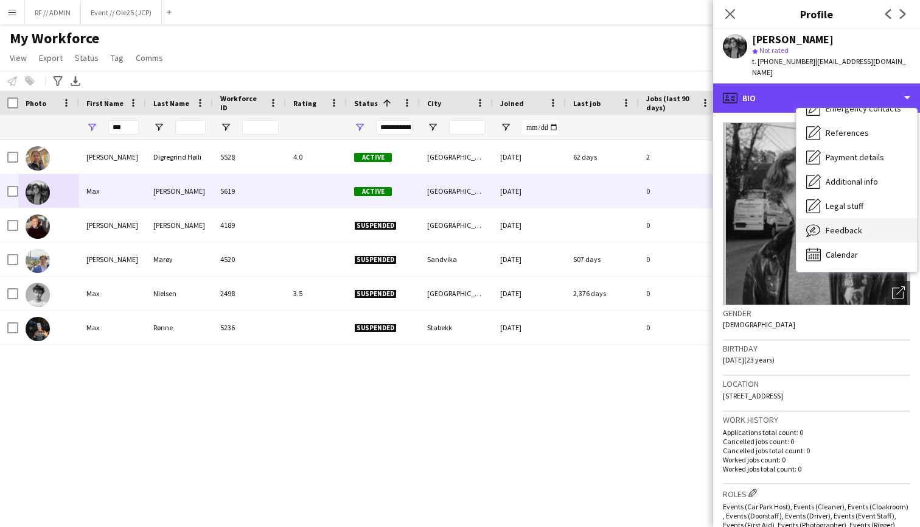
scroll to position [114, 0]
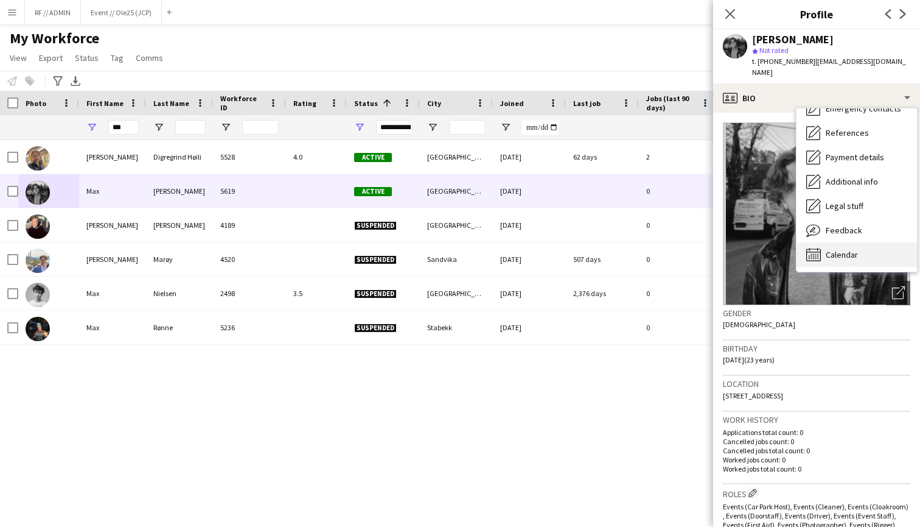
click at [844, 249] on span "Calendar" at bounding box center [842, 254] width 32 height 11
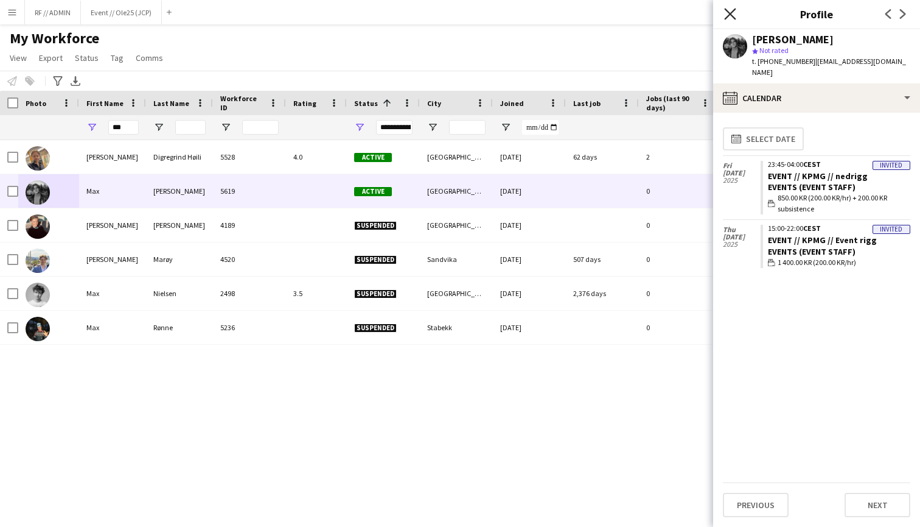
click at [733, 12] on icon at bounding box center [730, 14] width 12 height 12
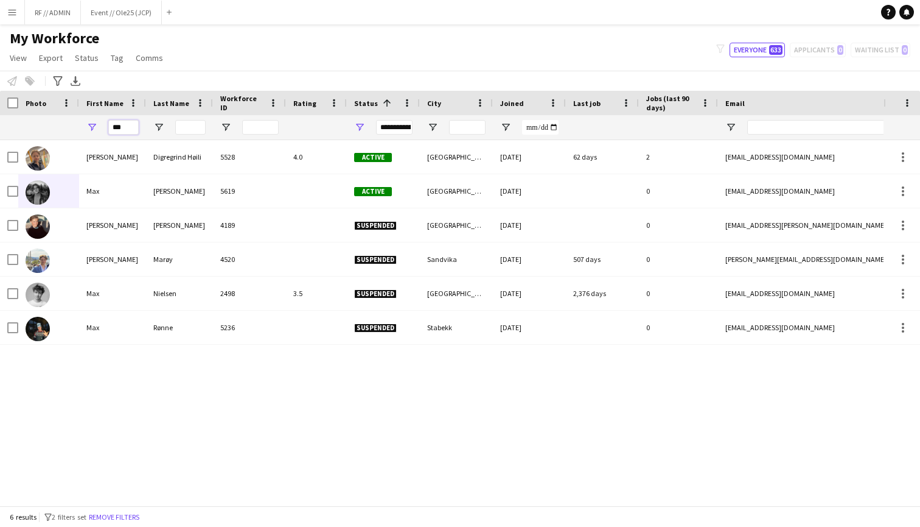
click at [133, 127] on input "***" at bounding box center [123, 127] width 30 height 15
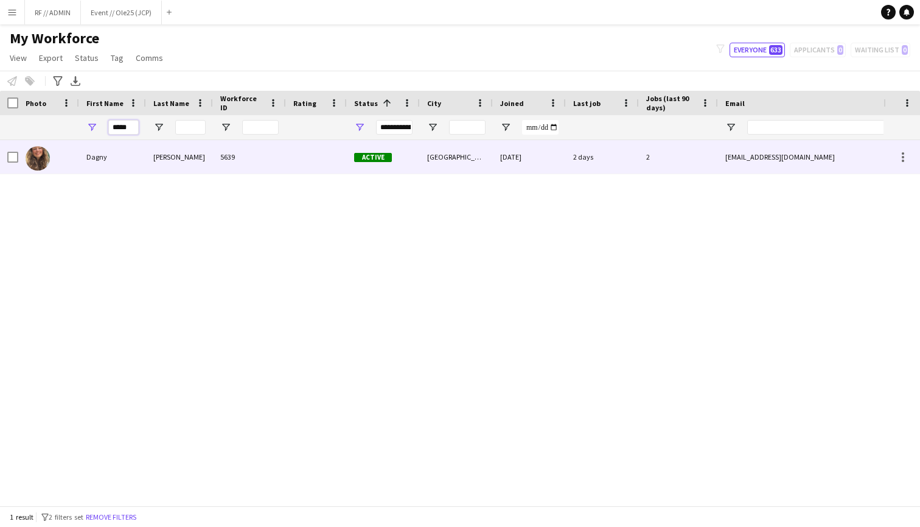
type input "*****"
click at [94, 161] on div "Dagny" at bounding box center [112, 156] width 67 height 33
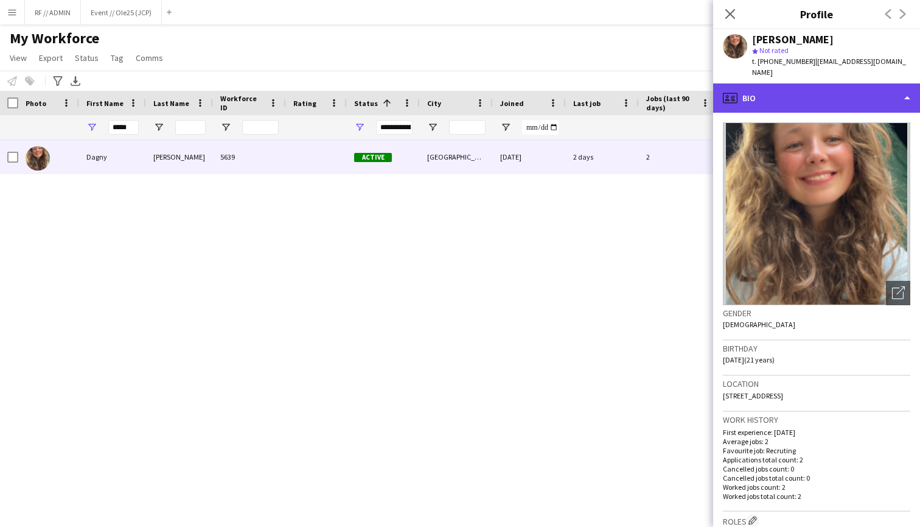
click at [835, 83] on div "profile Bio" at bounding box center [816, 97] width 207 height 29
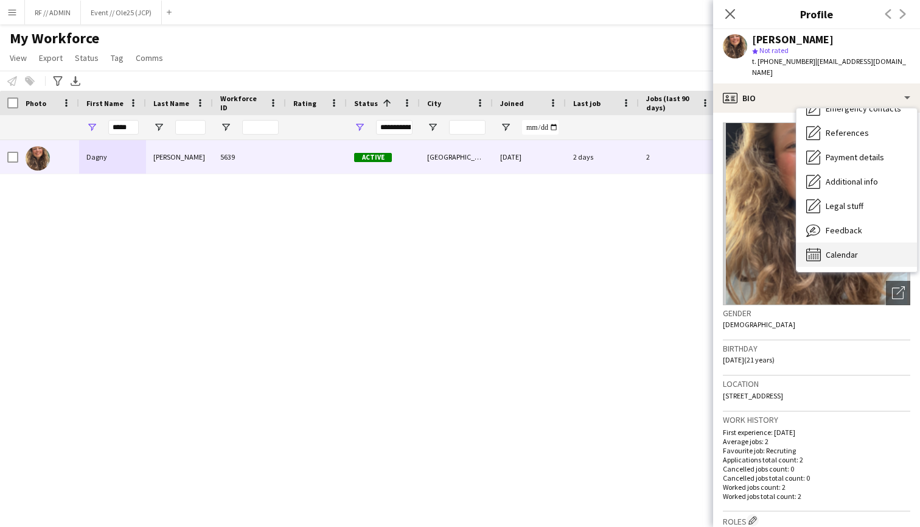
click at [847, 249] on span "Calendar" at bounding box center [842, 254] width 32 height 11
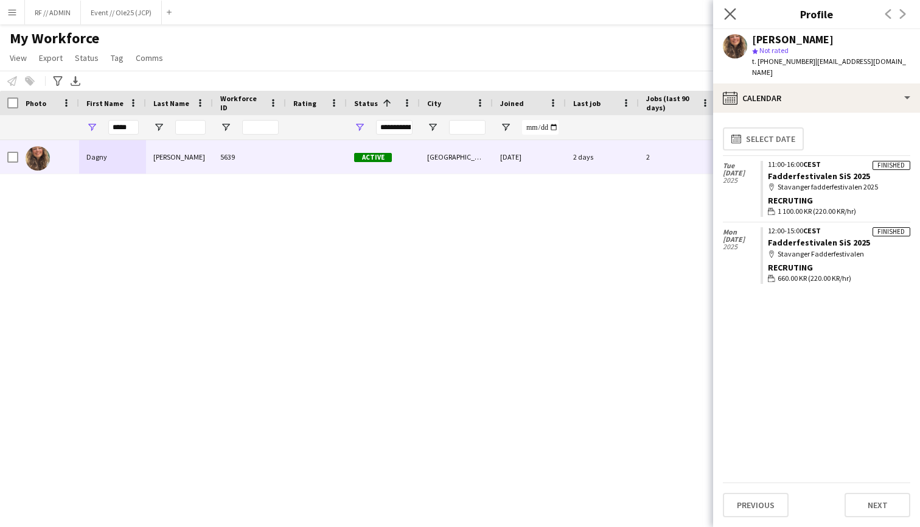
click at [724, 10] on app-icon "Close pop-in" at bounding box center [731, 14] width 18 height 18
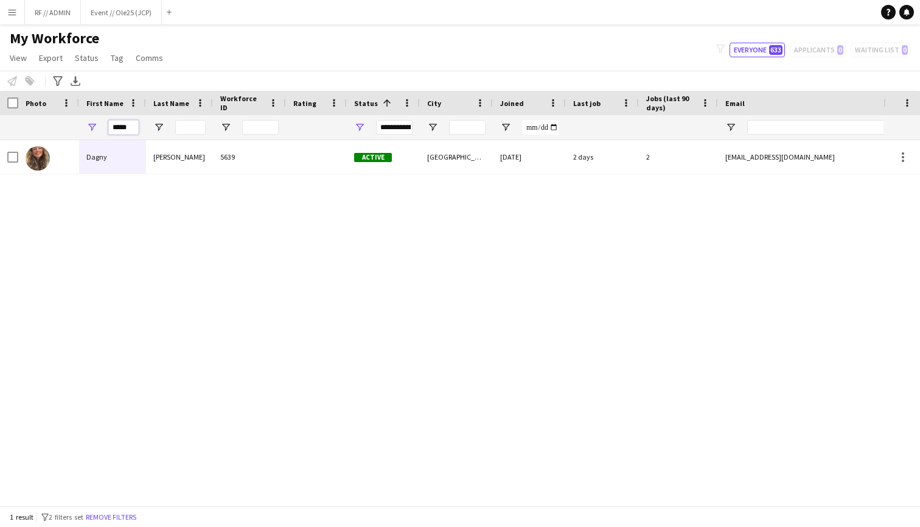
click at [124, 122] on input "*****" at bounding box center [123, 127] width 30 height 15
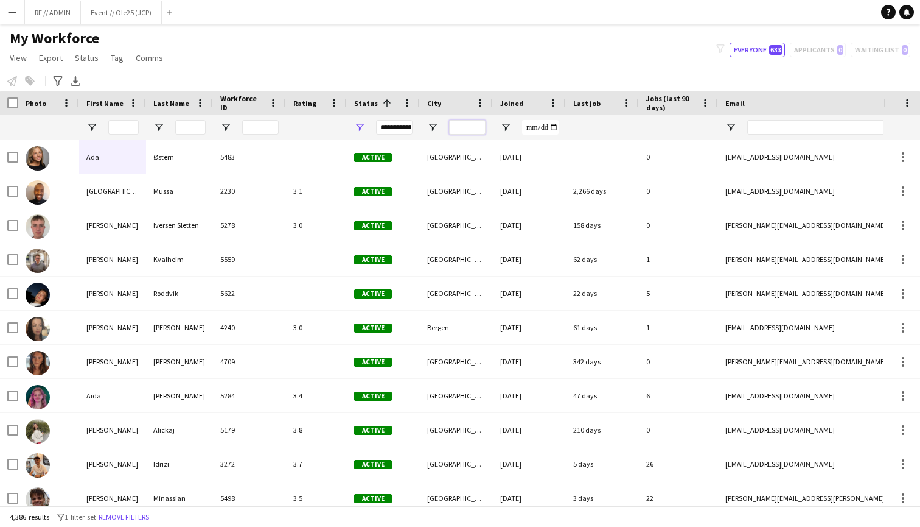
click at [471, 130] on input "City Filter Input" at bounding box center [467, 127] width 37 height 15
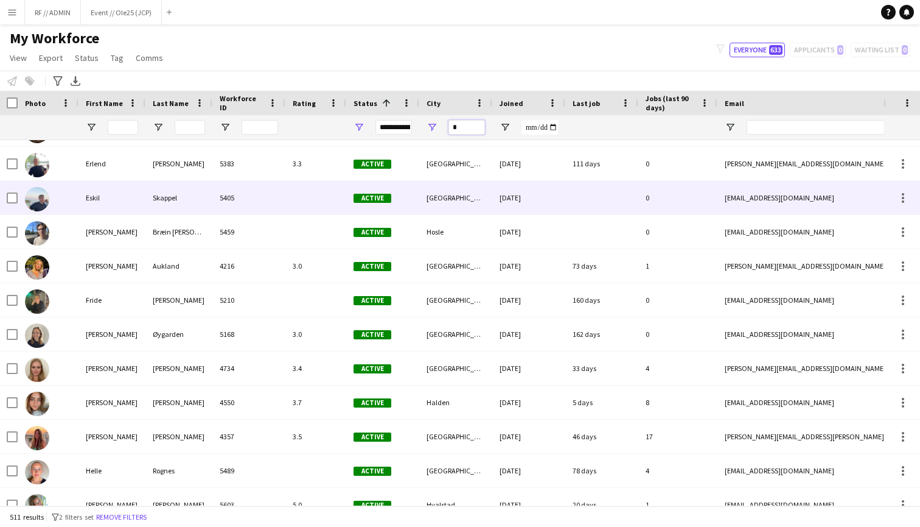
scroll to position [874, 0]
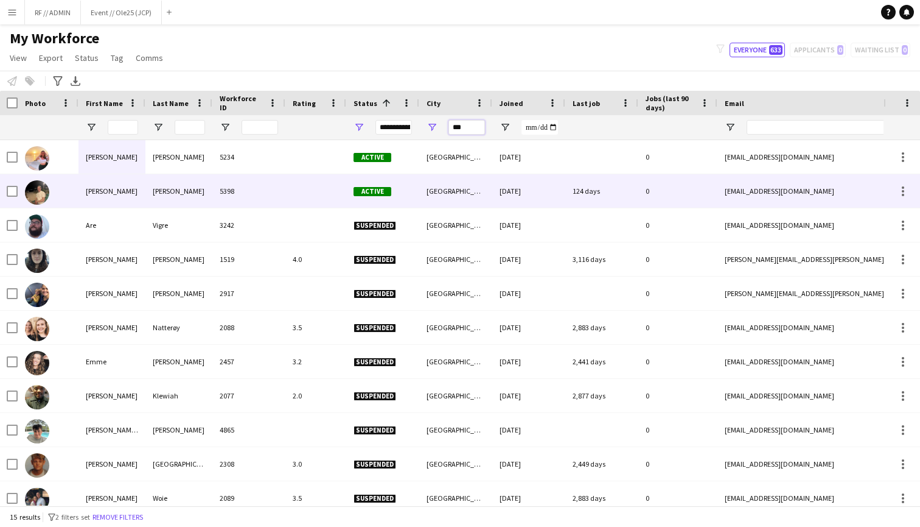
type input "***"
click at [54, 191] on div at bounding box center [48, 190] width 61 height 33
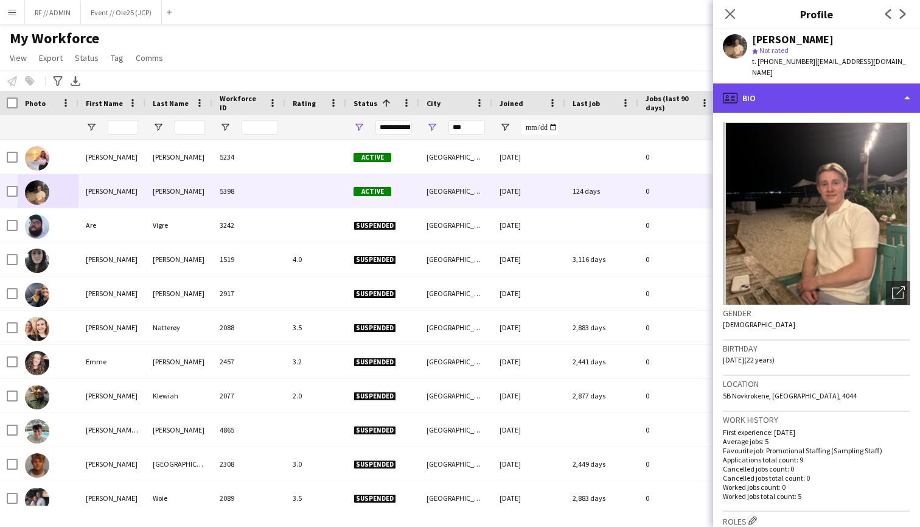
click at [823, 94] on div "profile Bio" at bounding box center [816, 97] width 207 height 29
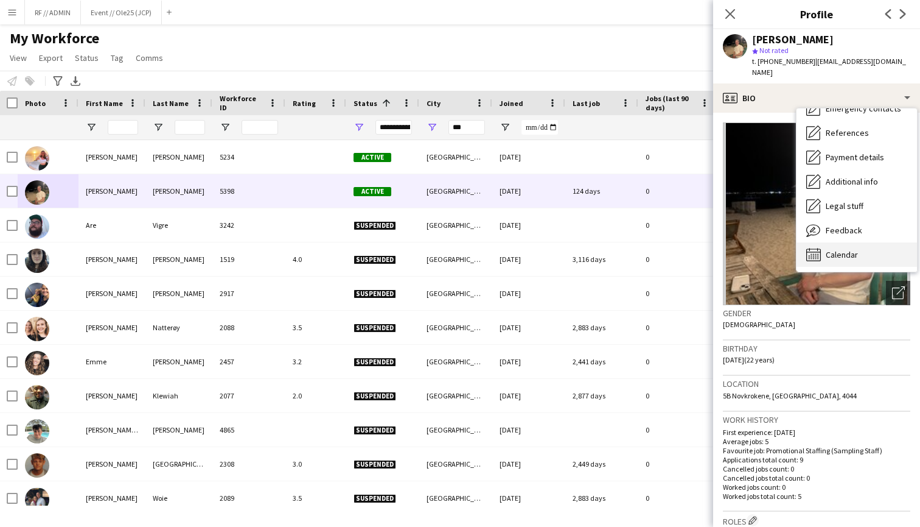
click at [840, 249] on span "Calendar" at bounding box center [842, 254] width 32 height 11
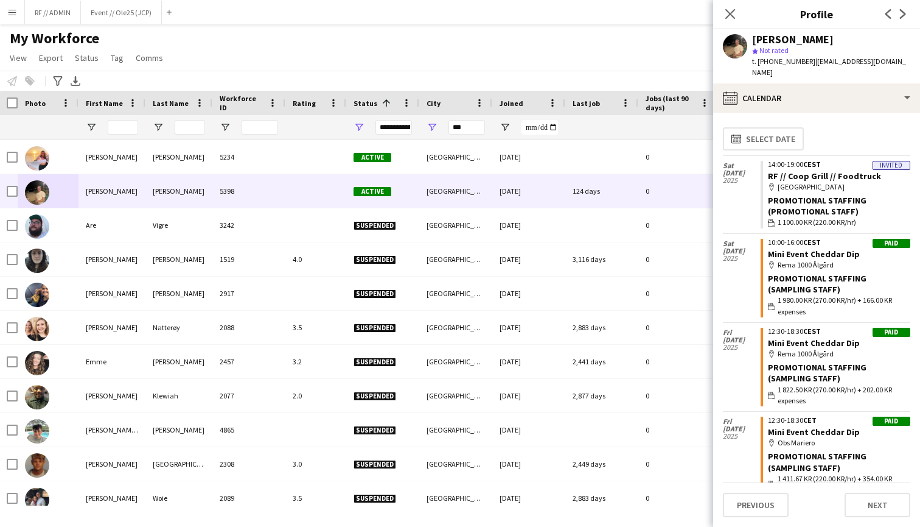
click at [466, 47] on div "My Workforce View Views Default view New view Update view Delete view Edit name…" at bounding box center [460, 49] width 920 height 41
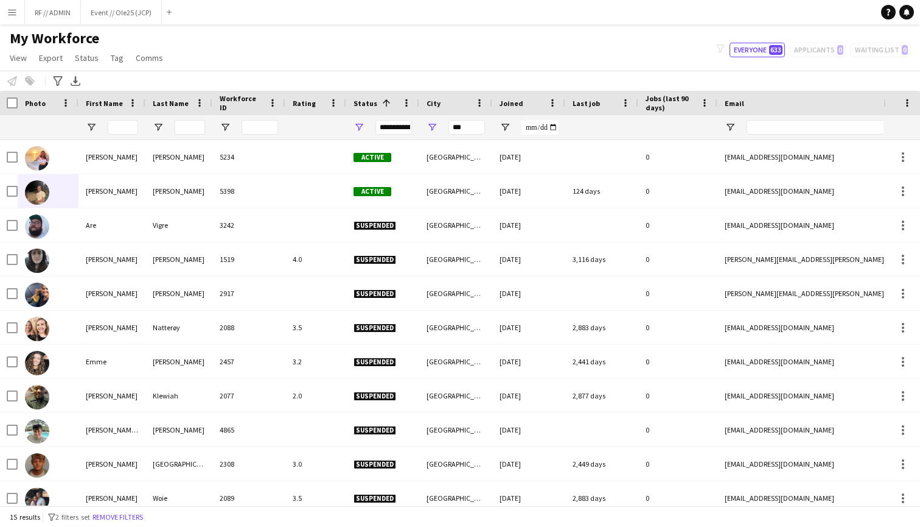
scroll to position [0, 0]
